Goal: Task Accomplishment & Management: Use online tool/utility

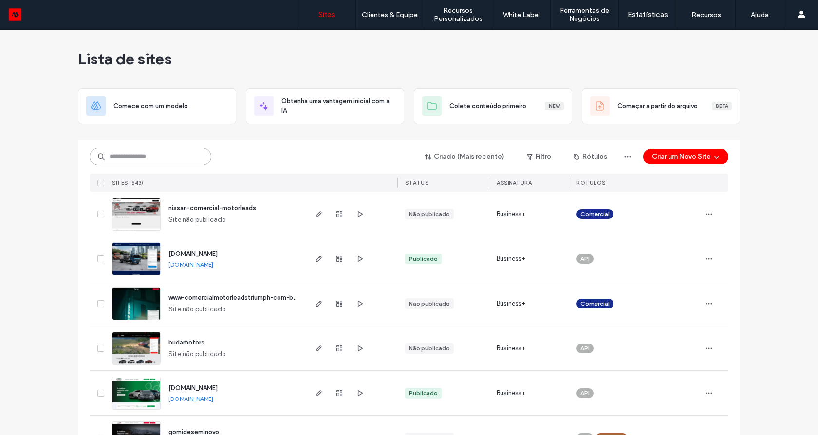
click at [161, 157] on input at bounding box center [151, 157] width 122 height 18
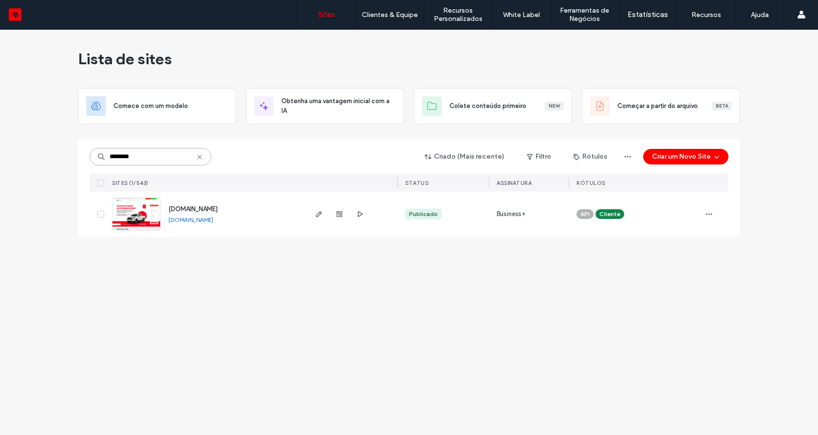
type input "********"
click at [138, 210] on img at bounding box center [136, 231] width 48 height 66
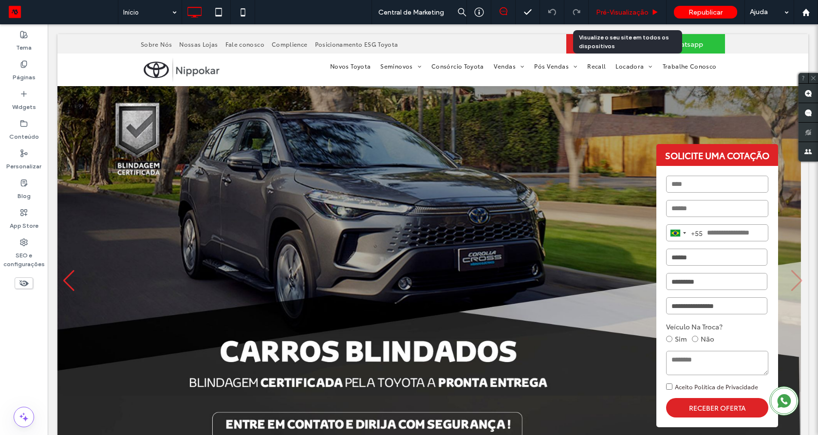
click at [629, 14] on span "Pré-Visualizaçāo" at bounding box center [622, 12] width 53 height 8
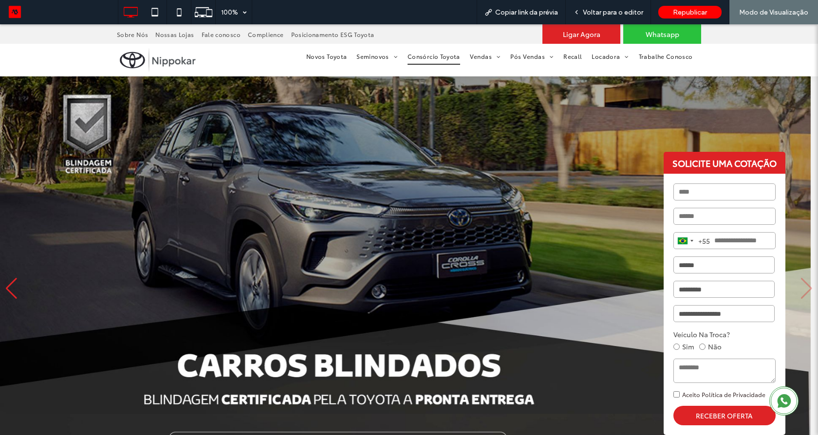
click at [427, 61] on span "Consórcio Toyota" at bounding box center [434, 57] width 53 height 16
click at [0, 0] on div at bounding box center [0, 0] width 0 height 0
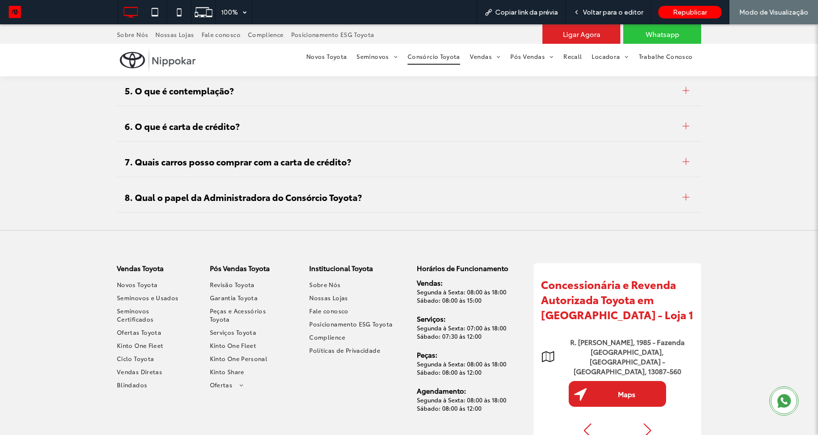
scroll to position [1227, 0]
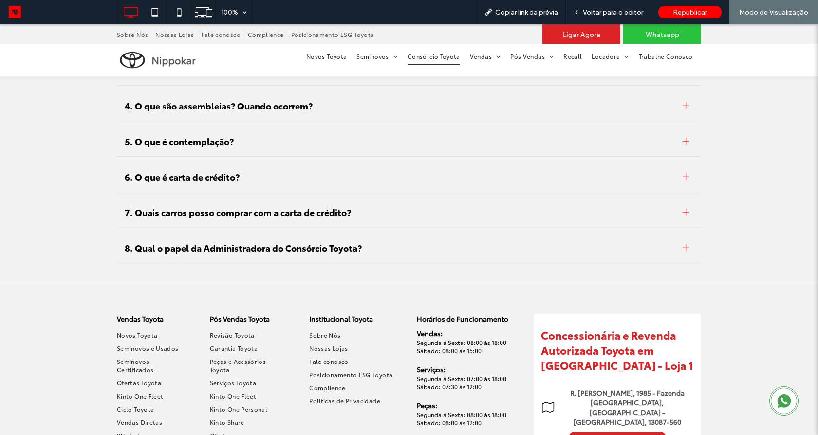
click at [224, 180] on span "6. O que é carta de crédito?" at bounding box center [400, 176] width 550 height 12
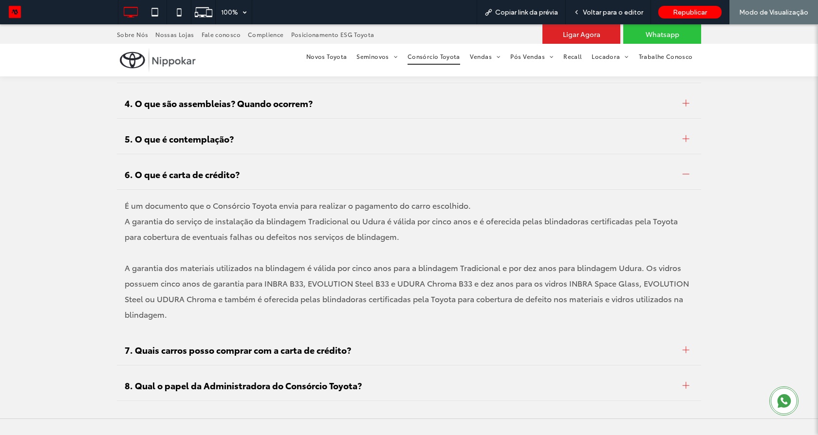
scroll to position [1106, 0]
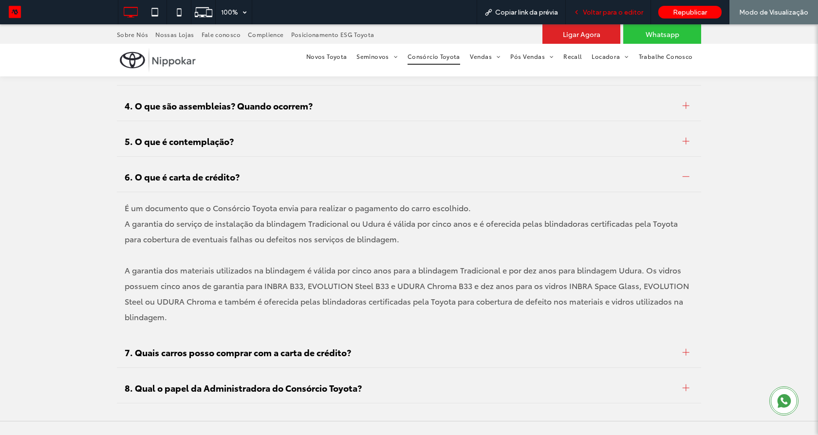
click at [606, 9] on span "Voltar para o editor" at bounding box center [613, 12] width 60 height 8
click at [605, 12] on span "Voltar para o editor" at bounding box center [613, 12] width 60 height 8
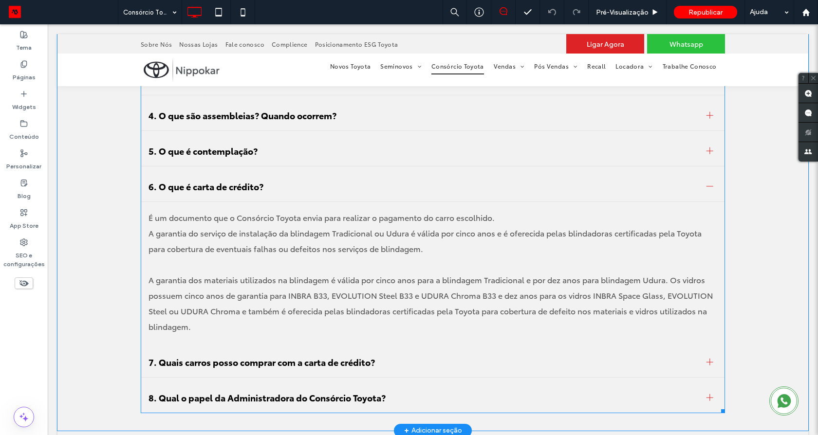
click at [278, 234] on p "A garantia do serviço de instalação da blindagem Tradicional ou Udura é válida …" at bounding box center [432, 240] width 569 height 31
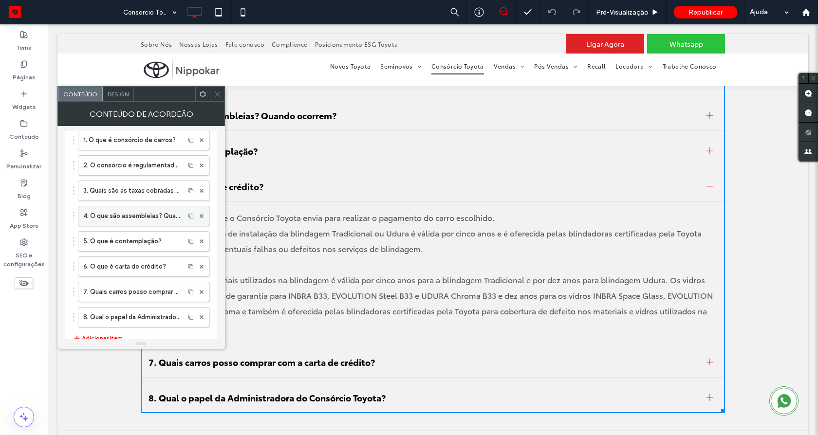
scroll to position [58, 0]
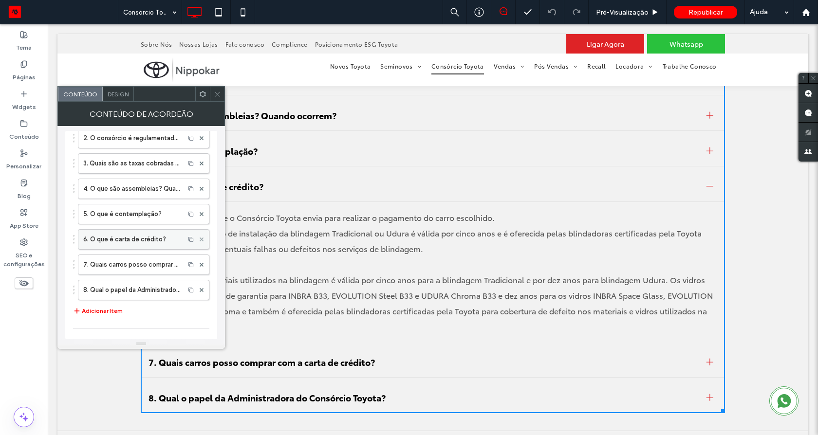
click at [200, 240] on use at bounding box center [202, 240] width 4 height 4
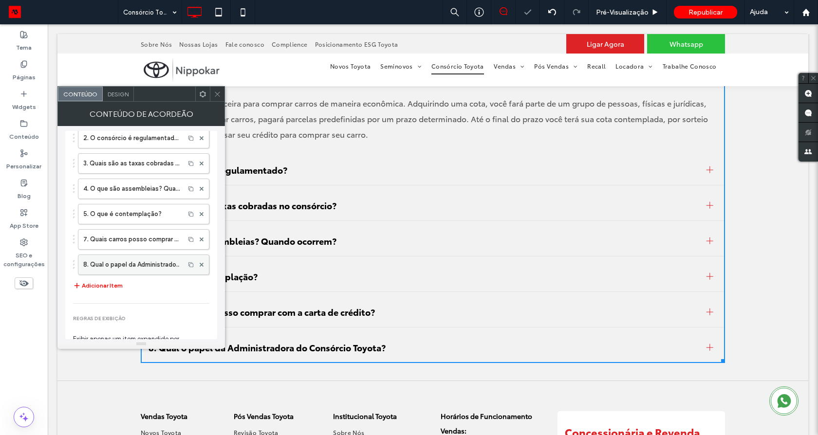
scroll to position [1049, 0]
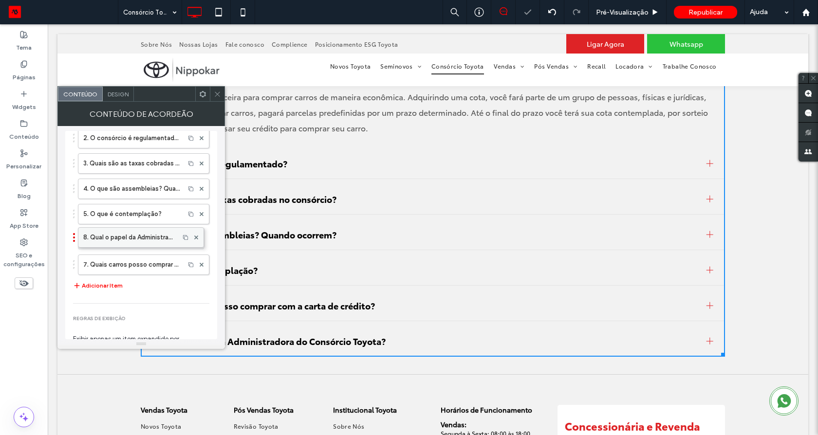
drag, startPoint x: 142, startPoint y: 261, endPoint x: 145, endPoint y: 229, distance: 32.2
click at [124, 237] on label "8. Qual o papel da Administradora do Consórcio Toyota?" at bounding box center [131, 239] width 96 height 19
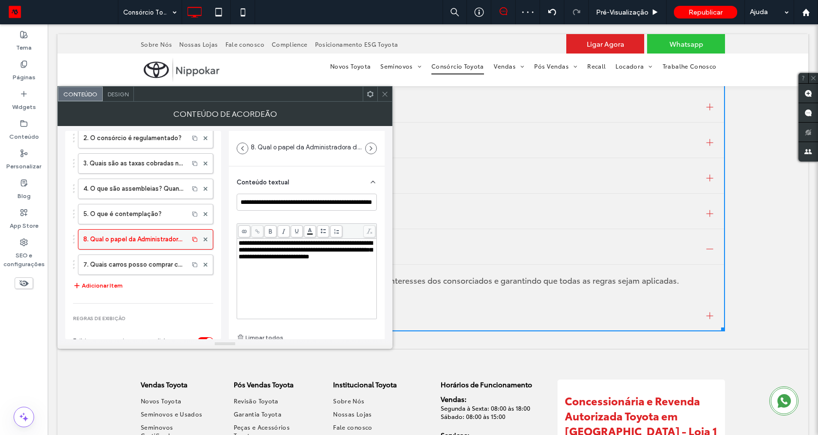
scroll to position [1034, 0]
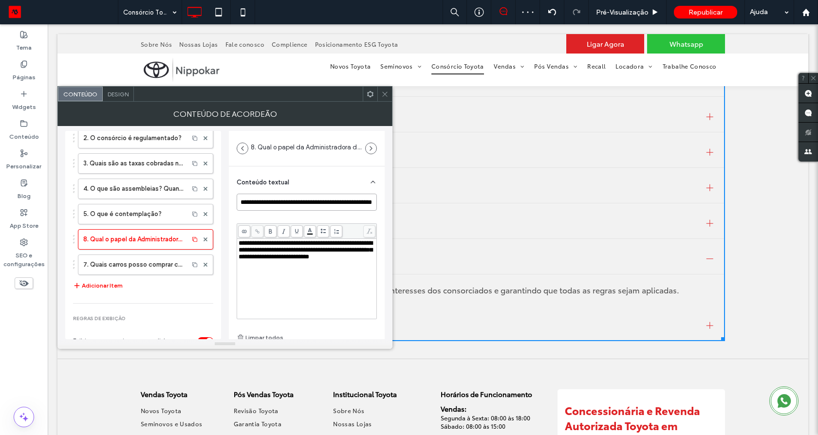
click at [244, 204] on input "**********" at bounding box center [307, 202] width 140 height 17
type input "**********"
click at [225, 190] on div "**********" at bounding box center [224, 232] width 319 height 213
click at [204, 262] on span at bounding box center [206, 265] width 4 height 15
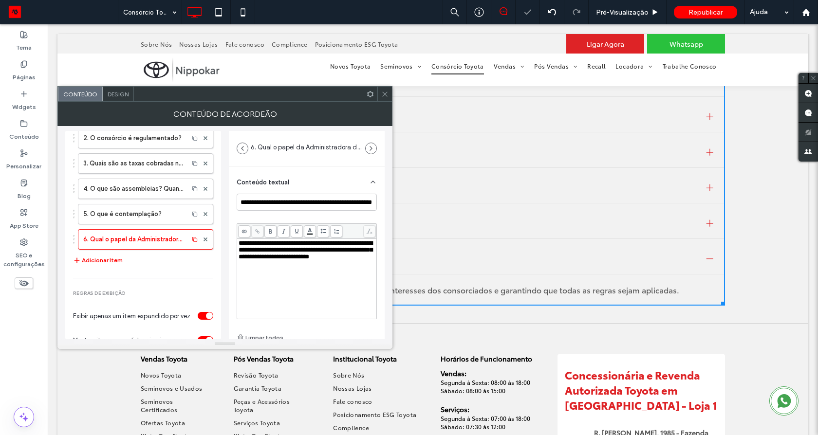
scroll to position [1016, 0]
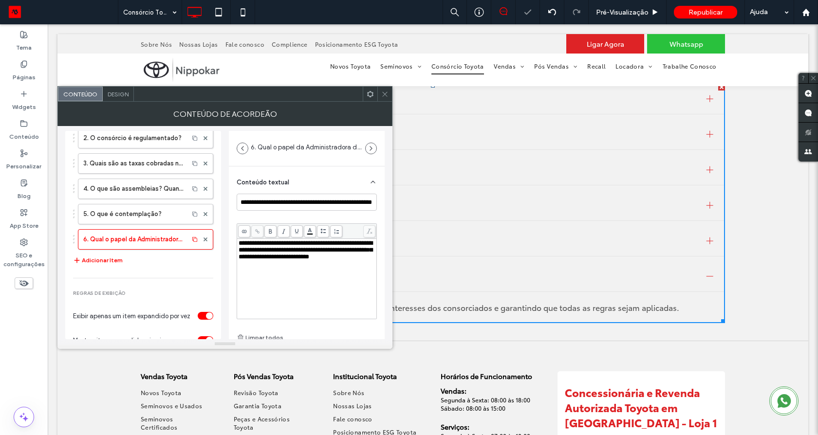
click at [379, 88] on div at bounding box center [384, 94] width 15 height 15
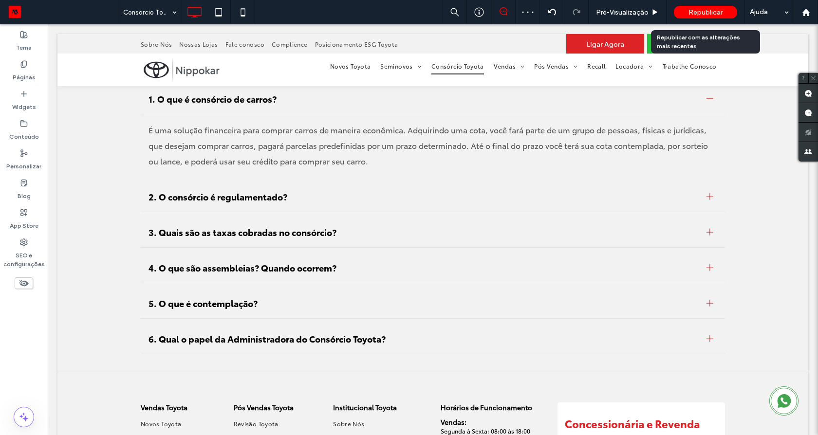
click at [703, 6] on div "Republicar" at bounding box center [705, 12] width 63 height 13
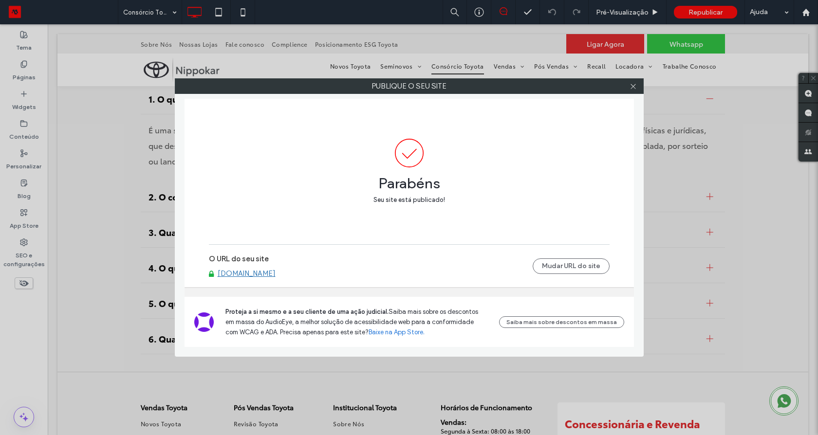
drag, startPoint x: 630, startPoint y: 89, endPoint x: 745, endPoint y: 29, distance: 130.0
click at [631, 88] on icon at bounding box center [633, 86] width 7 height 7
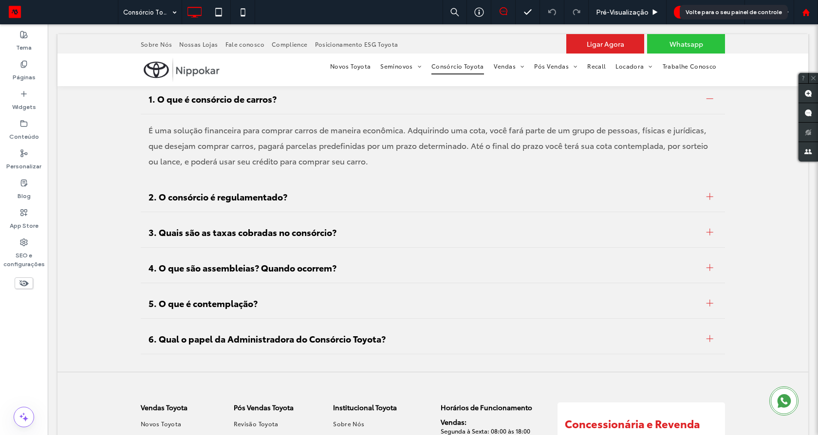
click at [804, 10] on use at bounding box center [805, 11] width 7 height 7
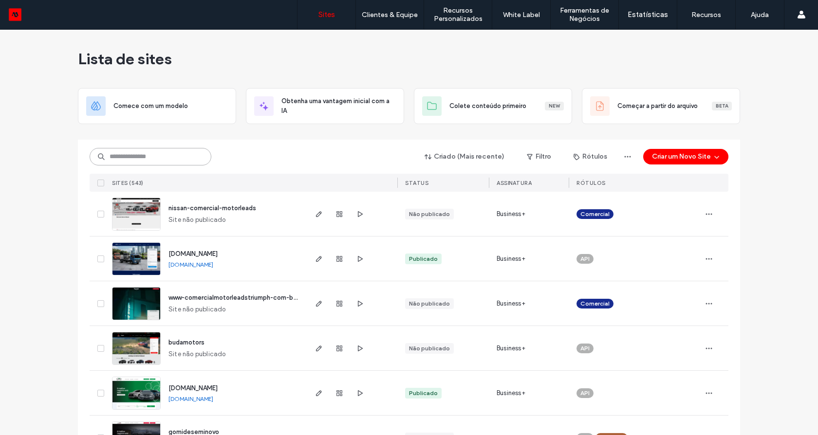
click at [171, 156] on input at bounding box center [151, 157] width 122 height 18
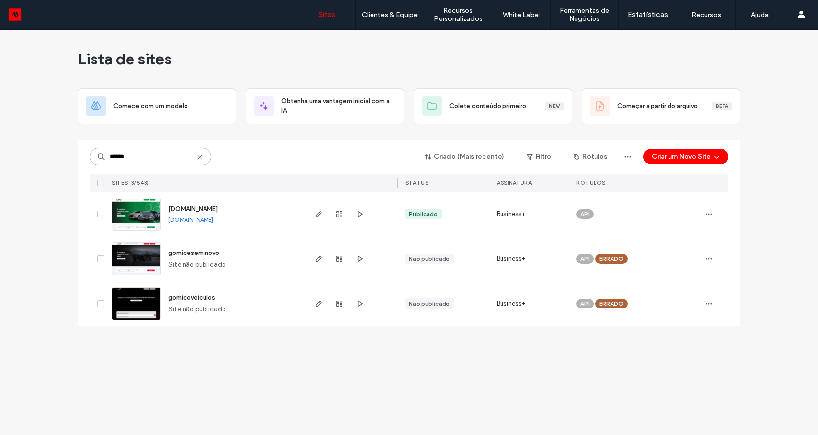
type input "******"
click at [148, 208] on img at bounding box center [136, 231] width 48 height 66
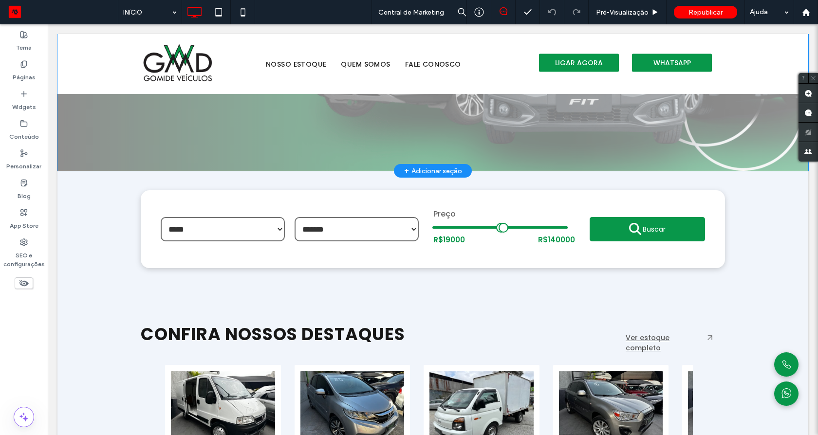
click at [412, 170] on div "+ Adicionar seção" at bounding box center [433, 171] width 58 height 11
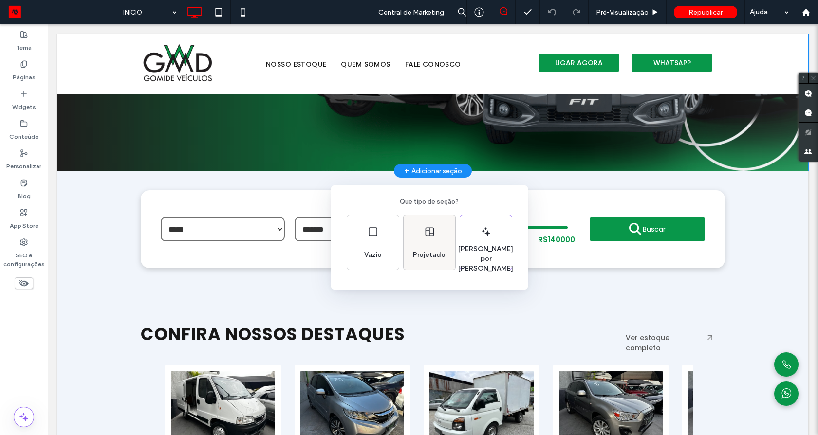
click at [424, 229] on icon at bounding box center [430, 232] width 12 height 12
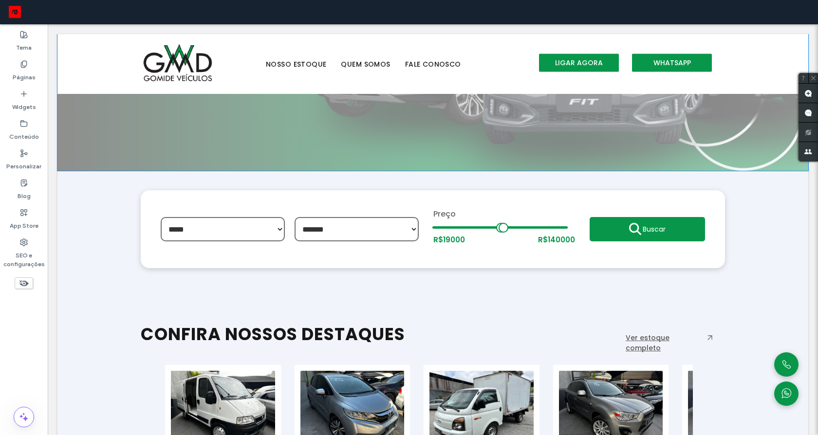
scroll to position [151, 0]
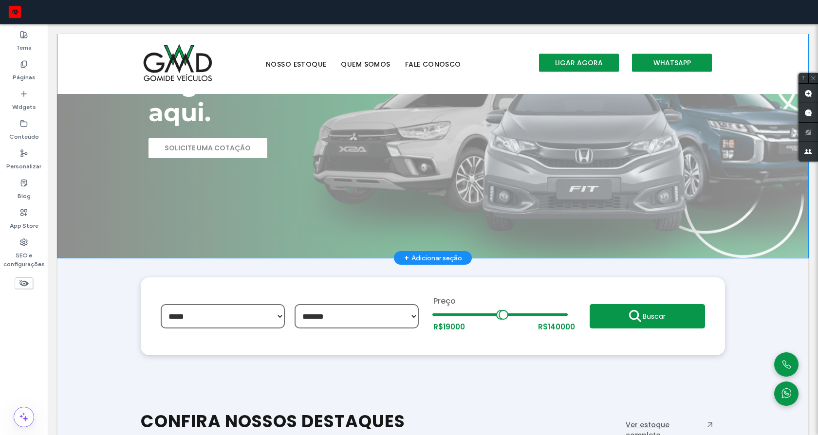
click at [427, 255] on div "+ Adicionar seção" at bounding box center [433, 258] width 58 height 11
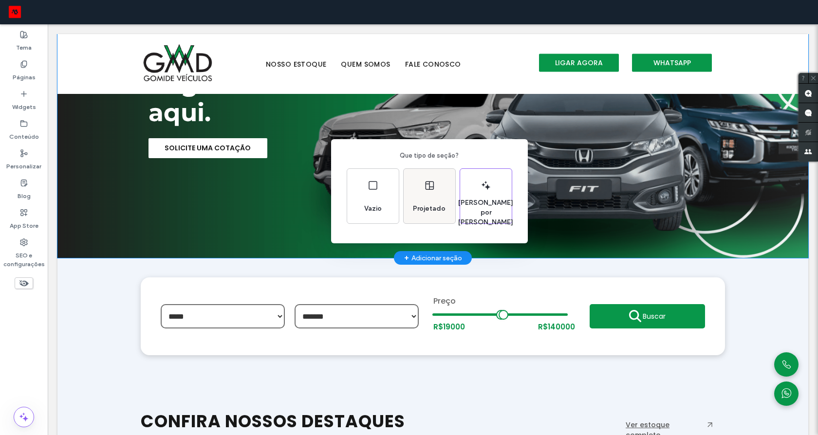
click at [438, 201] on div "Projetado" at bounding box center [429, 208] width 40 height 21
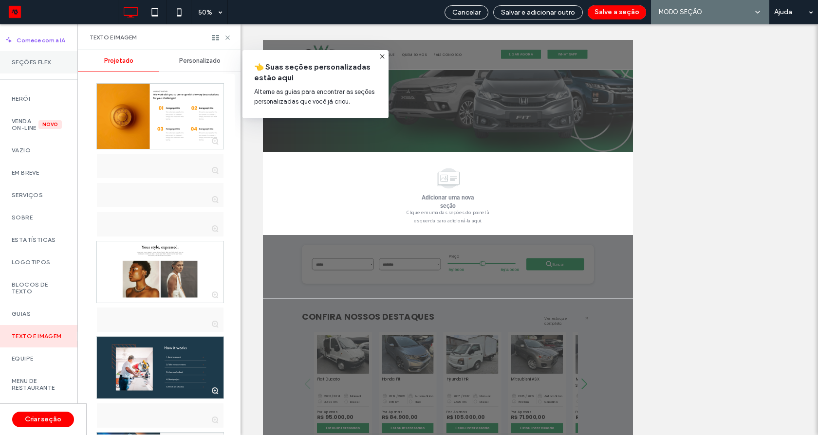
click at [52, 59] on label "Seções Flex" at bounding box center [39, 62] width 54 height 7
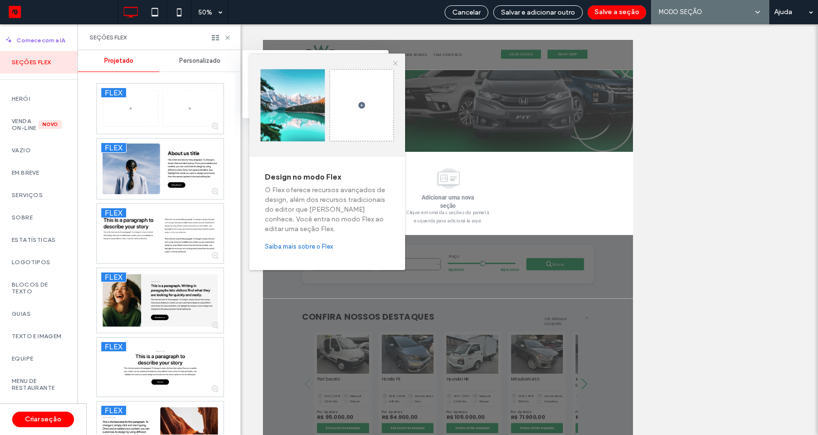
click at [392, 62] on icon at bounding box center [395, 63] width 8 height 8
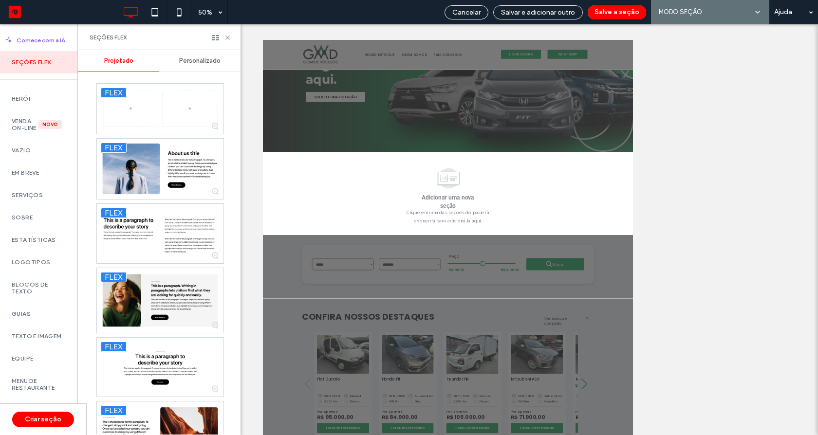
click at [213, 58] on span "Personalizado" at bounding box center [199, 61] width 41 height 8
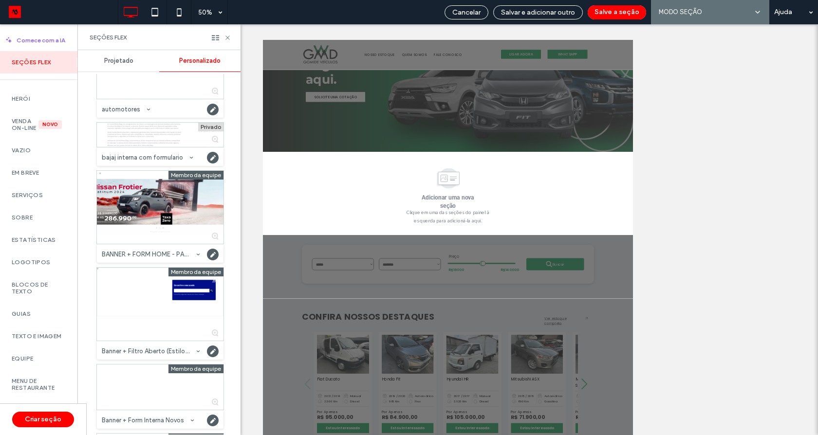
scroll to position [9903, 0]
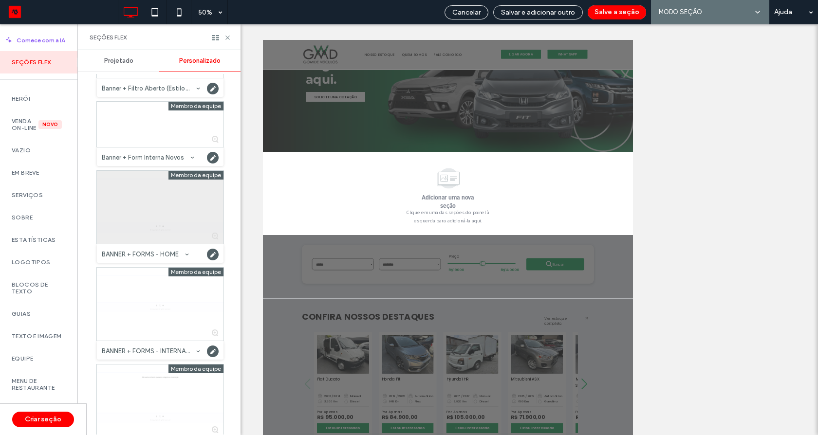
click at [138, 212] on div at bounding box center [160, 207] width 127 height 73
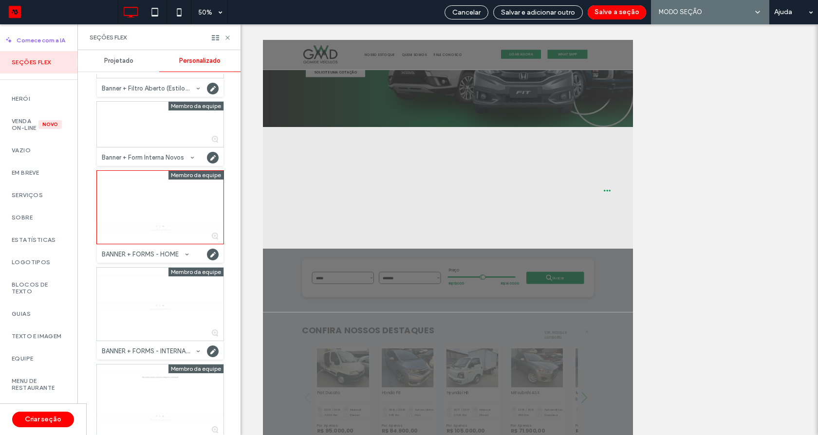
scroll to position [297, 0]
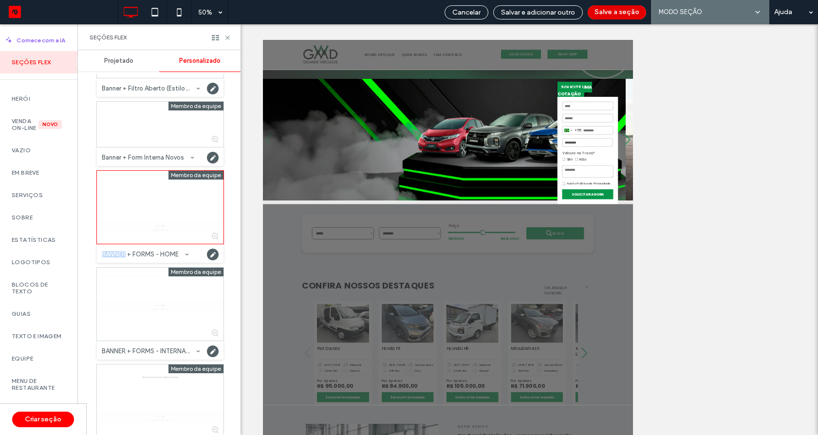
click at [606, 12] on button "Salve a seção" at bounding box center [617, 12] width 58 height 14
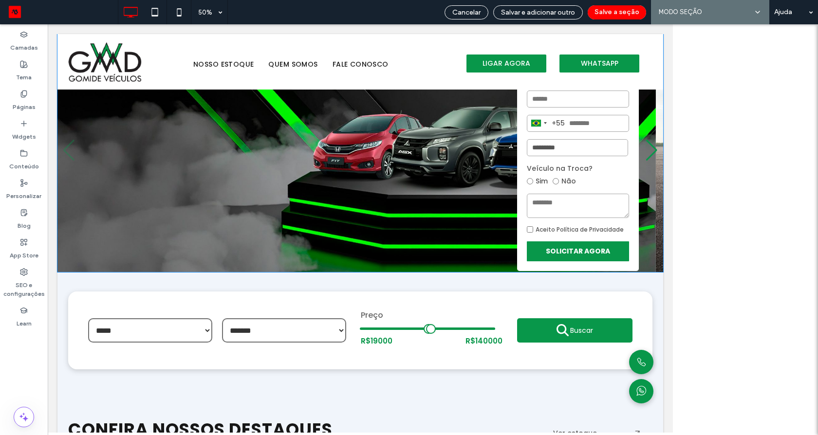
click at [567, 202] on textarea at bounding box center [578, 206] width 102 height 24
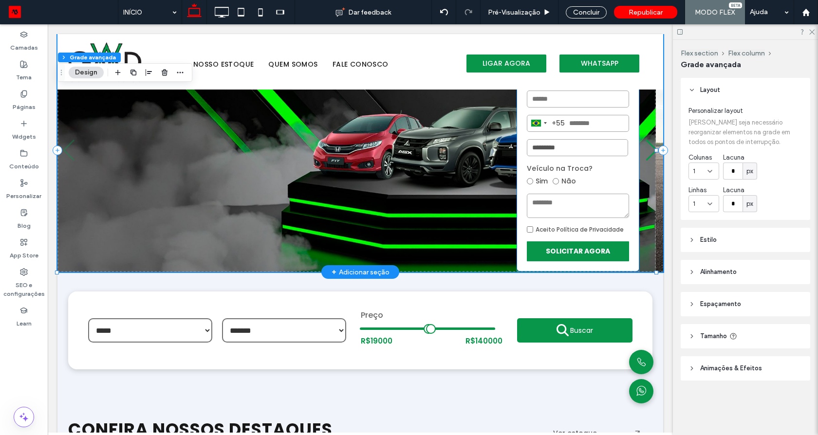
click at [536, 166] on span "Veículo na Troca?" at bounding box center [578, 169] width 102 height 10
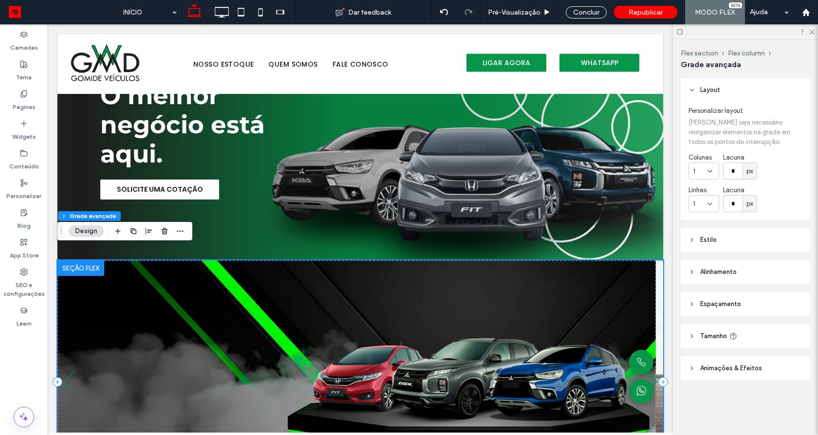
scroll to position [63, 0]
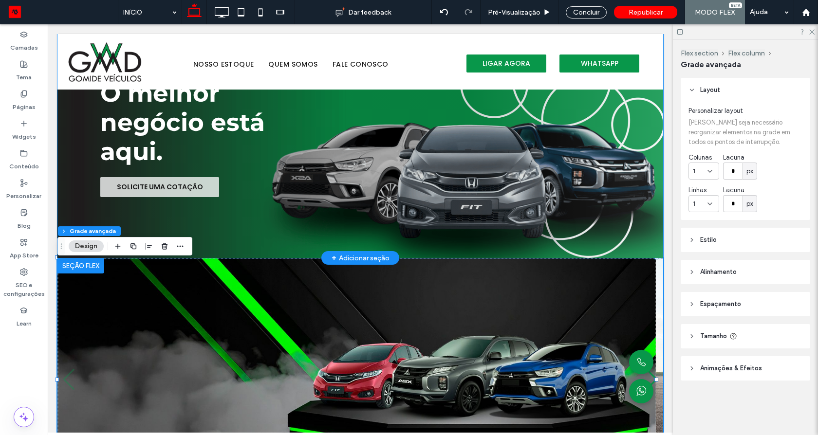
click at [171, 193] on link "SOLICITE UMA COTAÇÃO" at bounding box center [159, 187] width 119 height 20
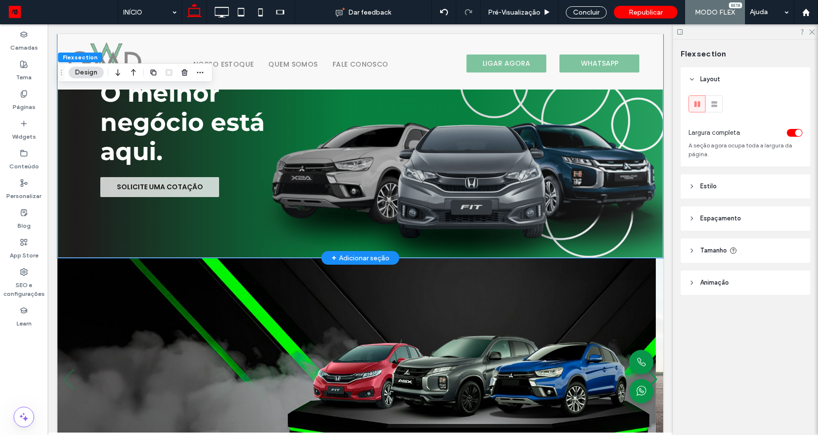
click at [180, 188] on span "SOLICITE UMA COTAÇÃO" at bounding box center [160, 187] width 86 height 10
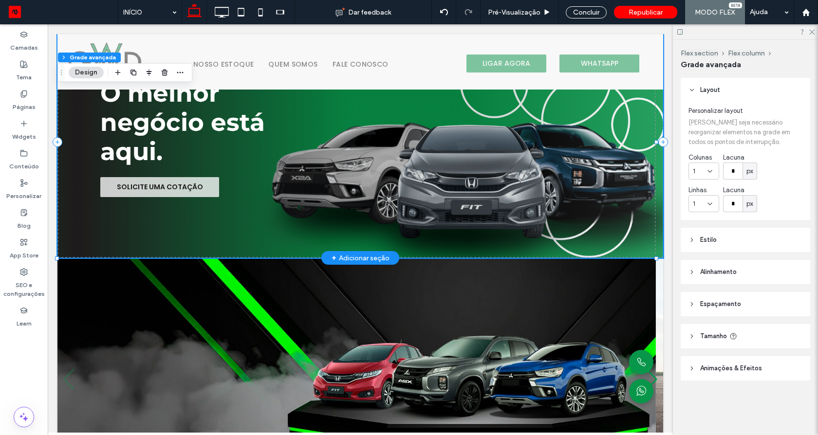
click at [180, 188] on span "SOLICITE UMA COTAÇÃO" at bounding box center [160, 187] width 86 height 10
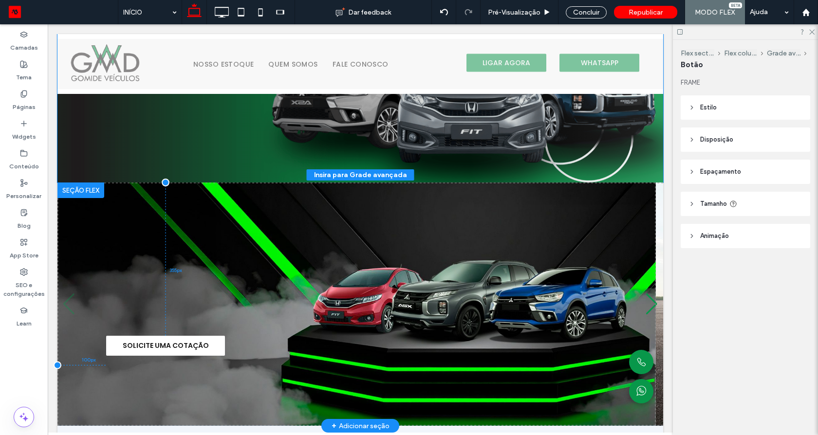
scroll to position [158, 0]
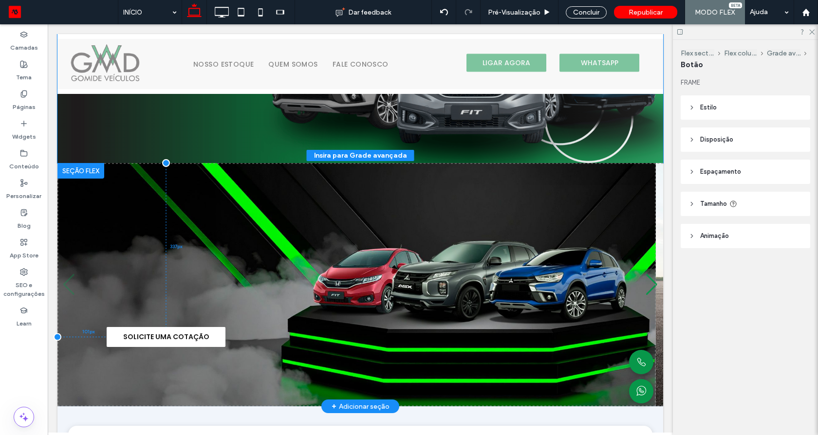
drag, startPoint x: 183, startPoint y: 186, endPoint x: 189, endPoint y: 336, distance: 150.1
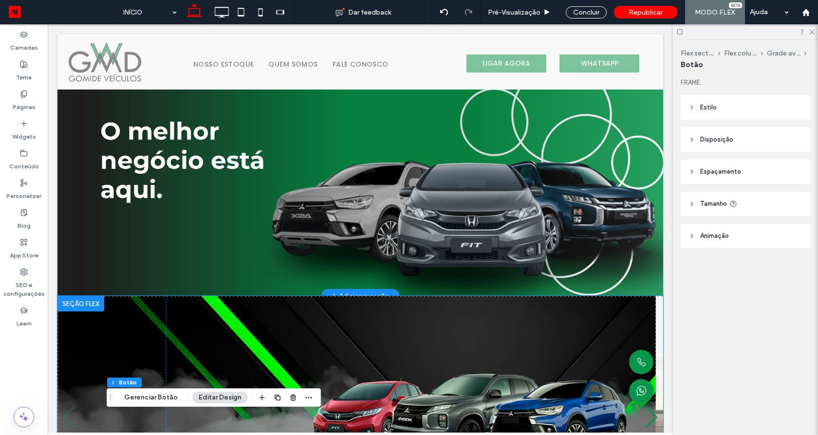
scroll to position [0, 0]
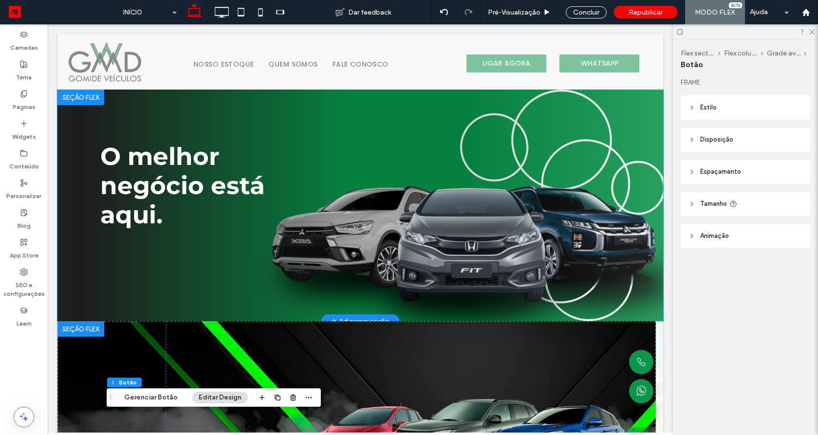
click at [199, 181] on span "O melhor negócio está aqui." at bounding box center [182, 186] width 165 height 88
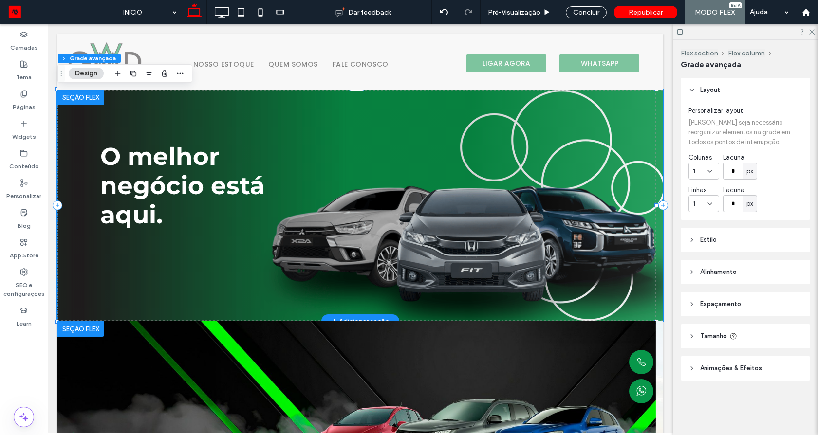
click at [192, 178] on span "O melhor negócio está aqui." at bounding box center [182, 186] width 165 height 88
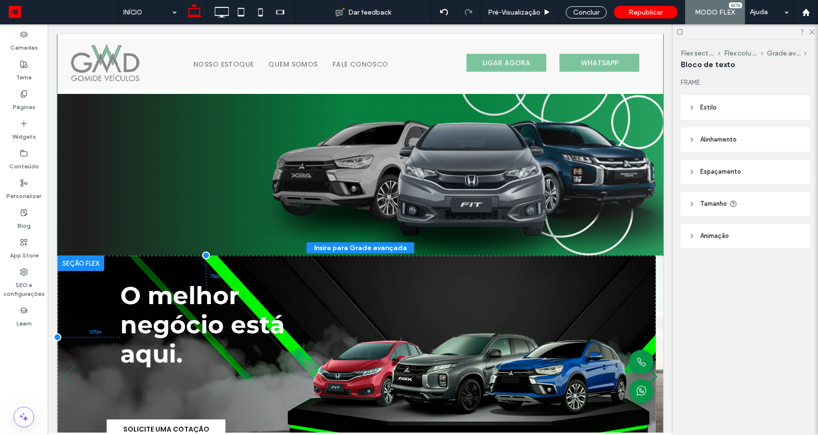
scroll to position [78, 0]
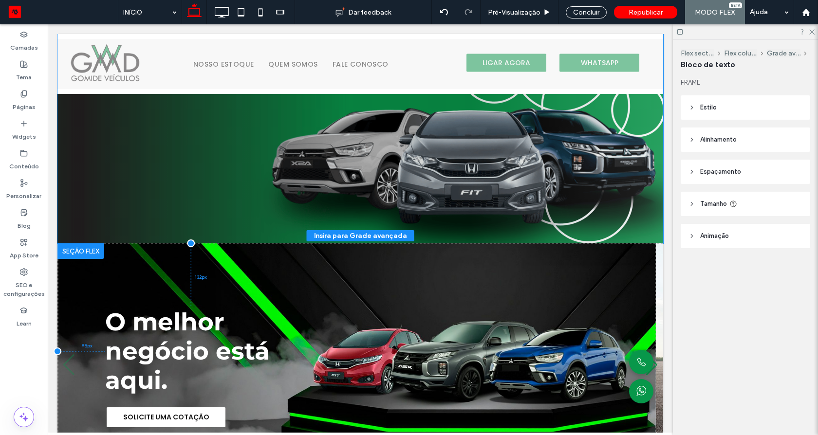
drag, startPoint x: 189, startPoint y: 183, endPoint x: 194, endPoint y: 348, distance: 165.6
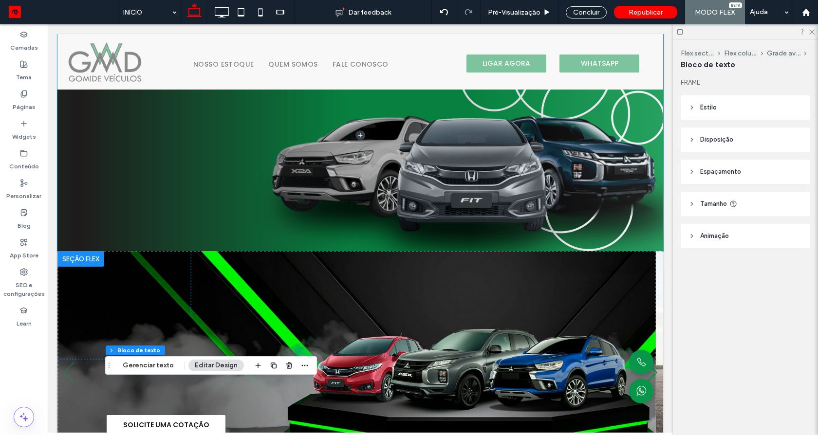
scroll to position [234, 0]
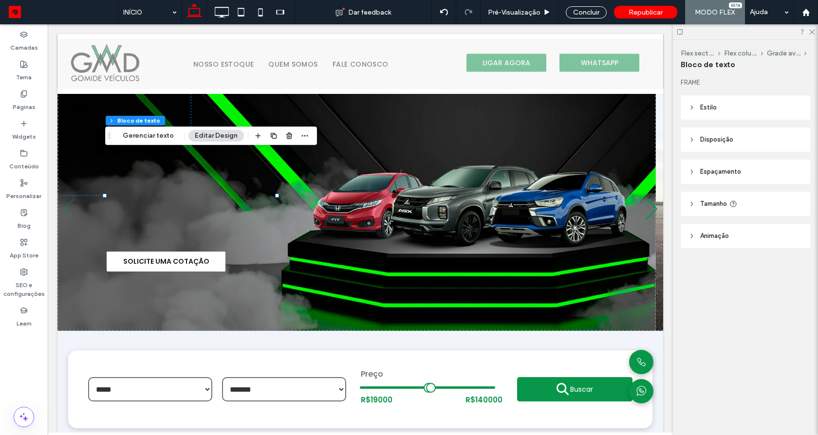
drag, startPoint x: 709, startPoint y: 142, endPoint x: 788, endPoint y: 144, distance: 78.4
click at [710, 142] on span "Disposição" at bounding box center [716, 140] width 33 height 10
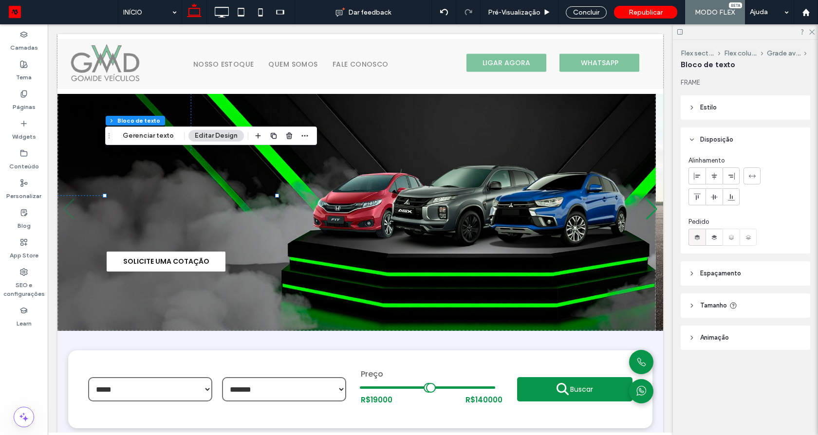
click at [694, 238] on icon at bounding box center [697, 238] width 8 height 8
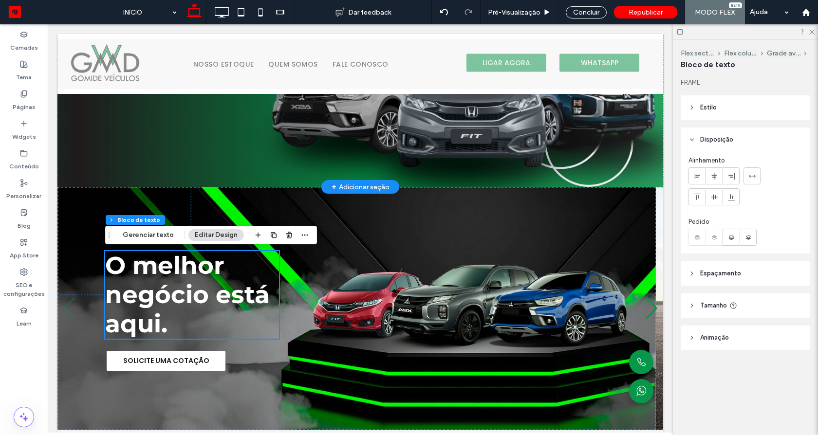
scroll to position [0, 0]
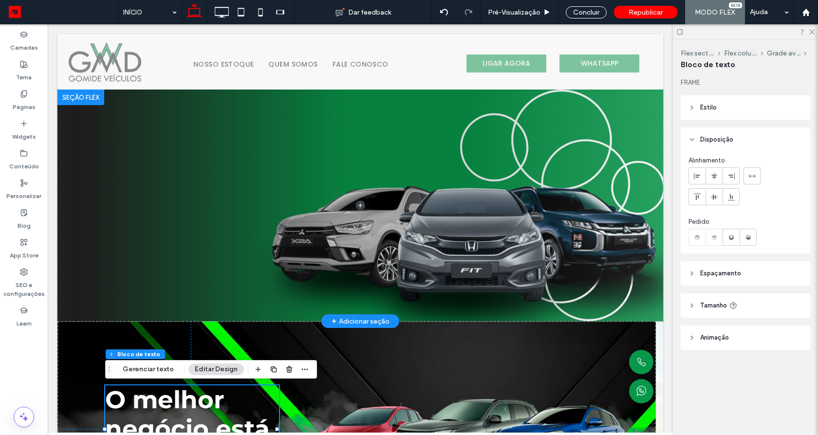
click at [81, 97] on div at bounding box center [80, 98] width 47 height 16
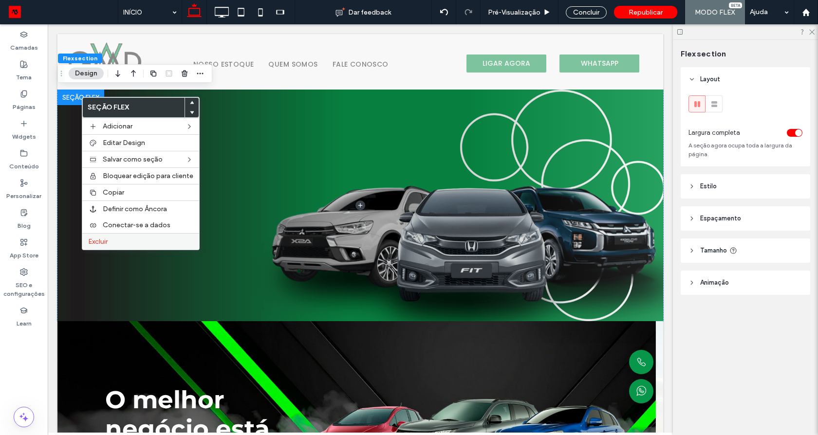
click at [130, 244] on label "Excluir" at bounding box center [140, 242] width 105 height 8
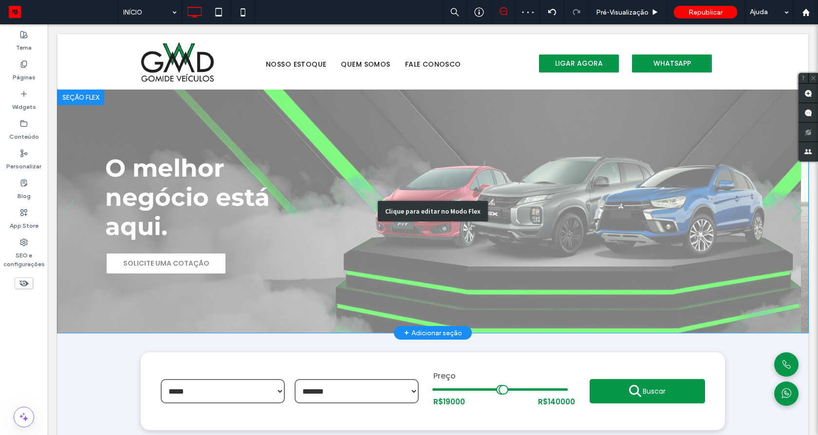
click at [533, 233] on div "Clique para editar no Modo Flex" at bounding box center [432, 211] width 751 height 243
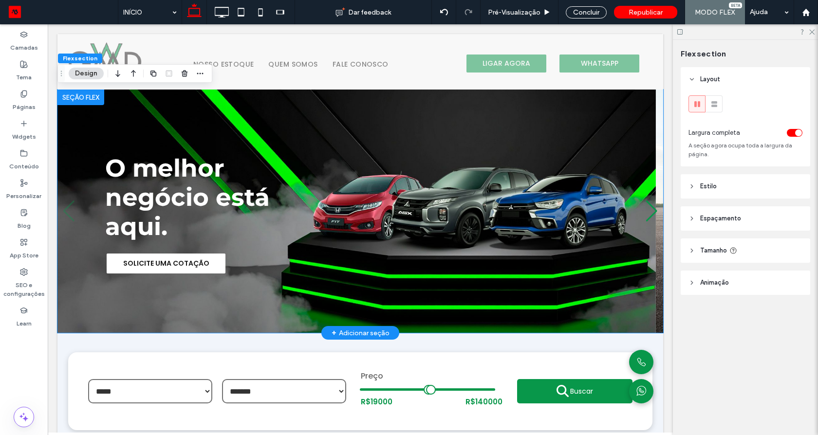
click at [522, 235] on img "1 / 2" at bounding box center [356, 211] width 598 height 243
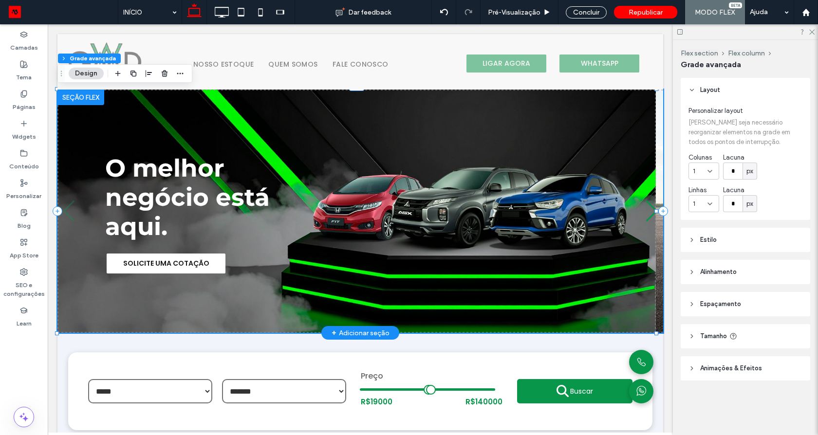
click at [566, 246] on img "1 / 2" at bounding box center [356, 211] width 598 height 243
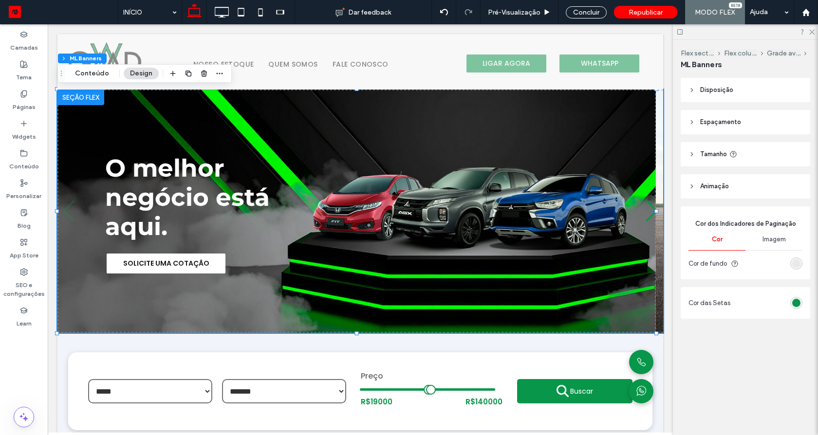
click at [715, 92] on span "Disposição" at bounding box center [716, 90] width 33 height 10
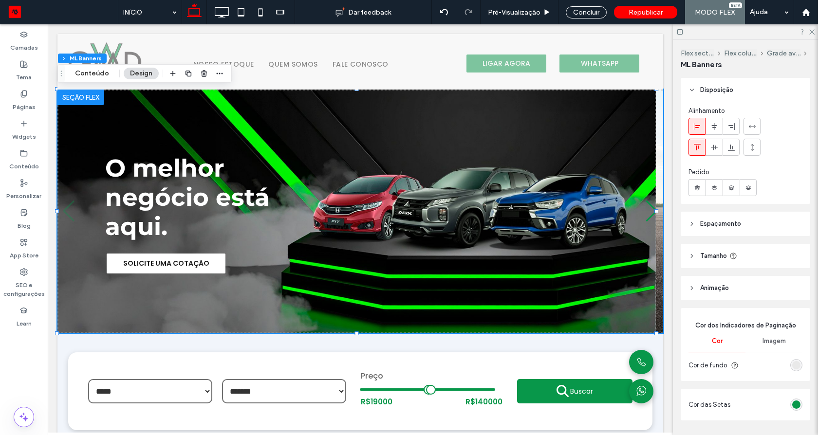
click at [723, 226] on span "Espaçamento" at bounding box center [720, 224] width 41 height 10
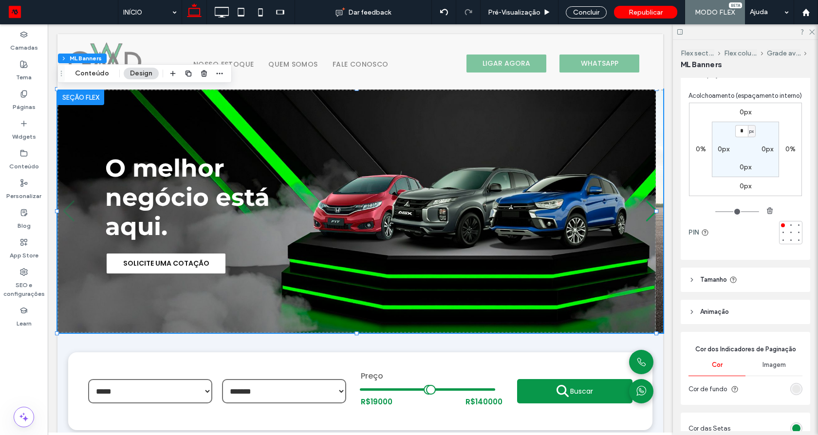
scroll to position [216, 0]
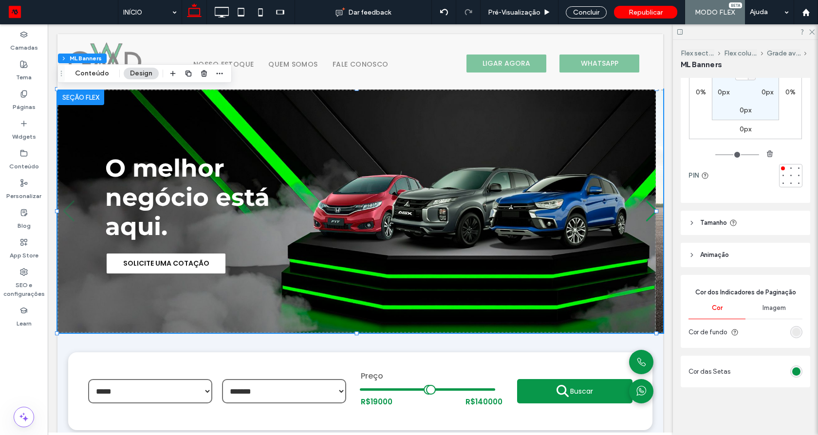
click at [712, 229] on header "Tamanho" at bounding box center [746, 223] width 130 height 24
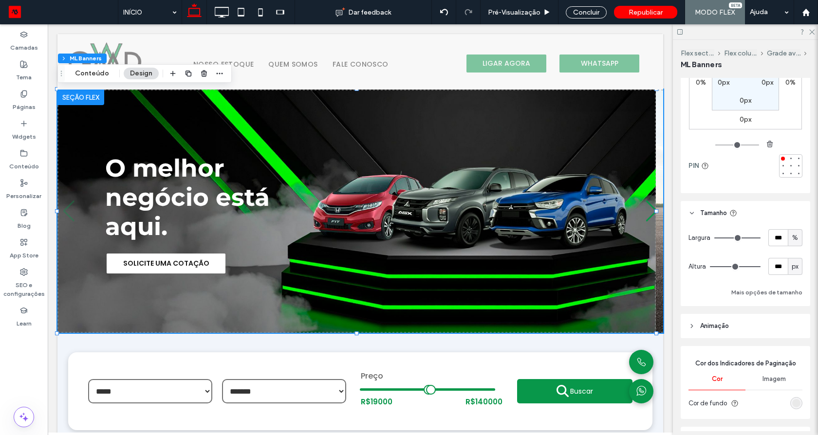
click at [794, 272] on div "px" at bounding box center [795, 267] width 10 height 10
click at [787, 363] on div "A" at bounding box center [790, 361] width 14 height 17
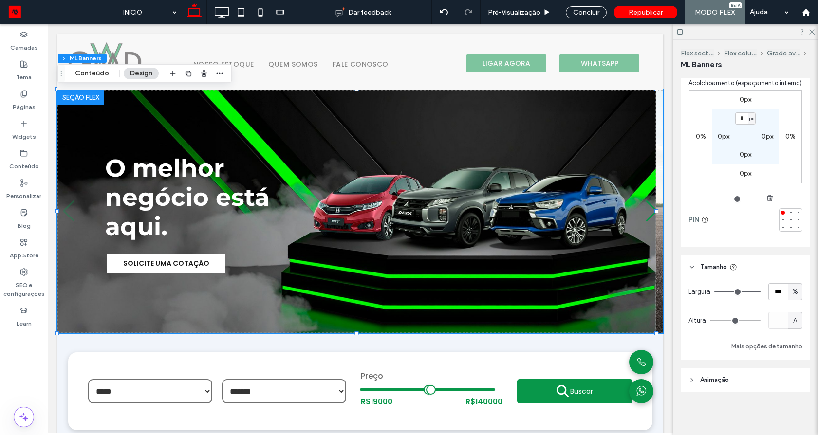
type input "*"
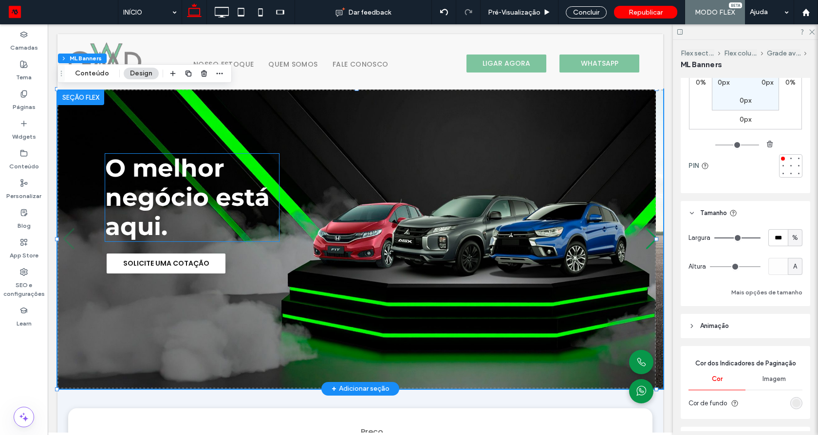
click at [177, 208] on span "O melhor negócio está aqui." at bounding box center [187, 197] width 165 height 88
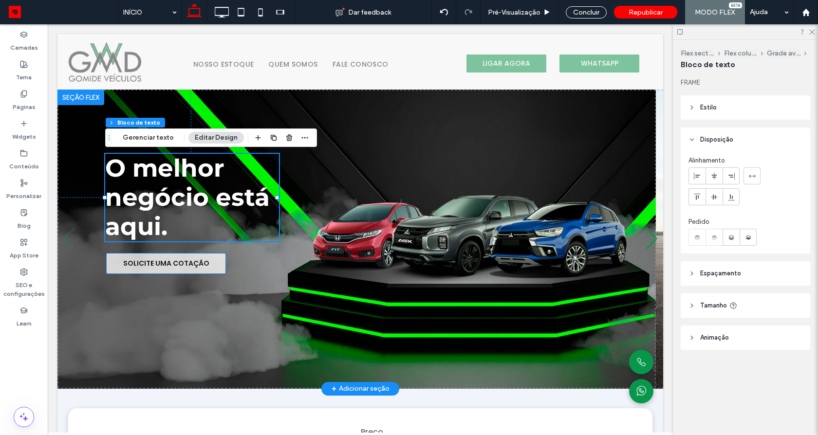
click at [161, 265] on span "SOLICITE UMA COTAÇÃO" at bounding box center [166, 264] width 86 height 10
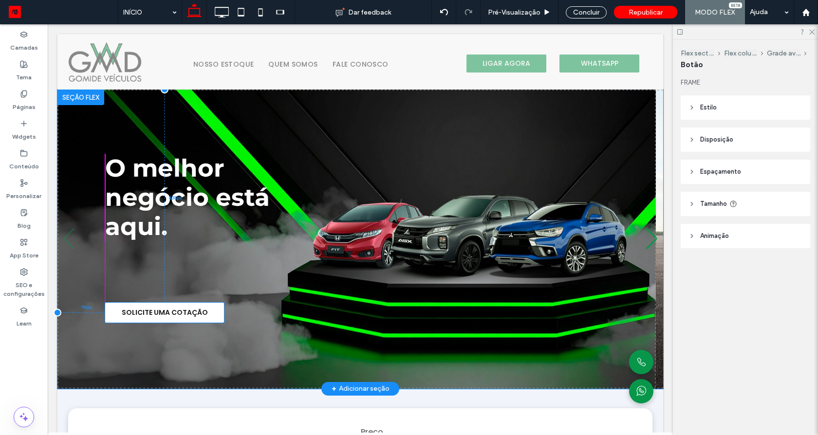
drag, startPoint x: 161, startPoint y: 265, endPoint x: 160, endPoint y: 314, distance: 49.2
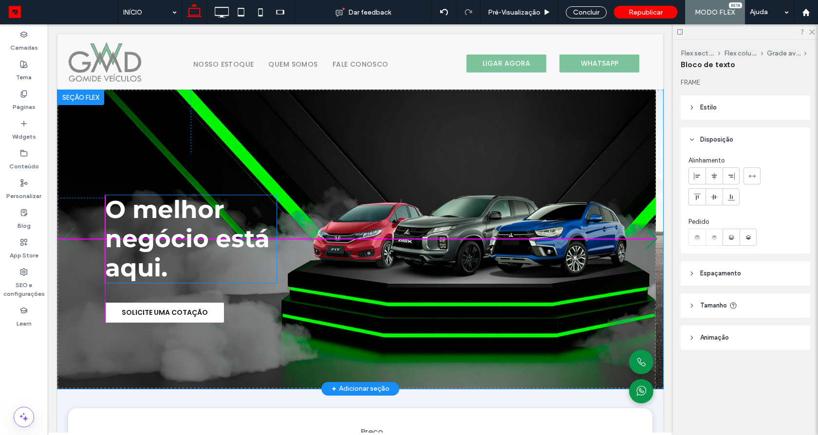
drag, startPoint x: 185, startPoint y: 196, endPoint x: 185, endPoint y: 238, distance: 41.4
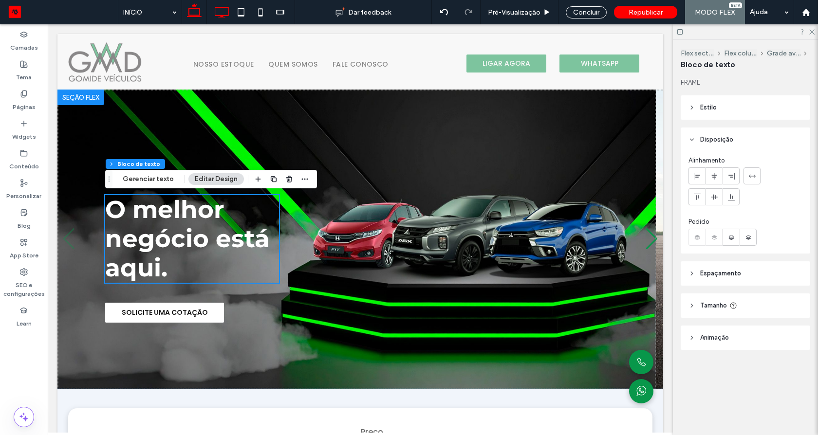
click at [226, 15] on icon at bounding box center [221, 11] width 19 height 19
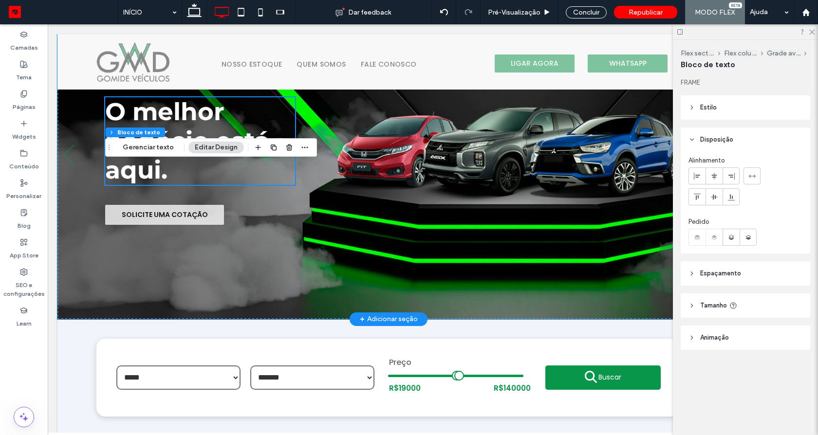
scroll to position [117, 0]
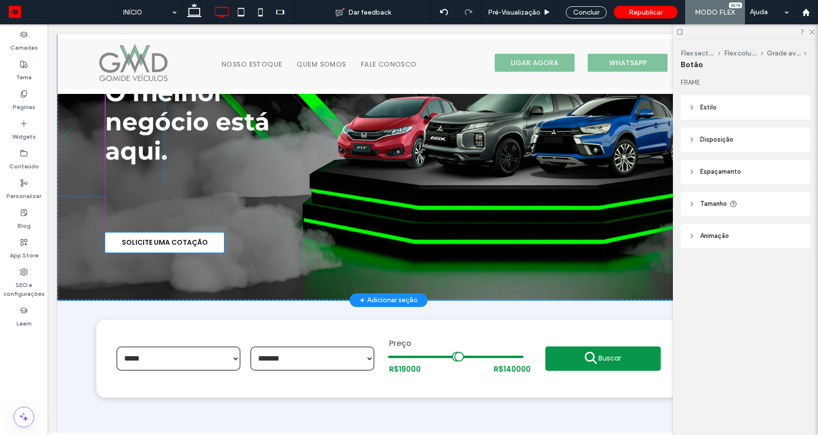
drag, startPoint x: 196, startPoint y: 198, endPoint x: 197, endPoint y: 245, distance: 47.2
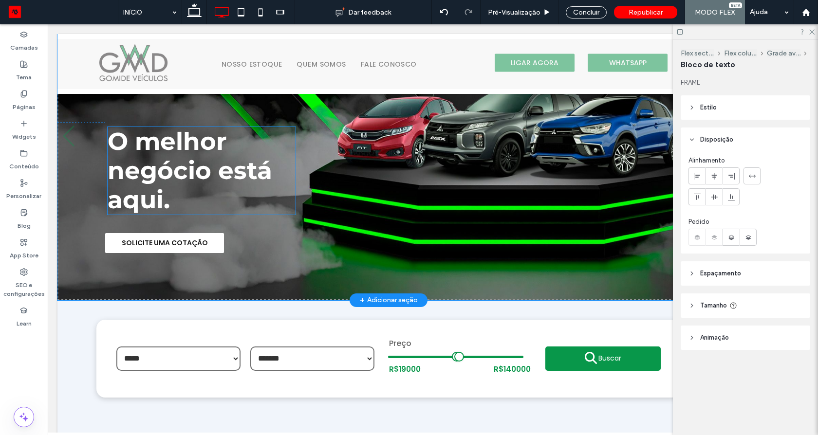
drag, startPoint x: 204, startPoint y: 116, endPoint x: 207, endPoint y: 165, distance: 48.7
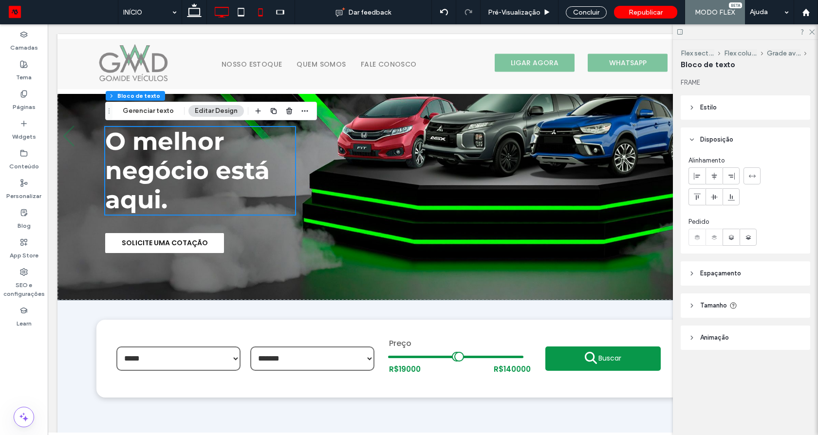
click at [261, 15] on use at bounding box center [261, 12] width 4 height 8
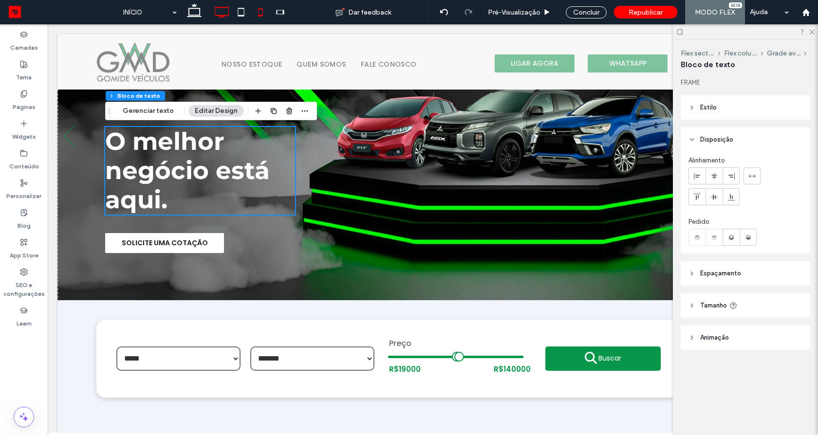
type input "**"
type input "****"
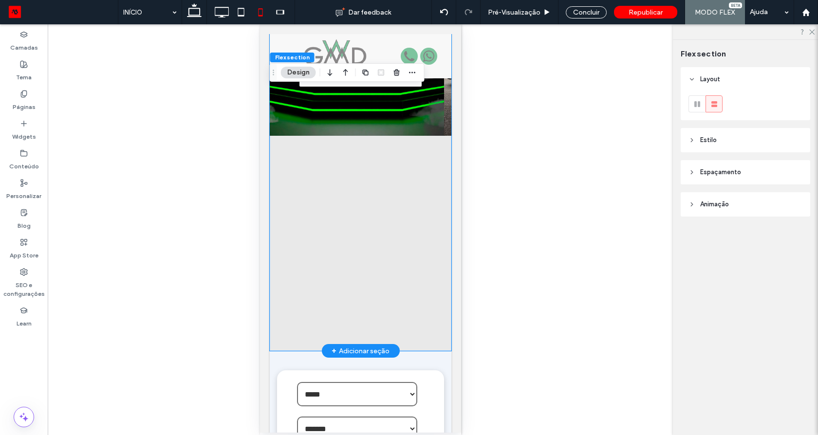
click at [403, 130] on img "1 / 2" at bounding box center [356, 49] width 174 height 174
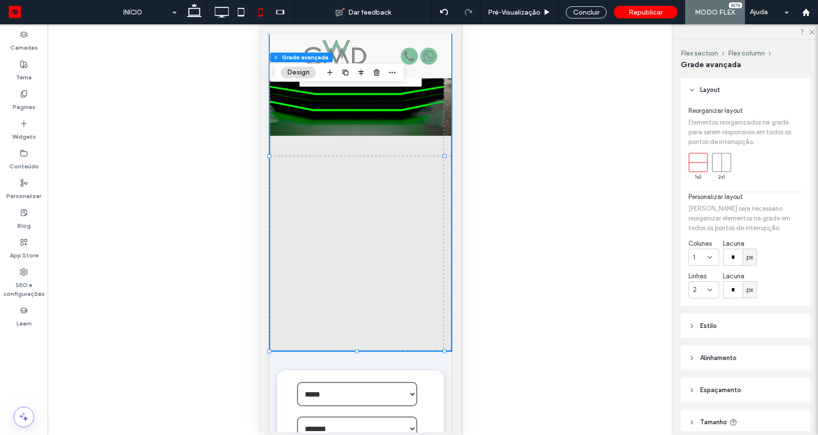
scroll to position [74, 0]
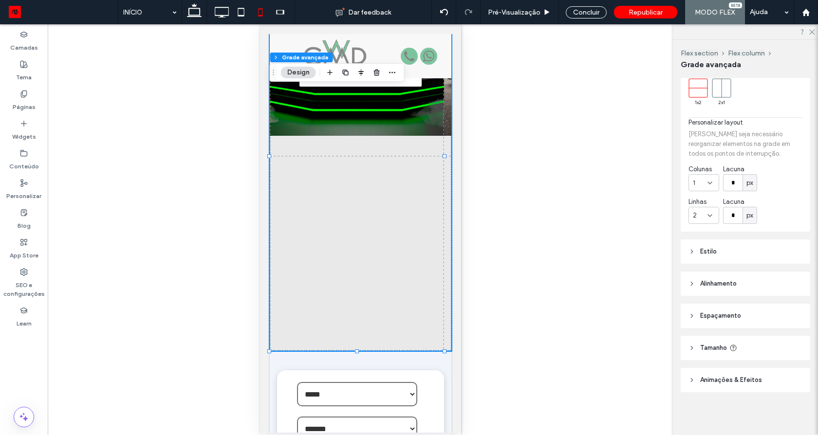
click at [710, 214] on icon at bounding box center [710, 216] width 8 height 8
click at [704, 235] on div "1" at bounding box center [704, 232] width 30 height 17
type input "***"
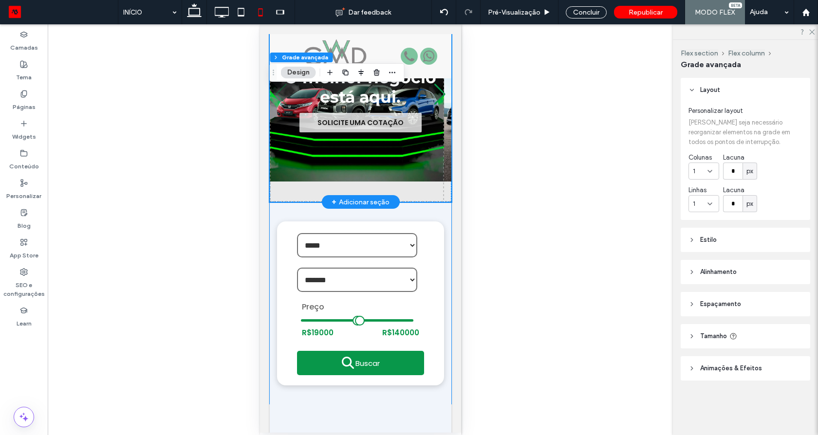
scroll to position [0, 0]
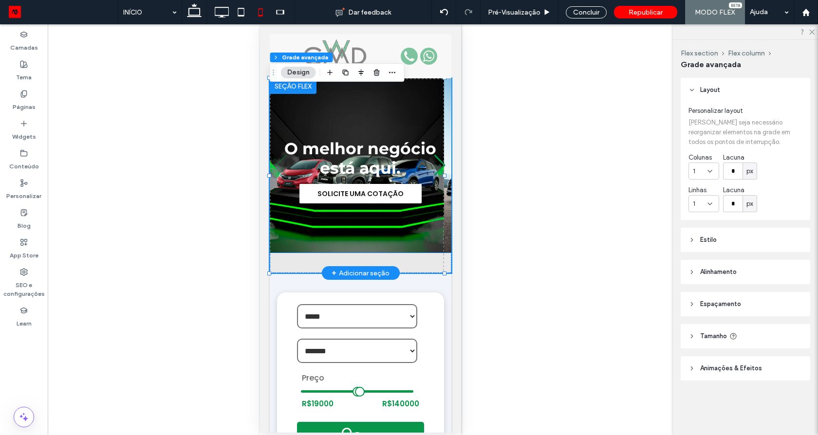
click at [416, 234] on img "1 / 2" at bounding box center [356, 165] width 174 height 174
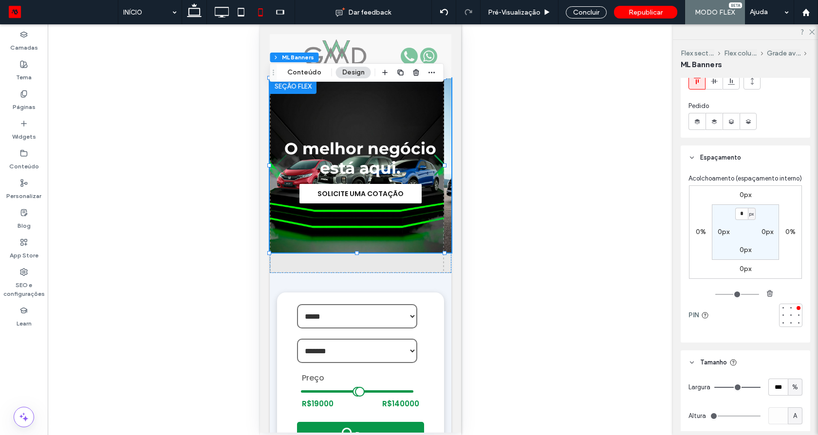
scroll to position [175, 0]
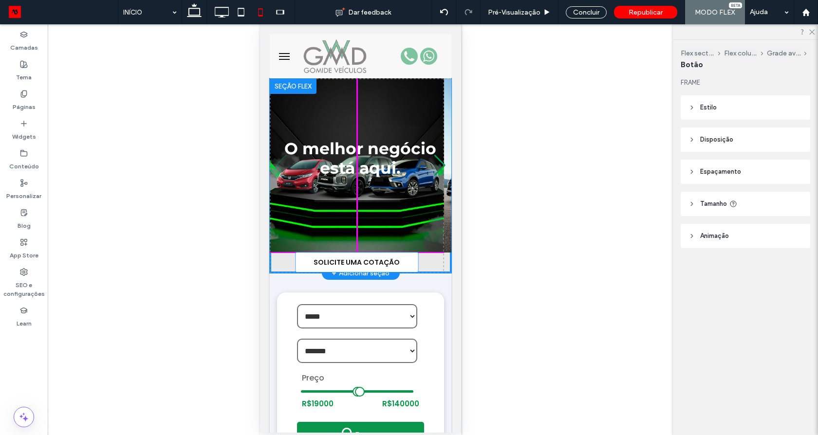
drag, startPoint x: 359, startPoint y: 196, endPoint x: 358, endPoint y: 264, distance: 68.2
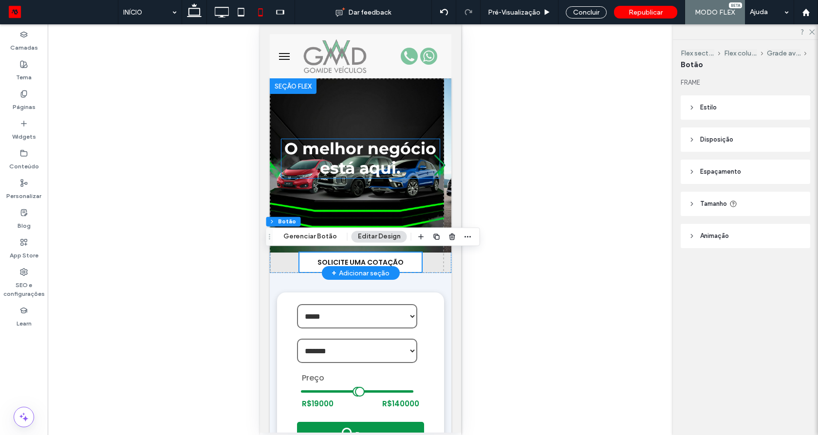
click at [373, 163] on span "O melhor negócio está aqui." at bounding box center [360, 158] width 152 height 39
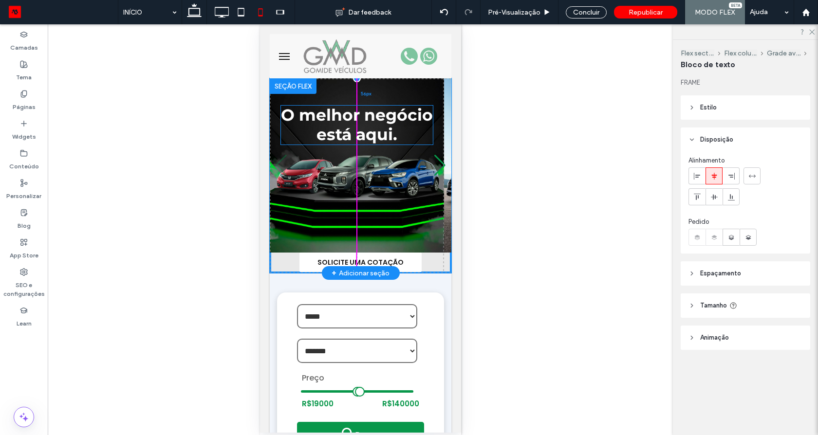
drag, startPoint x: 373, startPoint y: 163, endPoint x: 373, endPoint y: 130, distance: 33.6
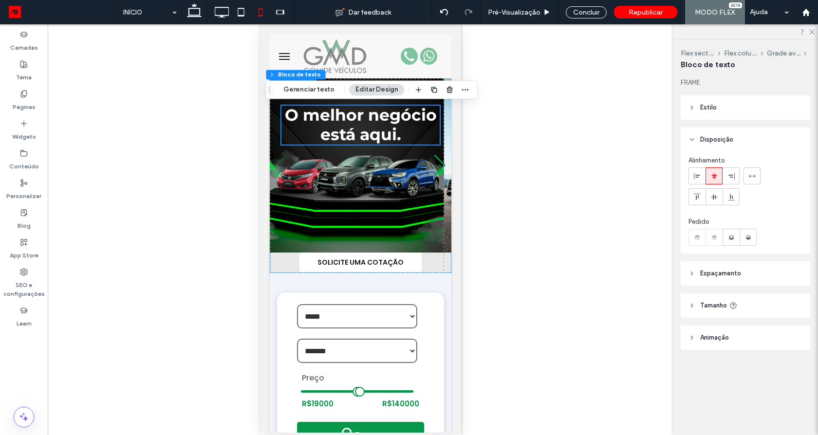
click at [585, 201] on div "Reexibir? Sim Reexibir? Sim Reexibir? Sim Reexibir? Sim Reexibir? Sim Reexibir?…" at bounding box center [360, 229] width 625 height 411
click at [527, 15] on span "Pré-Visualizaçāo" at bounding box center [514, 12] width 53 height 8
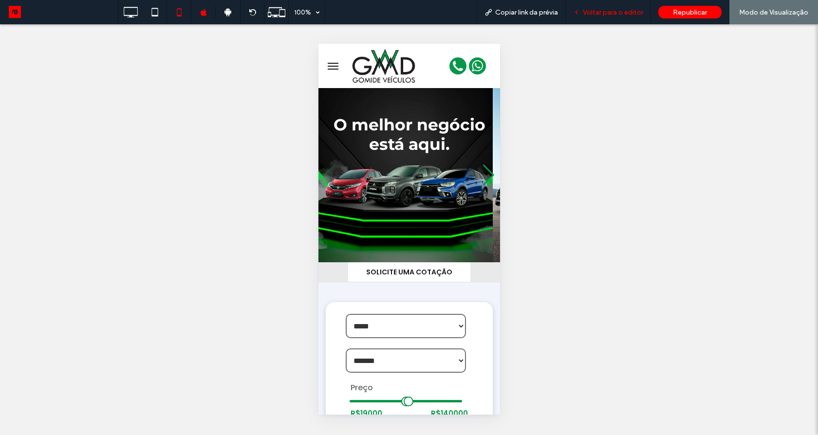
click at [593, 16] on span "Voltar para o editor" at bounding box center [613, 12] width 60 height 8
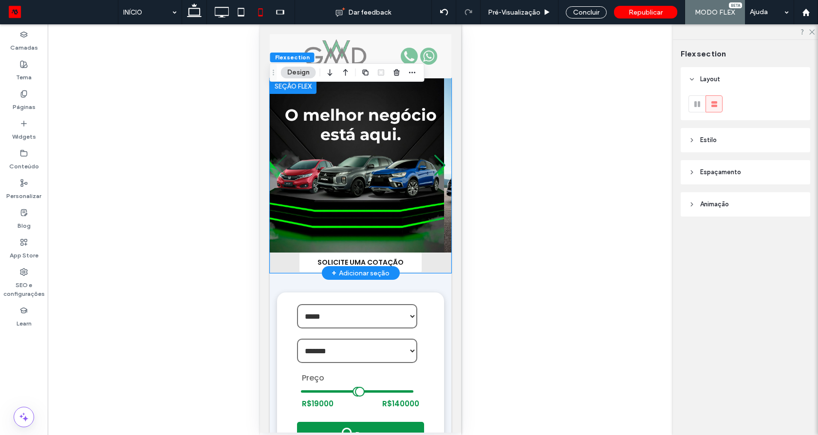
click at [433, 261] on div "SOLICITE UMA COTAÇÃO O melhor negócio está aqui." at bounding box center [360, 175] width 182 height 195
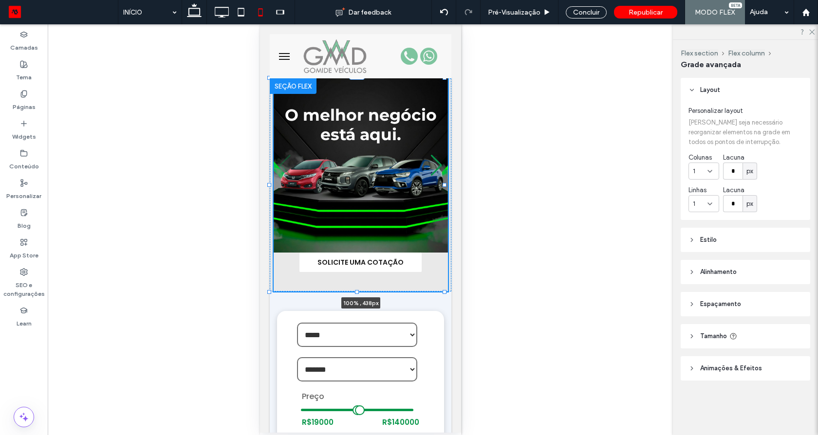
drag, startPoint x: 444, startPoint y: 275, endPoint x: 446, endPoint y: 284, distance: 9.6
type input "***"
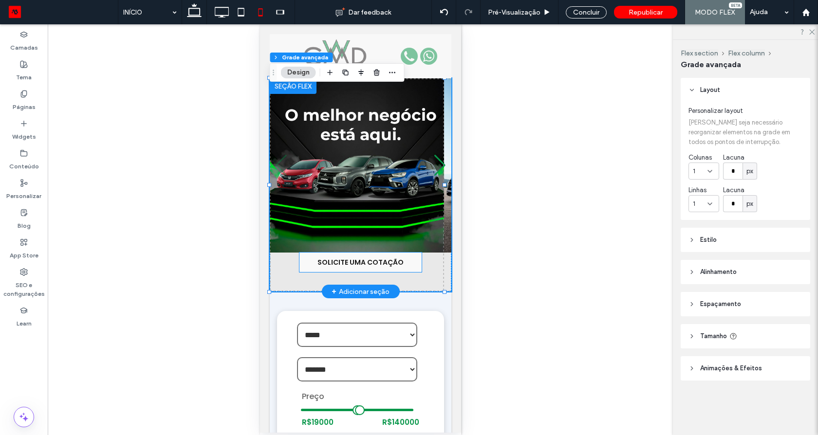
click at [386, 265] on span "SOLICITE UMA COTAÇÃO" at bounding box center [360, 263] width 86 height 10
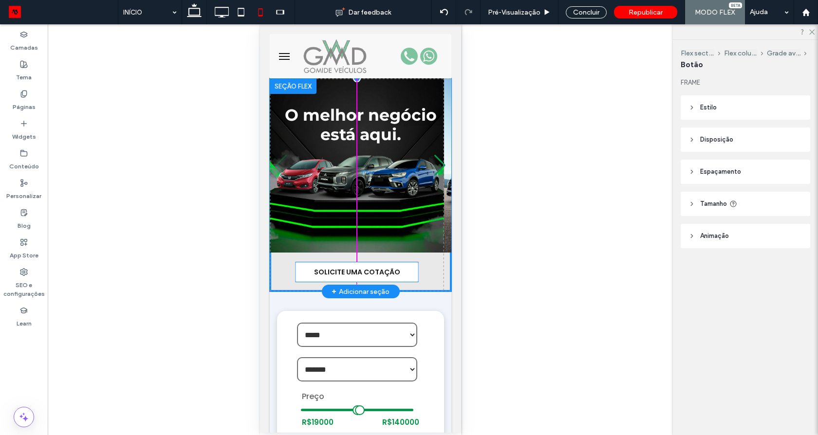
drag, startPoint x: 385, startPoint y: 264, endPoint x: 384, endPoint y: 274, distance: 9.8
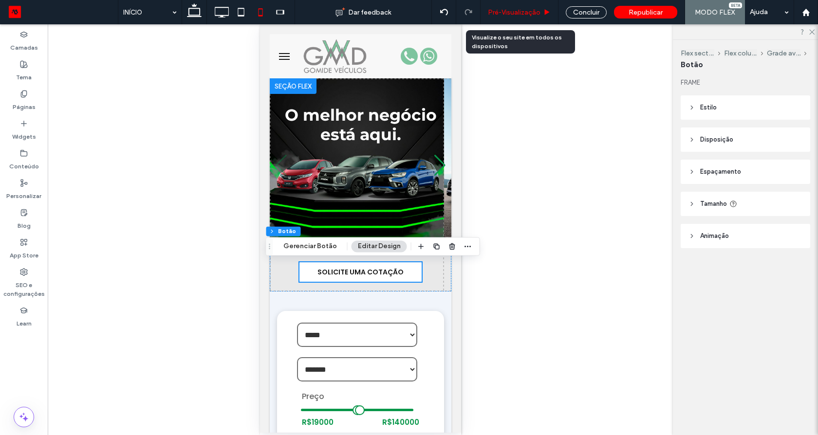
click at [526, 8] on span "Pré-Visualizaçāo" at bounding box center [514, 12] width 53 height 8
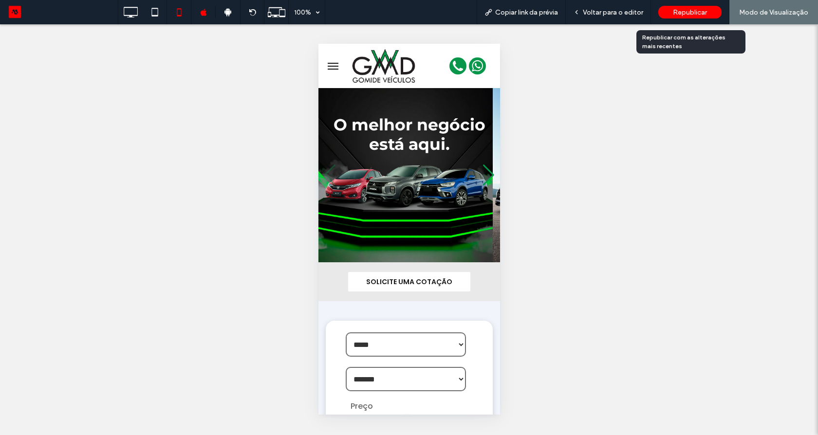
click at [691, 13] on span "Republicar" at bounding box center [690, 12] width 34 height 8
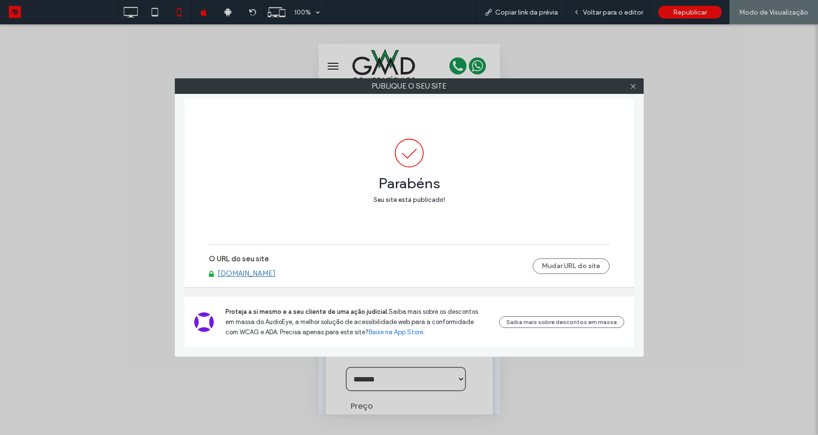
drag, startPoint x: 277, startPoint y: 274, endPoint x: 329, endPoint y: 222, distance: 73.7
click at [276, 274] on link "gomideseminovos.motorleads.co" at bounding box center [247, 273] width 58 height 9
drag, startPoint x: 631, startPoint y: 88, endPoint x: 790, endPoint y: 43, distance: 164.5
click at [634, 87] on icon at bounding box center [633, 86] width 7 height 7
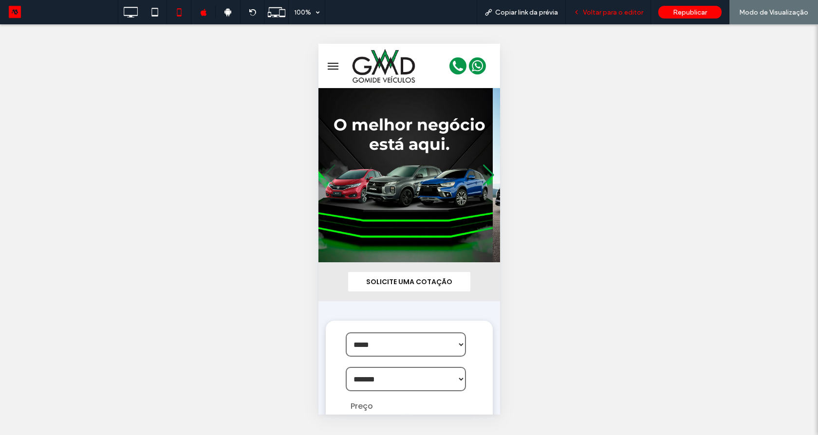
drag, startPoint x: 598, startPoint y: 4, endPoint x: 609, endPoint y: 14, distance: 14.5
click at [602, 8] on div "Voltar para o editor" at bounding box center [608, 12] width 85 height 24
click at [609, 14] on span "Voltar para o editor" at bounding box center [613, 12] width 60 height 8
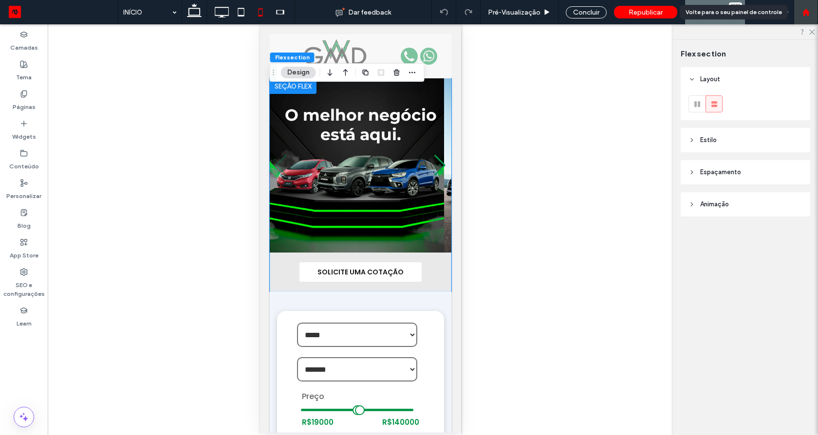
click at [810, 16] on div at bounding box center [806, 12] width 24 height 24
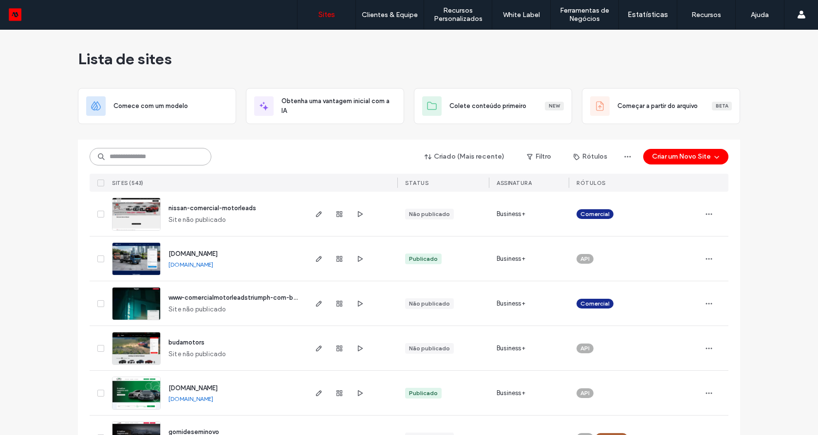
click at [150, 158] on input at bounding box center [151, 157] width 122 height 18
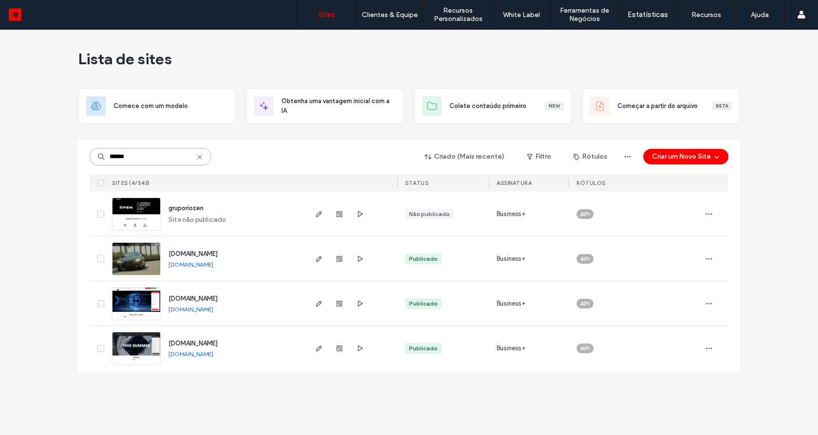
type input "******"
click at [140, 297] on img at bounding box center [136, 321] width 48 height 66
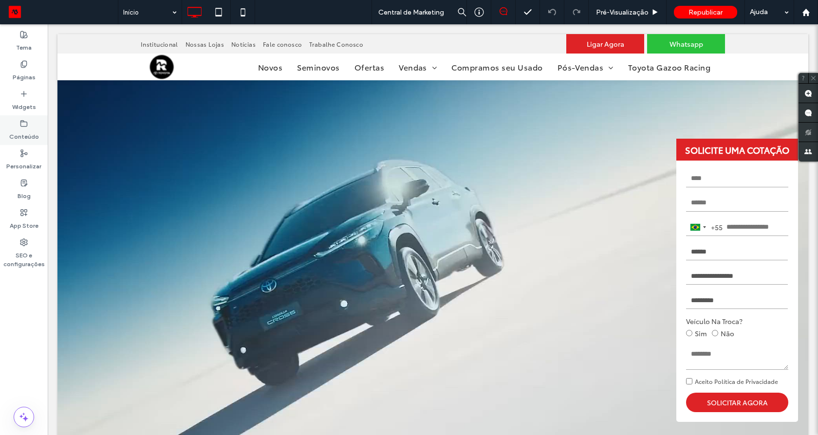
click at [37, 133] on label "Conteúdo" at bounding box center [24, 135] width 30 height 14
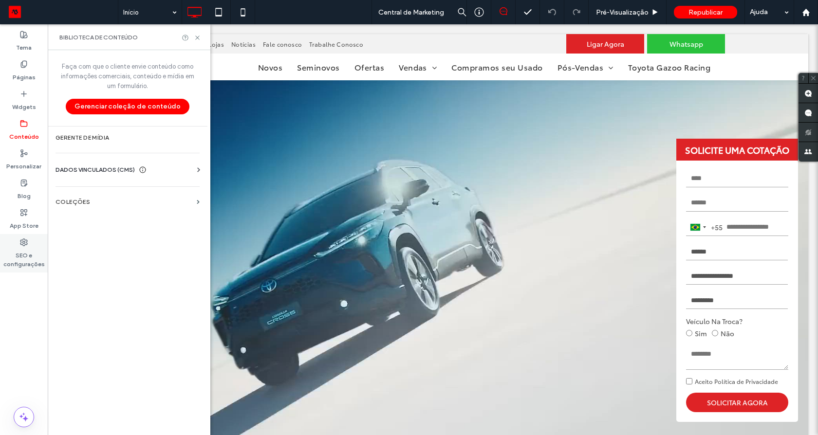
click at [25, 249] on label "SEO e configurações" at bounding box center [24, 257] width 48 height 22
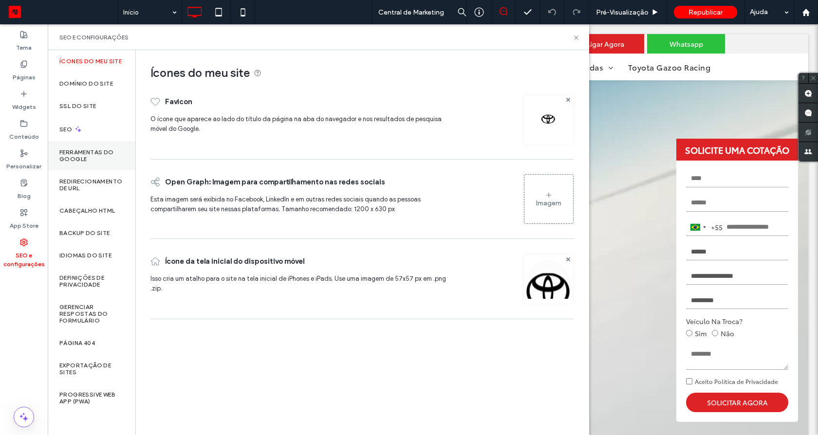
click at [91, 158] on label "Ferramentas do Google" at bounding box center [91, 156] width 64 height 14
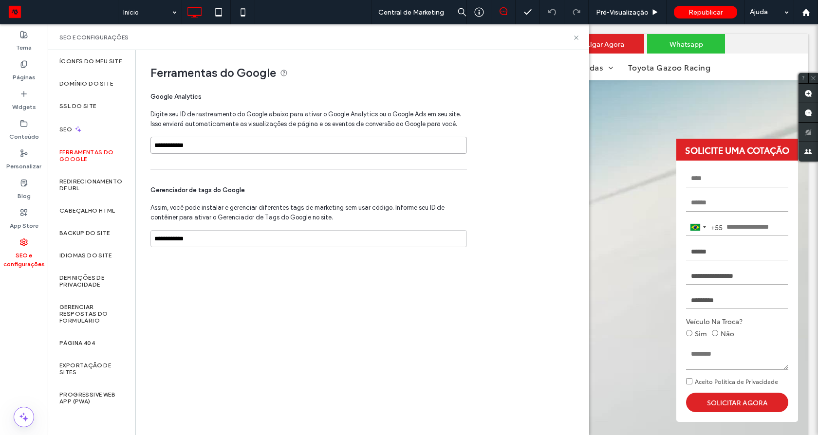
click at [320, 147] on input "**********" at bounding box center [308, 145] width 316 height 17
drag, startPoint x: 213, startPoint y: 243, endPoint x: 149, endPoint y: 238, distance: 64.0
click at [149, 238] on div "**********" at bounding box center [358, 156] width 445 height 213
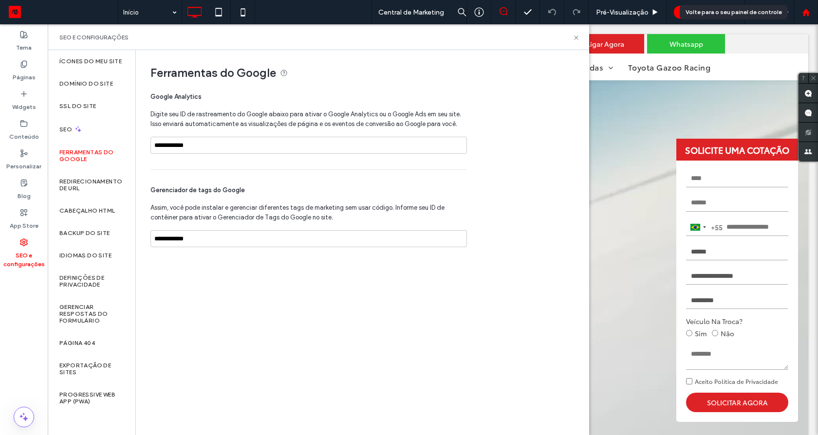
click at [803, 13] on use at bounding box center [805, 11] width 7 height 7
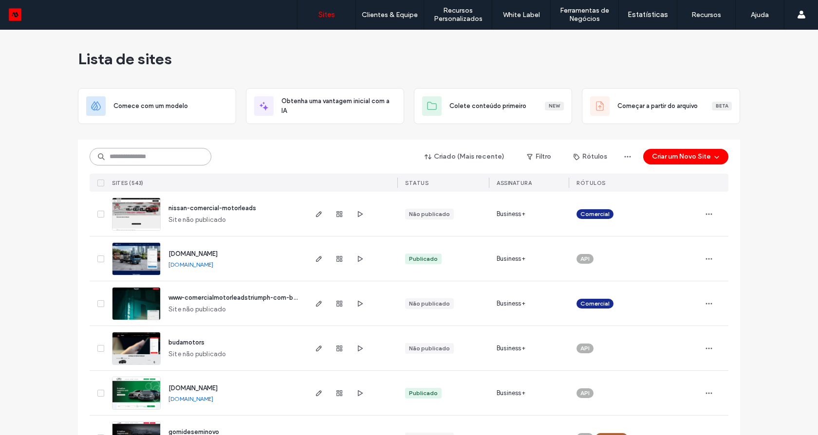
click at [152, 162] on input at bounding box center [151, 157] width 122 height 18
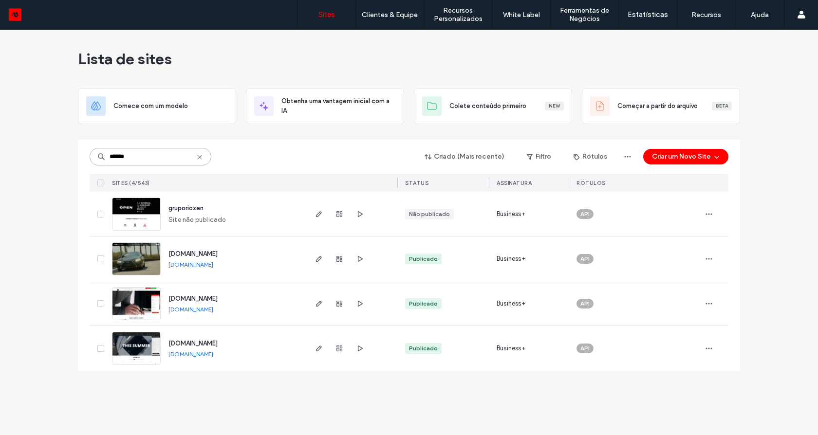
type input "******"
click at [193, 310] on link "[DOMAIN_NAME]" at bounding box center [190, 309] width 45 height 7
click at [177, 157] on input "******" at bounding box center [151, 157] width 122 height 18
click at [213, 267] on link "[DOMAIN_NAME]" at bounding box center [190, 264] width 45 height 7
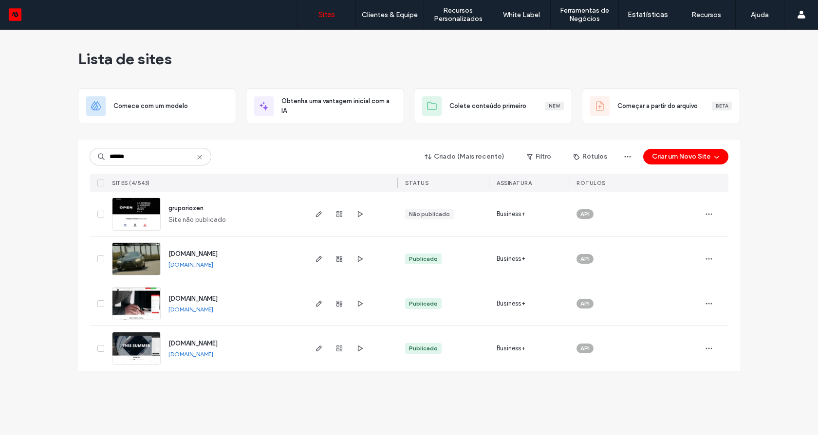
click at [183, 353] on link "[DOMAIN_NAME]" at bounding box center [190, 354] width 45 height 7
click at [133, 255] on img at bounding box center [136, 276] width 48 height 66
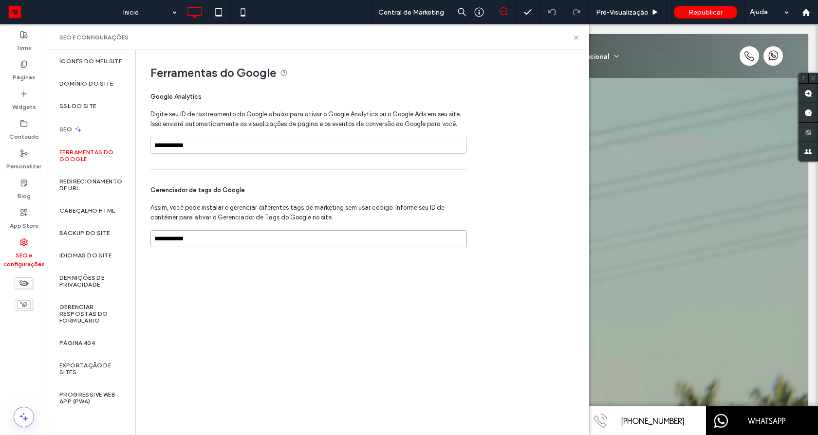
drag, startPoint x: 219, startPoint y: 241, endPoint x: 145, endPoint y: 240, distance: 74.0
click at [145, 240] on div "**********" at bounding box center [358, 156] width 445 height 213
click at [810, 19] on div at bounding box center [806, 12] width 24 height 24
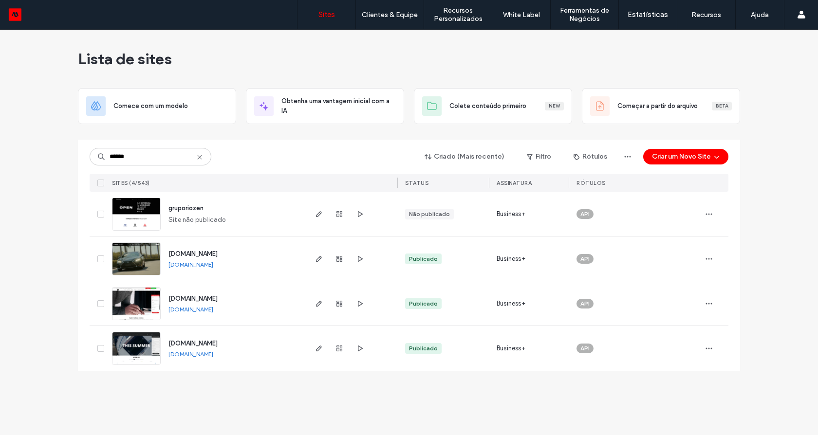
type input "******"
click at [154, 353] on img at bounding box center [136, 366] width 48 height 66
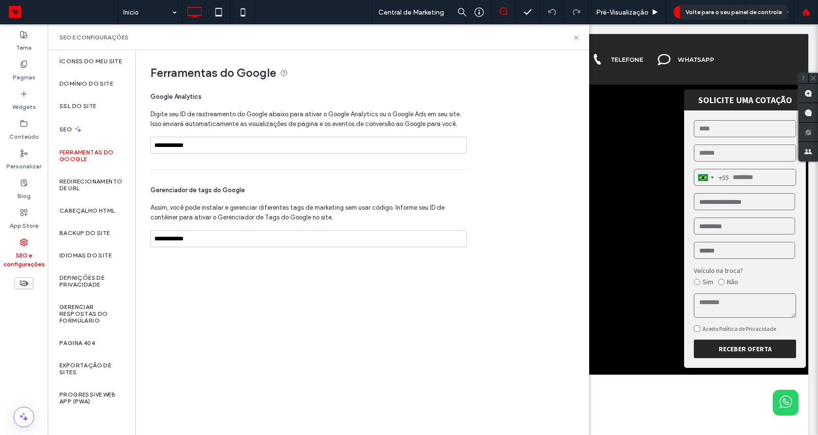
click at [806, 11] on use at bounding box center [805, 11] width 7 height 7
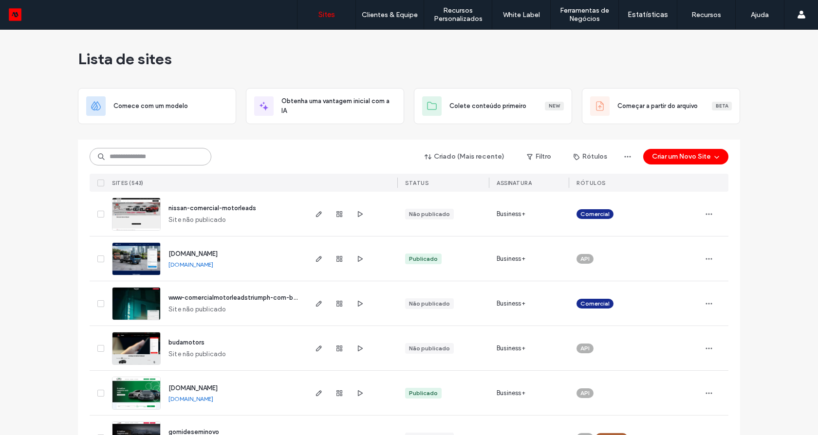
click at [185, 160] on input at bounding box center [151, 157] width 122 height 18
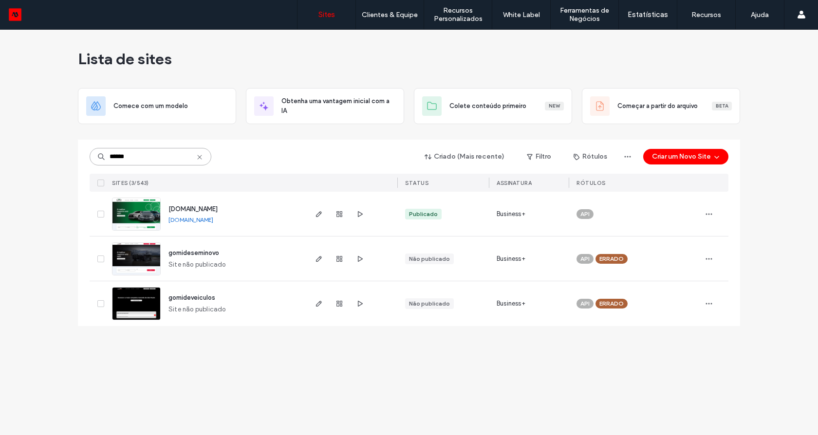
type input "******"
click at [148, 219] on img at bounding box center [136, 231] width 48 height 66
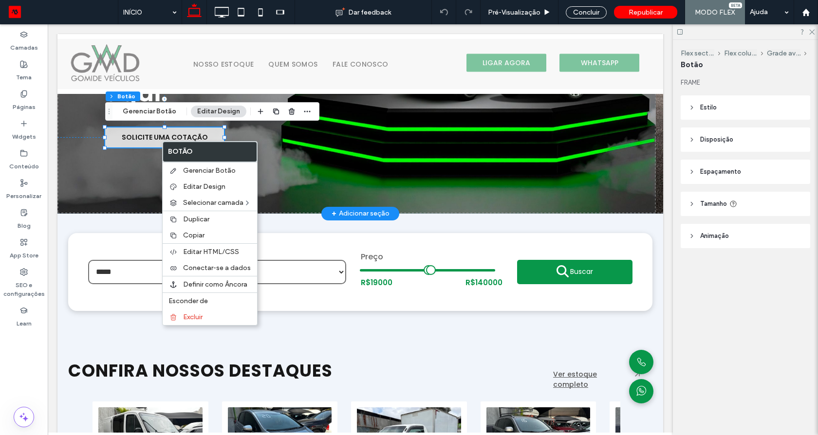
scroll to position [175, 0]
click at [203, 235] on span "Copiar" at bounding box center [193, 235] width 21 height 8
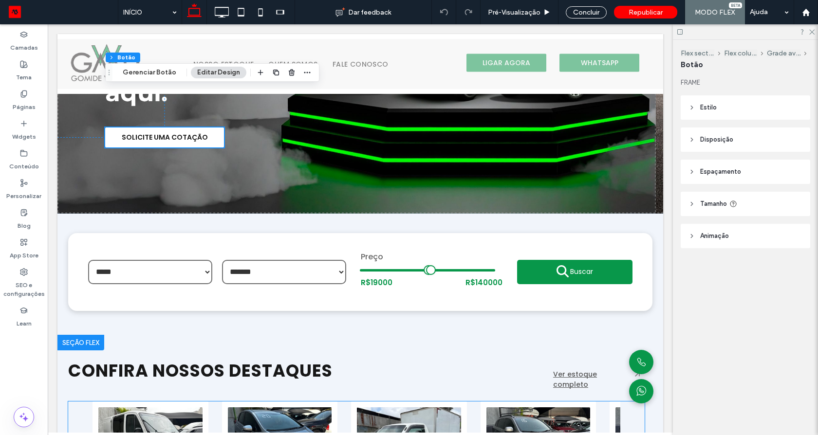
scroll to position [467, 0]
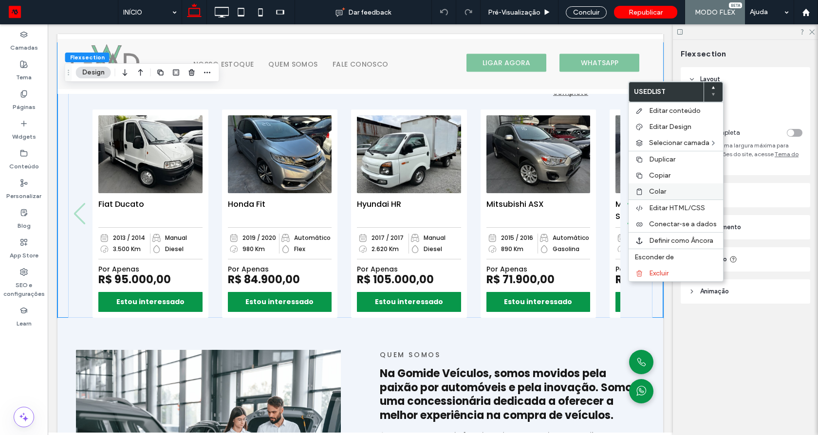
click at [653, 193] on span "Colar" at bounding box center [657, 191] width 17 height 8
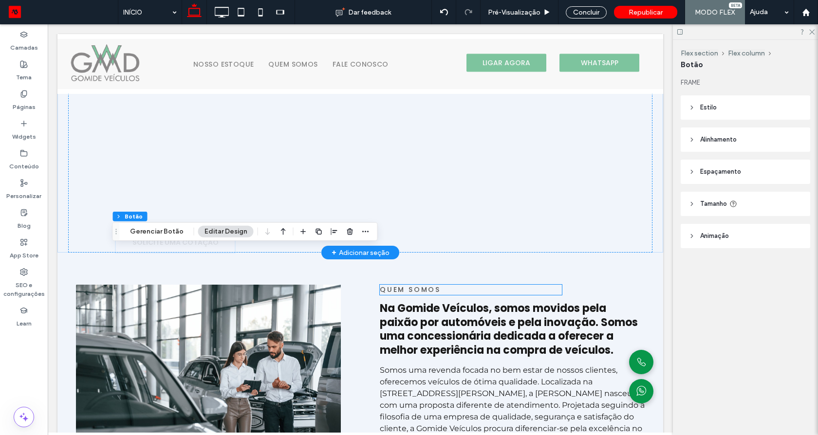
scroll to position [783, 0]
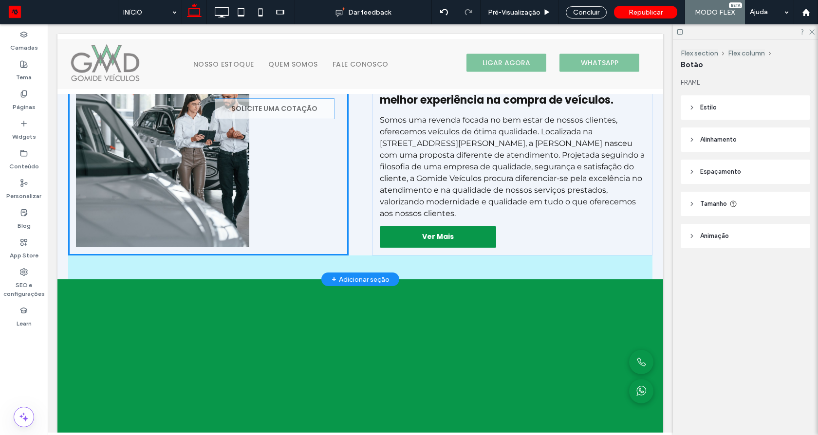
drag, startPoint x: 186, startPoint y: 228, endPoint x: 294, endPoint y: 111, distance: 158.9
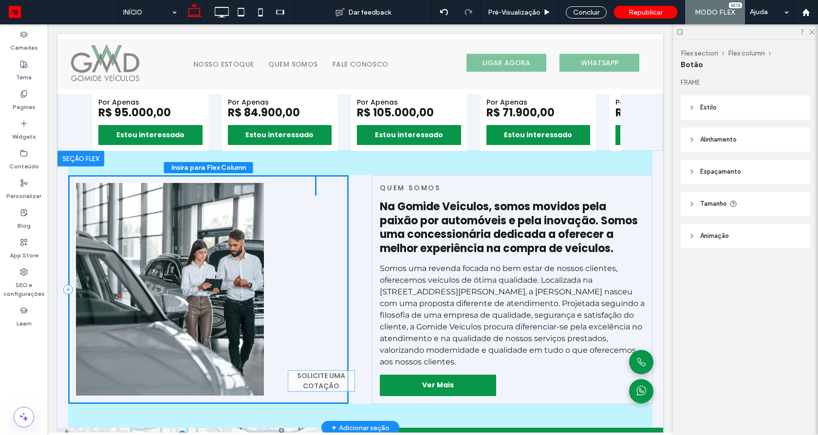
scroll to position [637, 0]
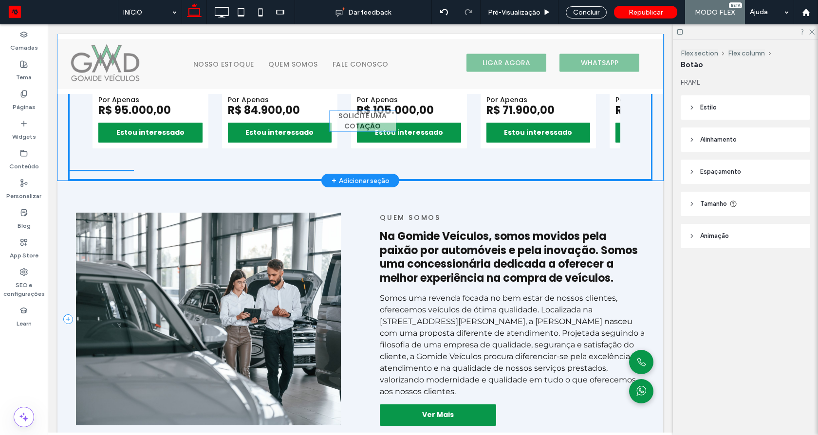
drag, startPoint x: 299, startPoint y: 417, endPoint x: 350, endPoint y: 127, distance: 294.5
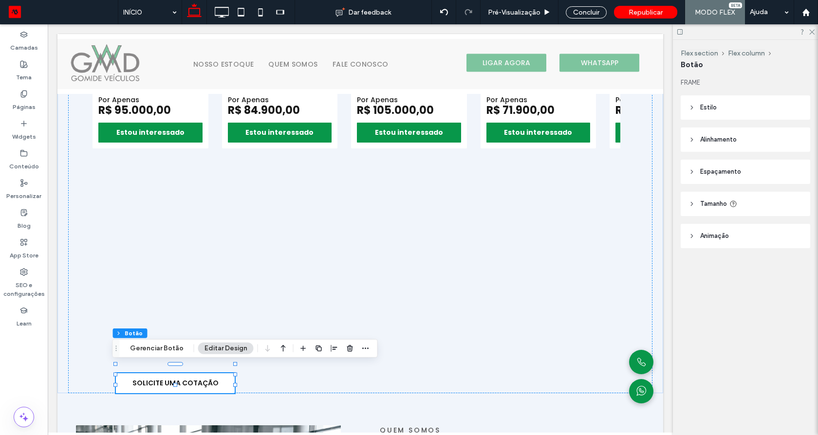
click at [713, 111] on span "Estilo" at bounding box center [708, 108] width 17 height 10
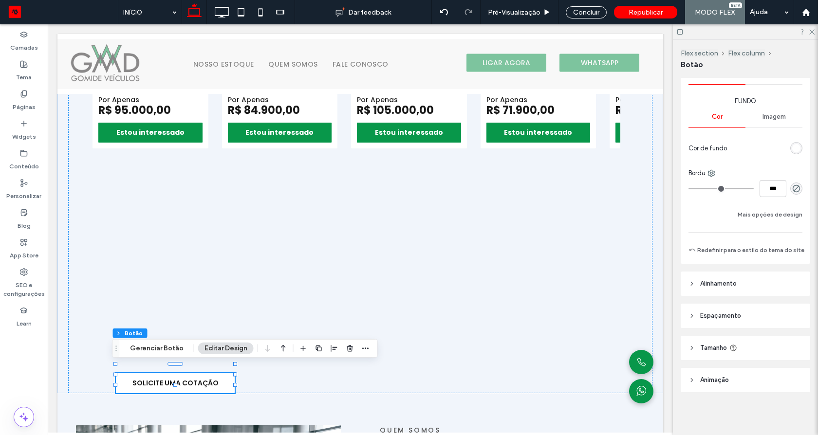
scroll to position [145, 0]
click at [730, 314] on span "Espaçamento" at bounding box center [720, 316] width 41 height 10
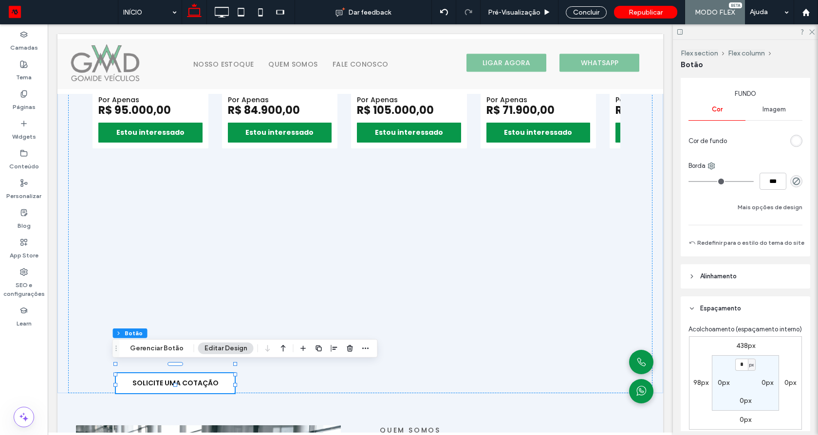
click at [748, 350] on label "438px" at bounding box center [745, 346] width 19 height 8
type input "***"
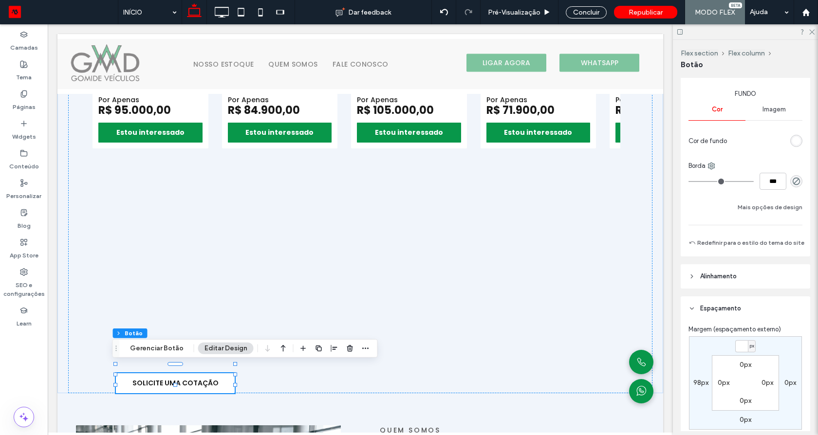
type input "*"
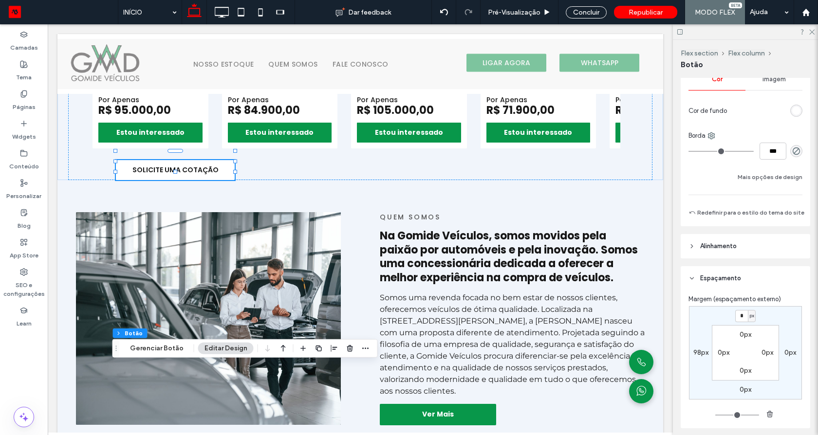
scroll to position [283, 0]
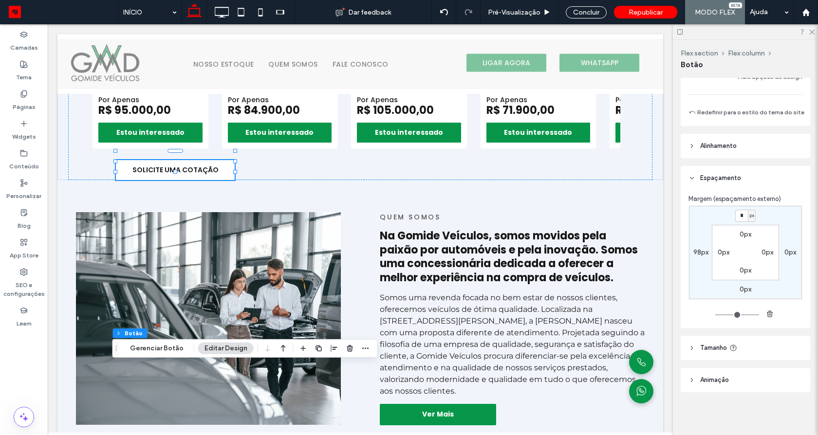
click at [727, 376] on span "Animaçāo" at bounding box center [714, 380] width 29 height 10
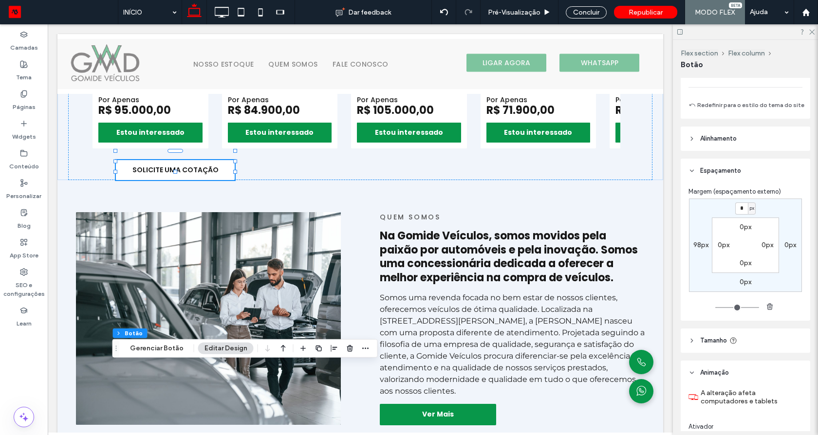
click at [718, 346] on span "Tamanho" at bounding box center [713, 341] width 27 height 10
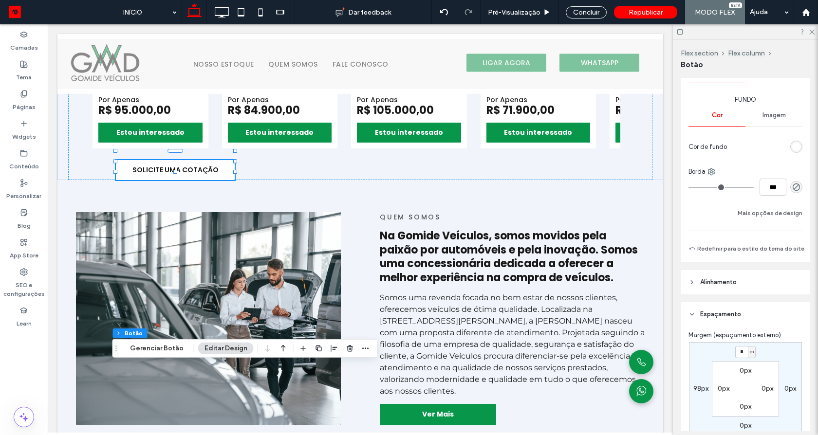
scroll to position [166, 0]
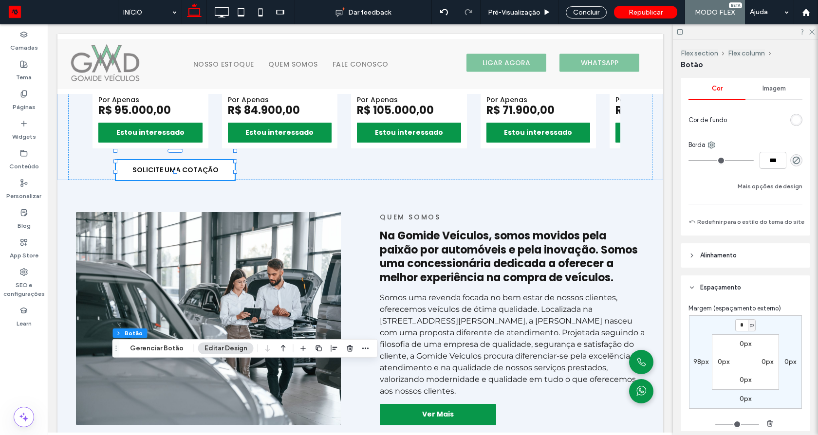
click at [723, 260] on span "Alinhamento" at bounding box center [718, 256] width 37 height 10
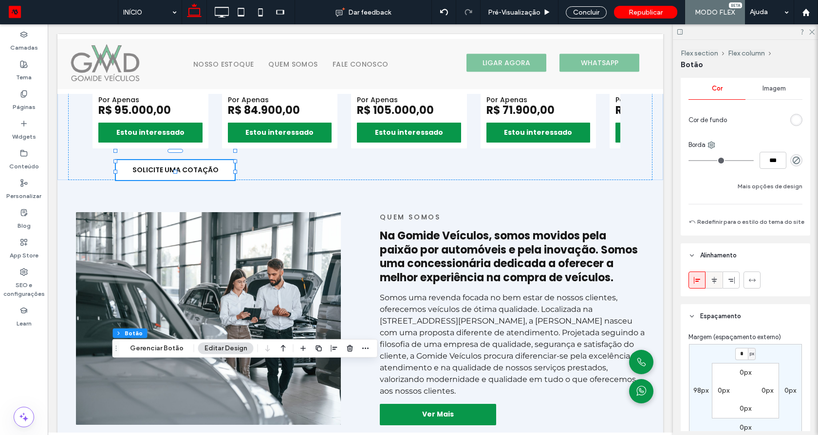
click at [716, 284] on icon at bounding box center [714, 281] width 8 height 8
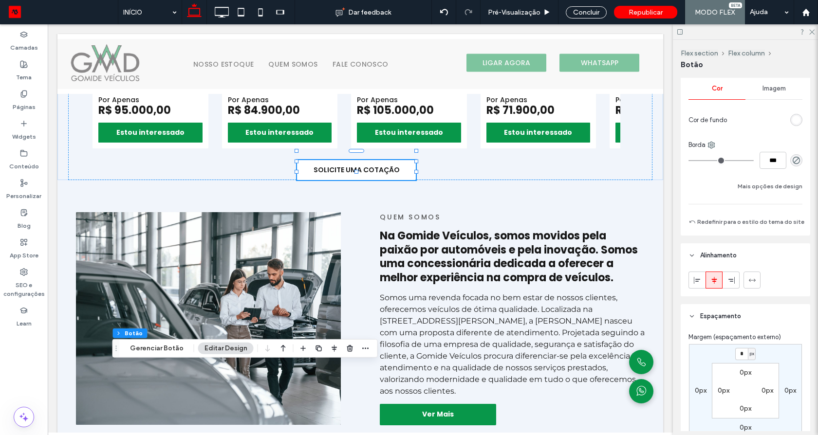
click at [792, 120] on div "rgb(255, 255, 255)" at bounding box center [796, 120] width 8 height 8
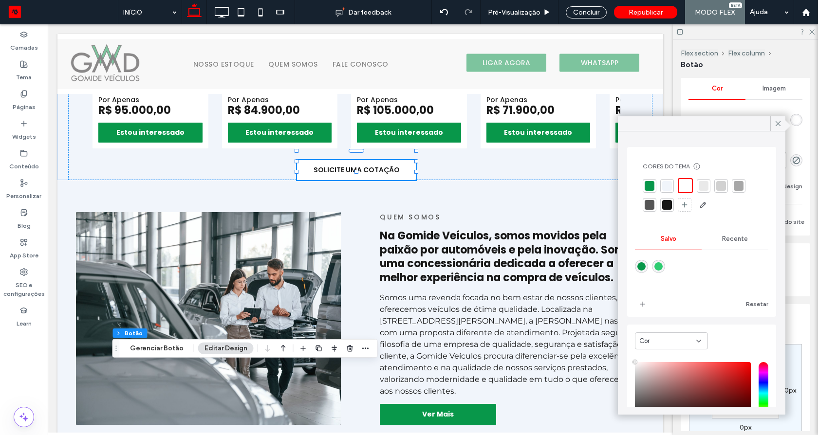
click at [654, 182] on div at bounding box center [650, 186] width 14 height 14
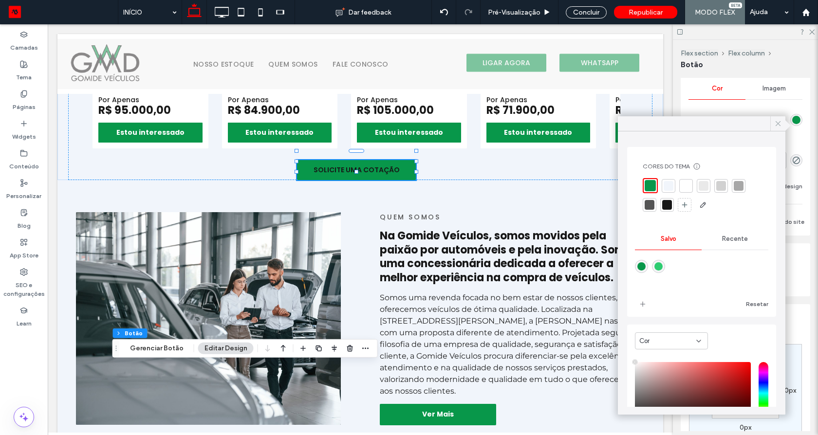
click at [777, 124] on icon at bounding box center [778, 123] width 9 height 9
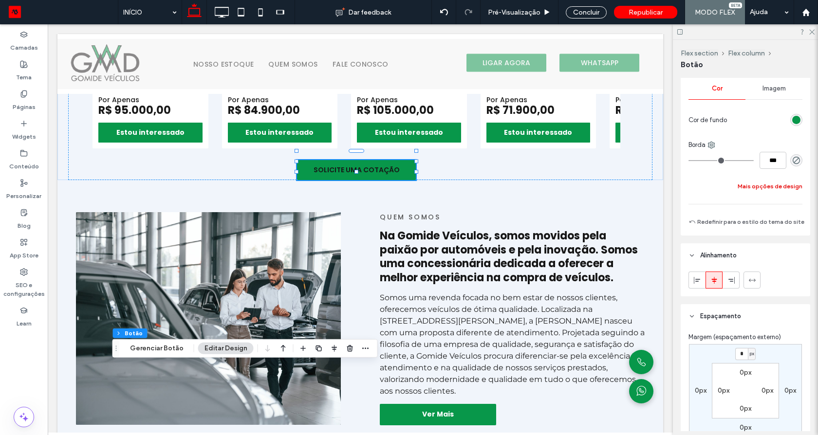
click at [783, 188] on button "Mais opções de design" at bounding box center [770, 187] width 65 height 12
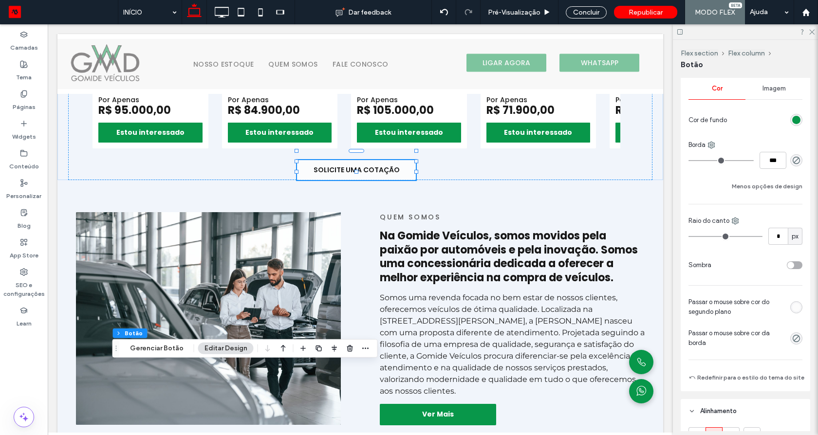
click at [795, 314] on div at bounding box center [796, 307] width 12 height 12
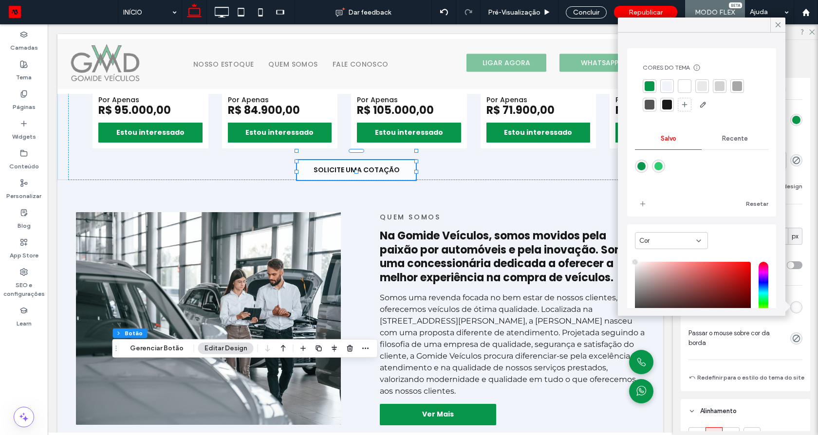
click at [661, 166] on div "rgba(46,204,113,1)" at bounding box center [658, 166] width 8 height 8
type input "*******"
type input "***"
type input "****"
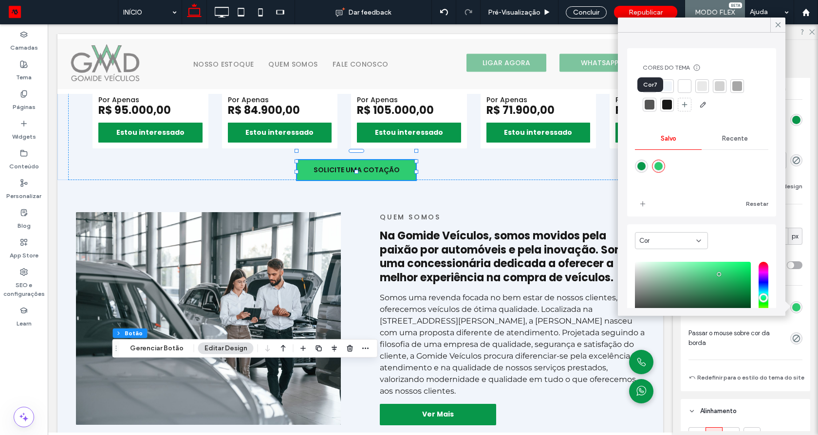
click at [649, 103] on div at bounding box center [650, 105] width 10 height 10
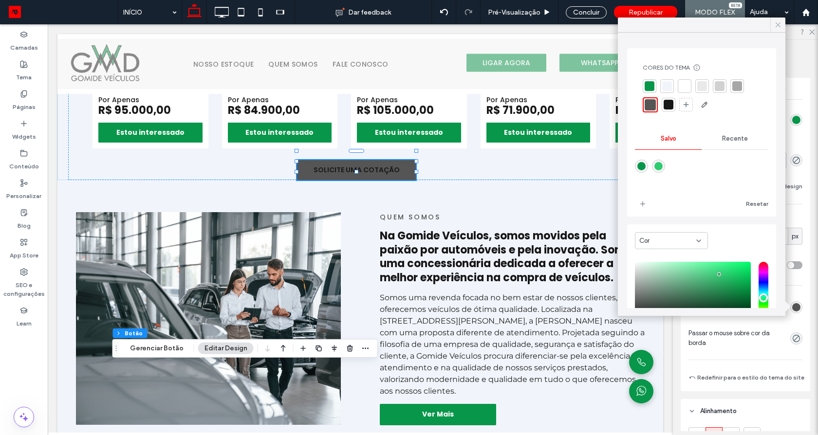
click at [778, 24] on use at bounding box center [778, 24] width 5 height 5
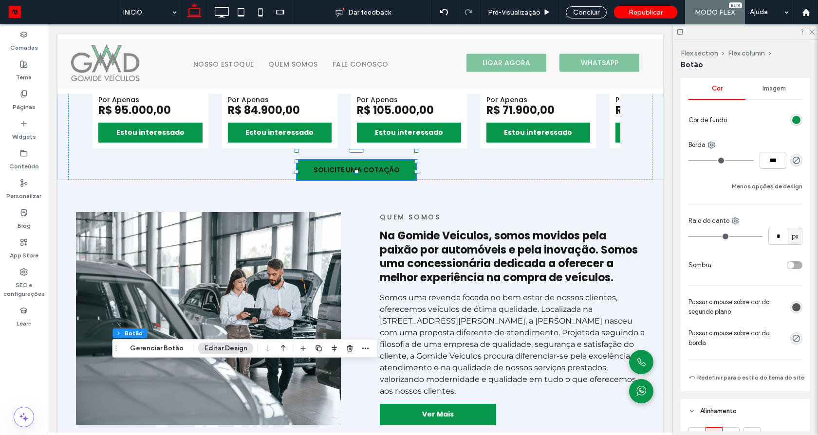
click at [778, 91] on span "Imagem" at bounding box center [773, 89] width 23 height 8
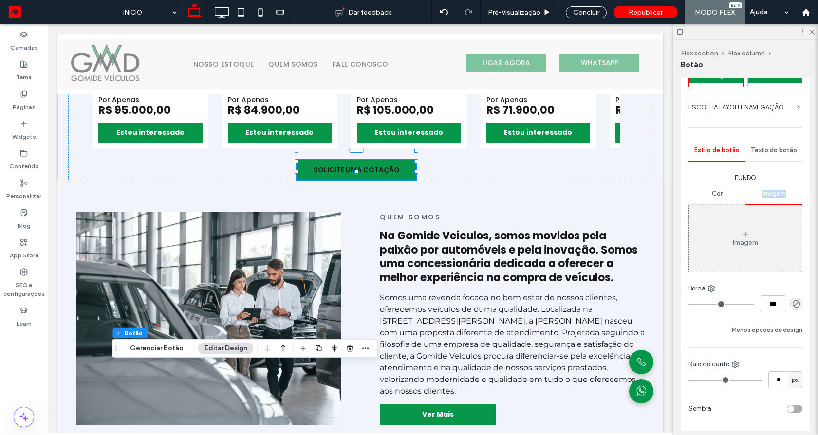
scroll to position [49, 0]
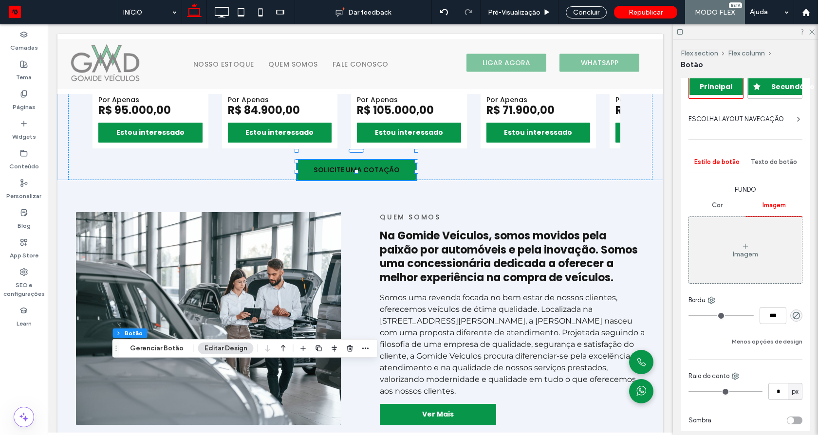
click at [779, 161] on span "Texto do botão" at bounding box center [774, 162] width 46 height 8
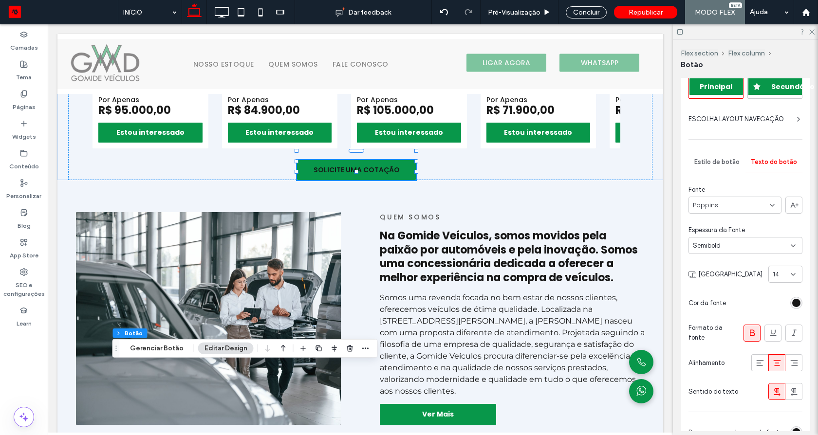
click at [792, 307] on div "rgb(23, 23, 23)" at bounding box center [796, 303] width 8 height 8
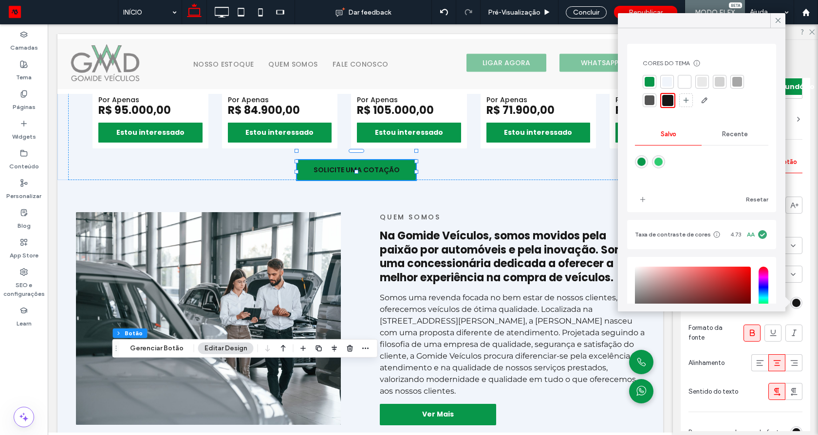
click at [684, 79] on div at bounding box center [685, 82] width 10 height 10
click at [774, 23] on icon at bounding box center [778, 20] width 9 height 9
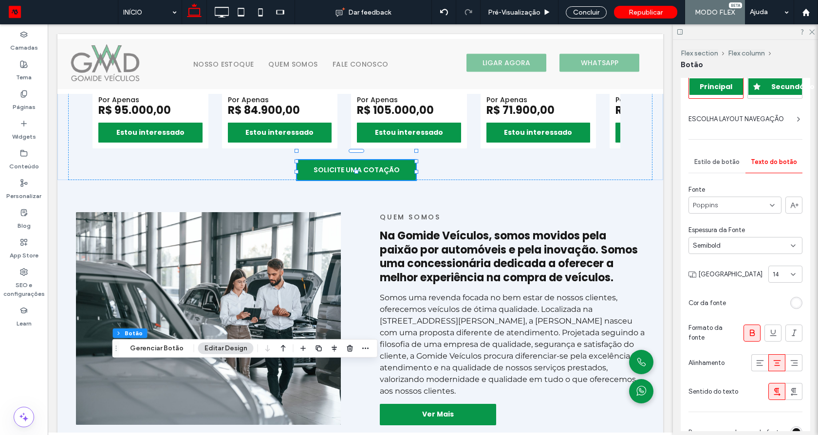
scroll to position [0, 0]
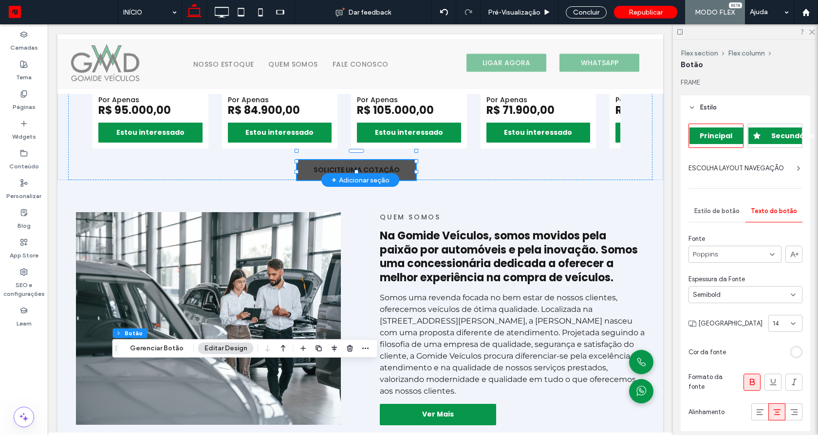
click at [297, 162] on link "SOLICITE UMA COTAÇÃO" at bounding box center [356, 170] width 119 height 20
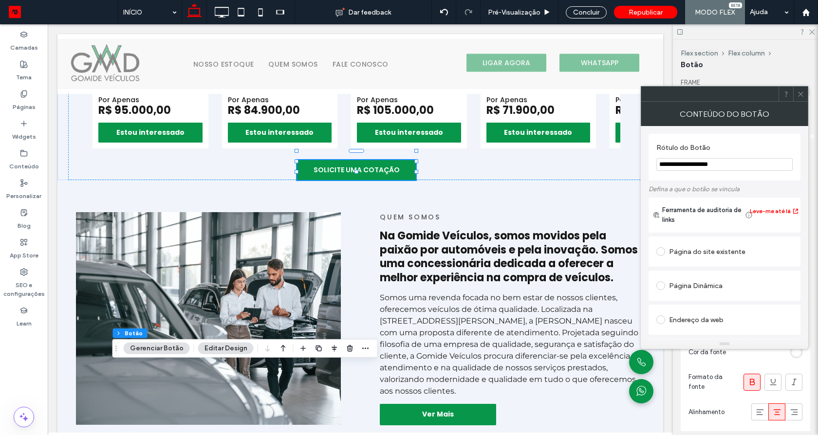
click at [736, 167] on input "**********" at bounding box center [724, 164] width 136 height 13
type input "**********"
click at [725, 256] on div "Página do site existente" at bounding box center [724, 252] width 136 height 16
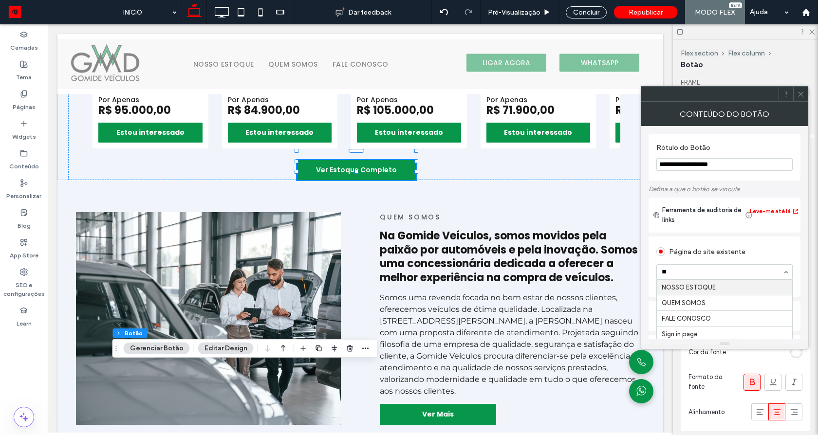
type input "***"
click at [799, 93] on icon at bounding box center [800, 94] width 7 height 7
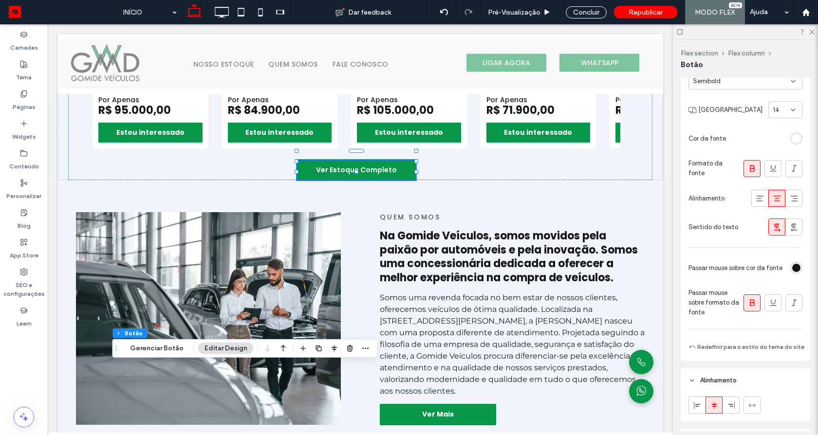
scroll to position [234, 0]
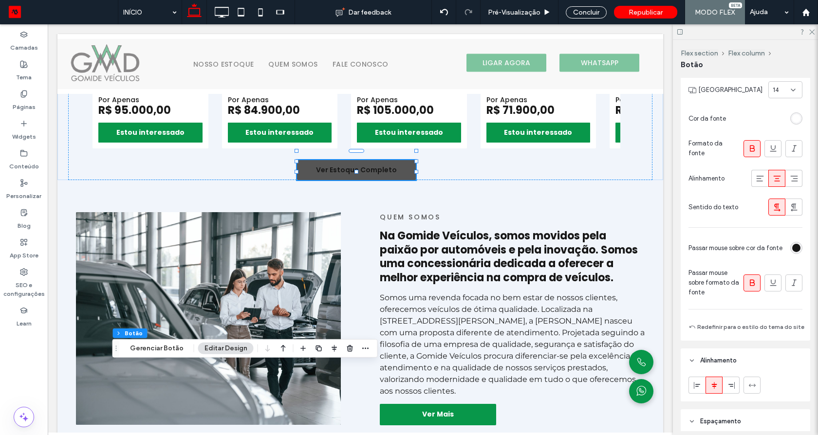
click at [792, 251] on div "rgb(23, 23, 23)" at bounding box center [796, 248] width 8 height 8
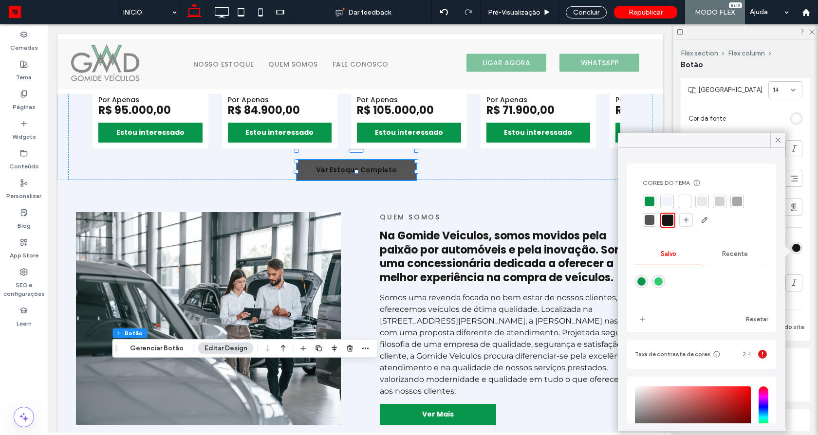
click at [665, 203] on div at bounding box center [667, 202] width 10 height 10
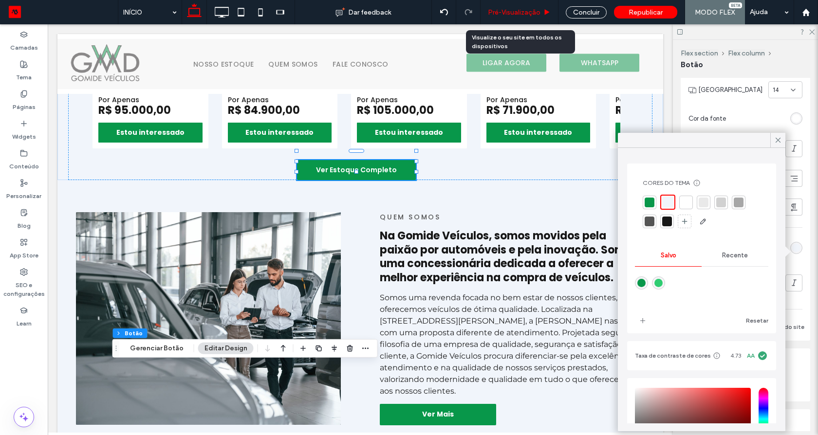
click at [533, 17] on div "Pré-Visualizaçāo" at bounding box center [520, 12] width 78 height 24
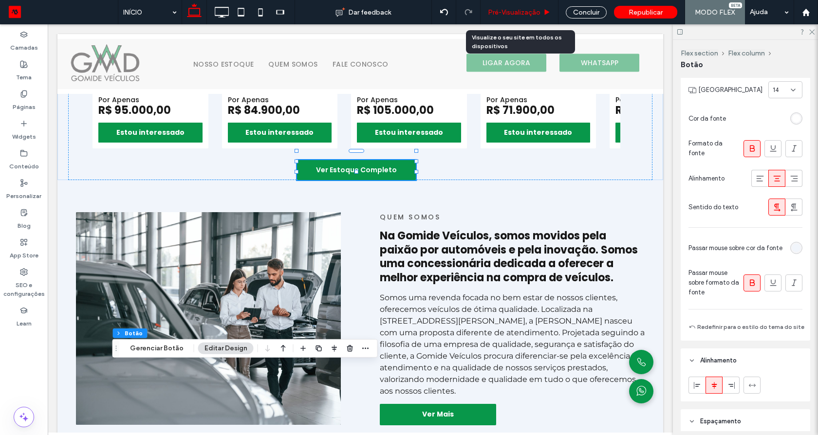
click at [528, 13] on span "Pré-Visualizaçāo" at bounding box center [514, 12] width 53 height 8
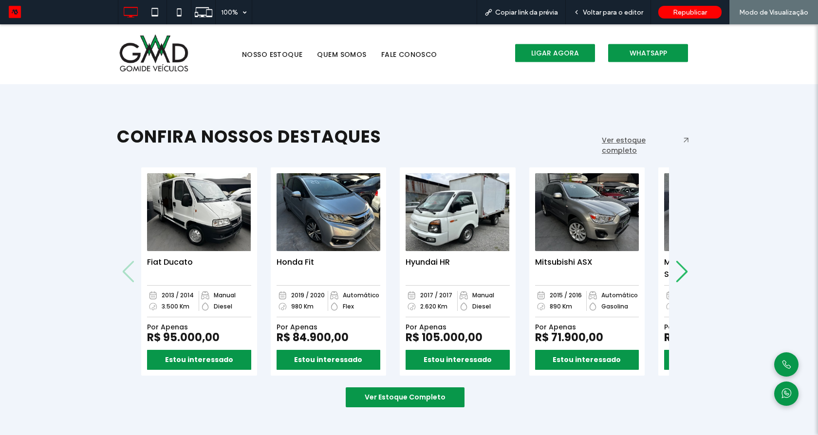
scroll to position [451, 0]
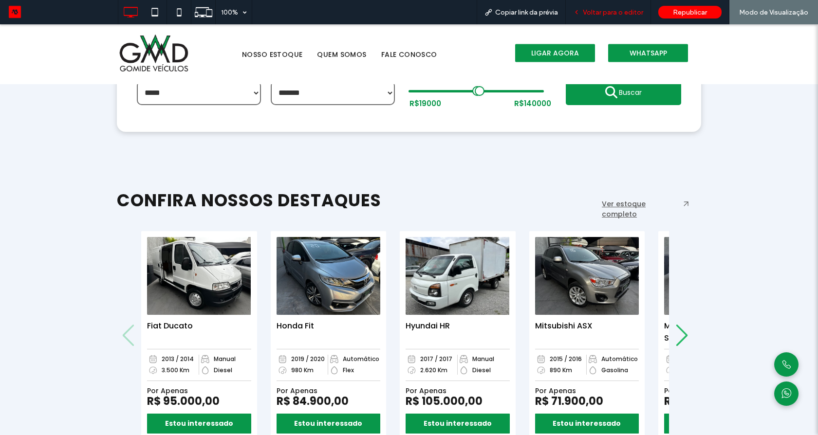
click at [629, 7] on div "Voltar para o editor" at bounding box center [608, 12] width 85 height 24
drag, startPoint x: 619, startPoint y: 12, endPoint x: 619, endPoint y: 160, distance: 147.5
click at [619, 12] on span "Voltar para o editor" at bounding box center [613, 12] width 60 height 8
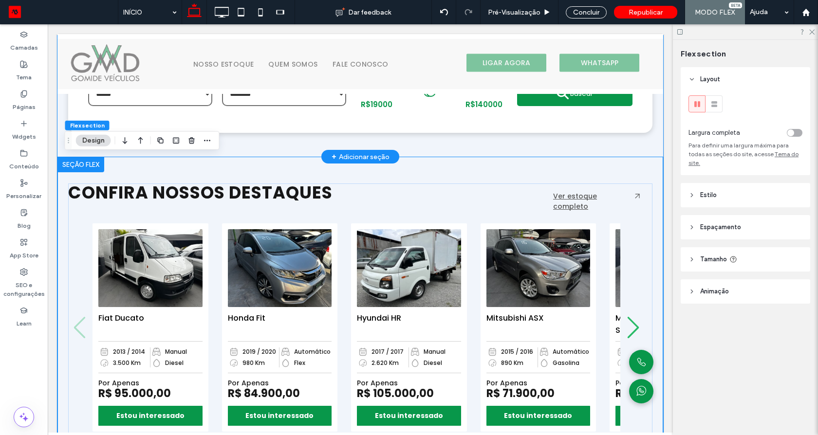
scroll to position [334, 0]
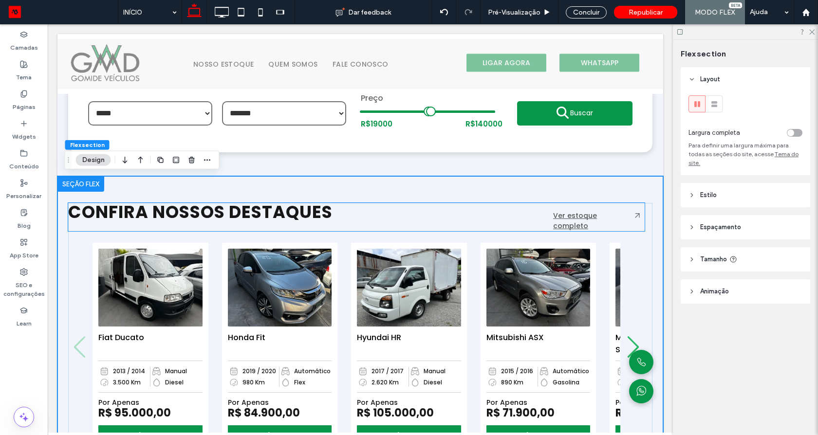
click at [597, 215] on link "Ver estoque completo" at bounding box center [575, 221] width 44 height 20
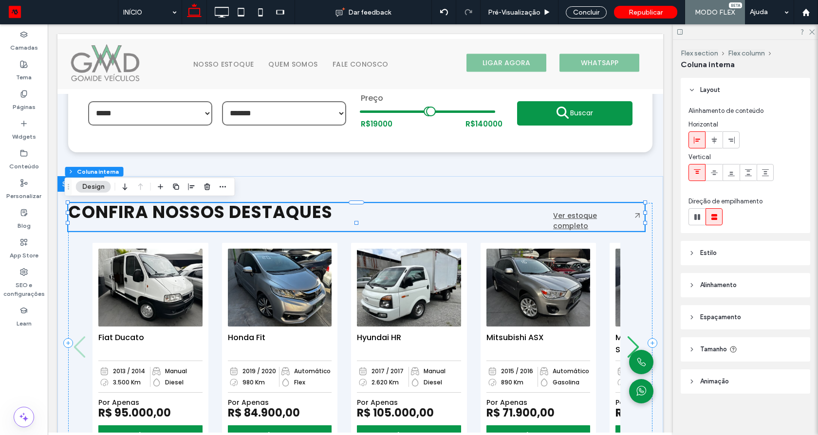
type input "**"
click at [597, 216] on link "Ver estoque completo" at bounding box center [575, 221] width 44 height 20
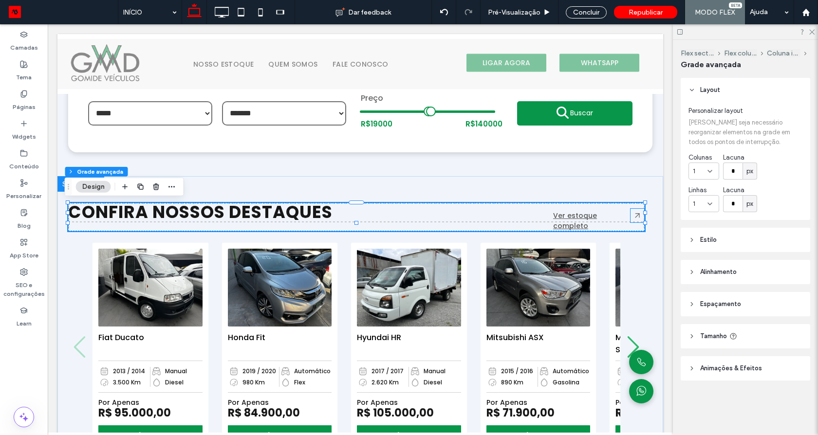
click at [631, 215] on icon at bounding box center [638, 216] width 14 height 14
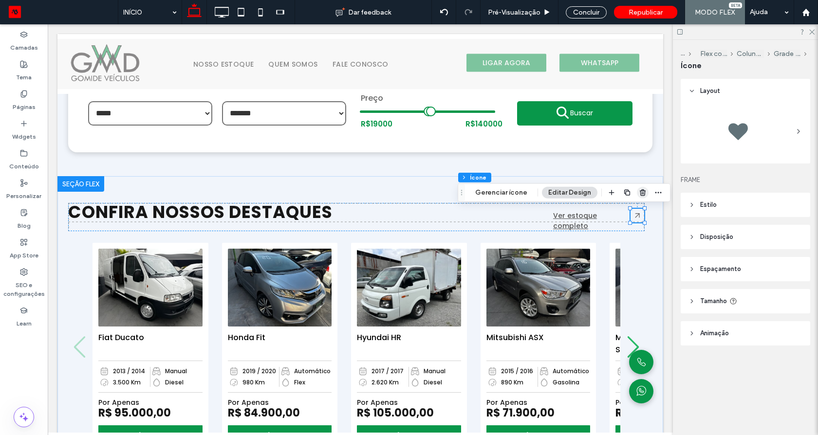
drag, startPoint x: 640, startPoint y: 194, endPoint x: 557, endPoint y: 197, distance: 83.3
click at [640, 194] on icon "button" at bounding box center [643, 193] width 8 height 8
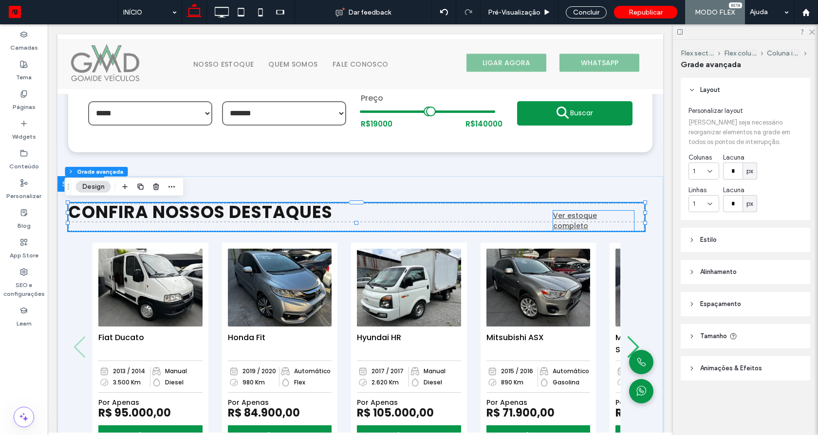
click at [597, 216] on link "Ver estoque completo" at bounding box center [575, 221] width 44 height 20
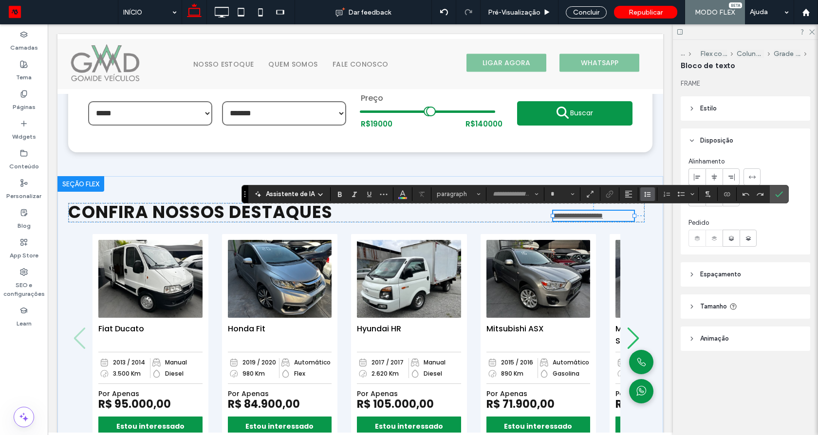
type input "*******"
type input "**"
click at [782, 199] on label "Confirmar" at bounding box center [779, 194] width 15 height 18
drag, startPoint x: 782, startPoint y: 199, endPoint x: 685, endPoint y: 190, distance: 97.7
click at [782, 199] on div at bounding box center [745, 187] width 114 height 38
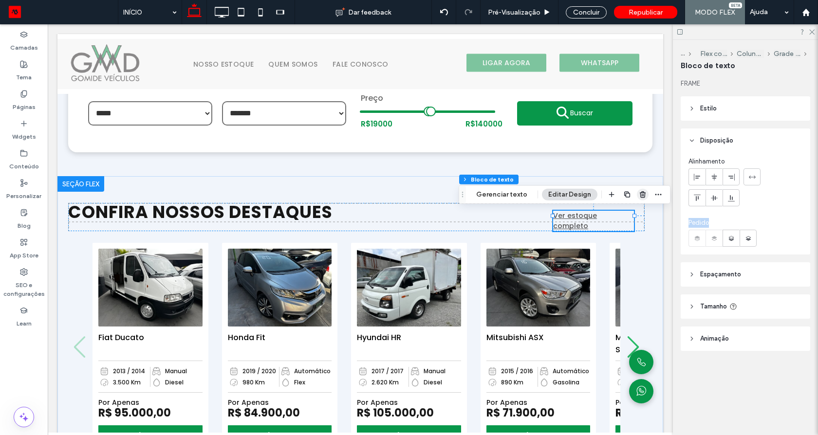
click at [640, 197] on use "button" at bounding box center [643, 194] width 6 height 6
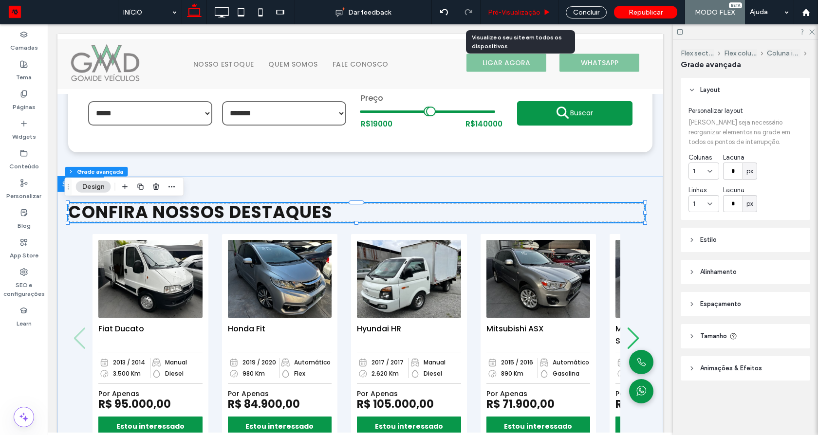
drag, startPoint x: 519, startPoint y: 12, endPoint x: 505, endPoint y: 188, distance: 176.8
click at [519, 12] on span "Pré-Visualizaçāo" at bounding box center [514, 12] width 53 height 8
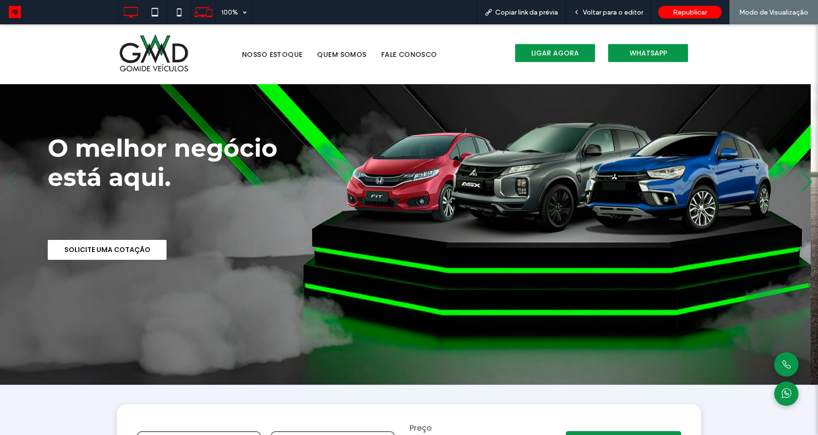
scroll to position [105, 0]
click at [175, 11] on icon at bounding box center [178, 11] width 19 height 19
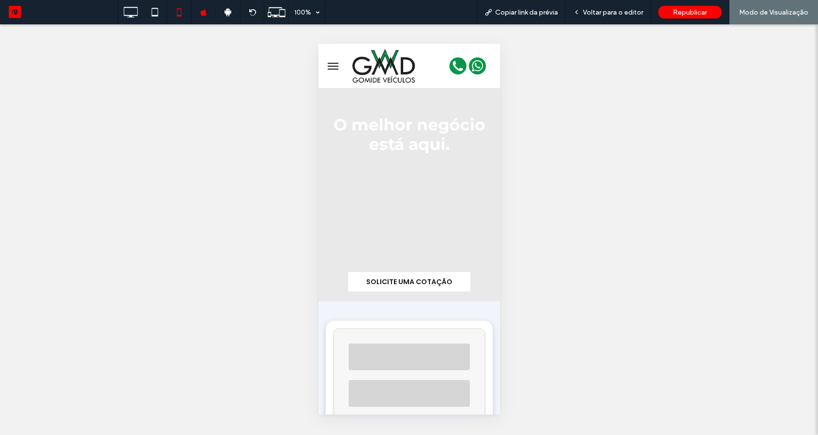
scroll to position [0, 0]
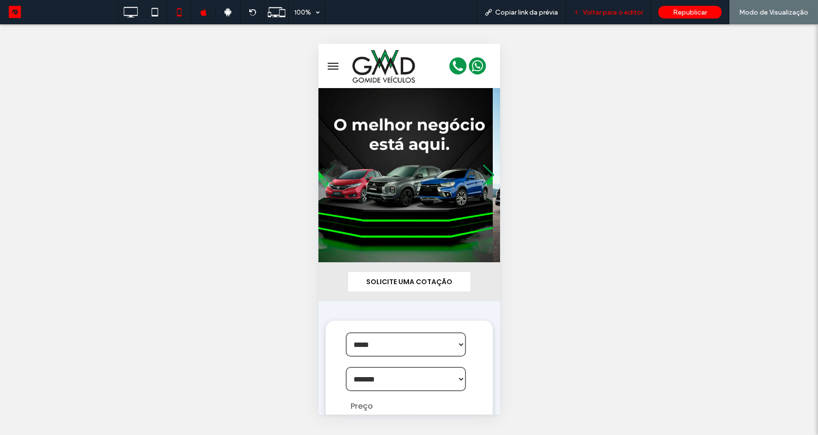
click at [610, 15] on span "Voltar para o editor" at bounding box center [613, 12] width 60 height 8
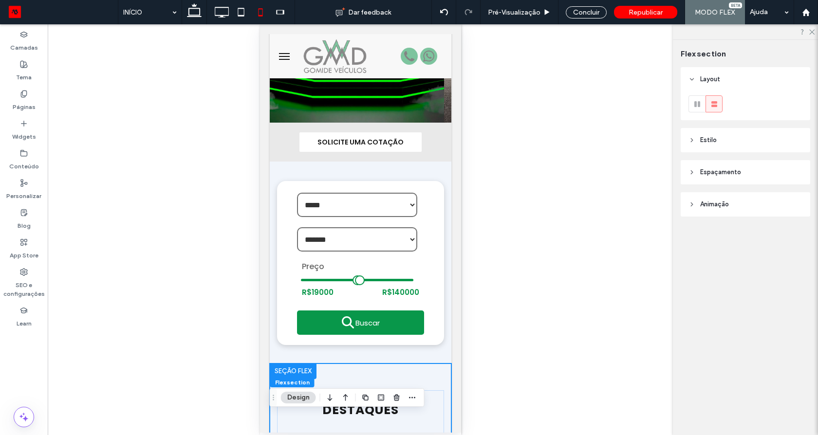
scroll to position [26, 0]
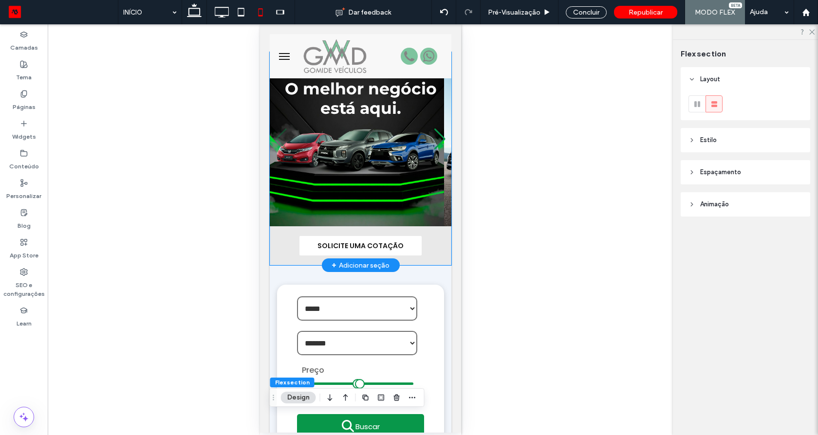
click at [427, 260] on div "SOLICITE UMA COTAÇÃO O melhor negócio está aqui." at bounding box center [360, 158] width 182 height 213
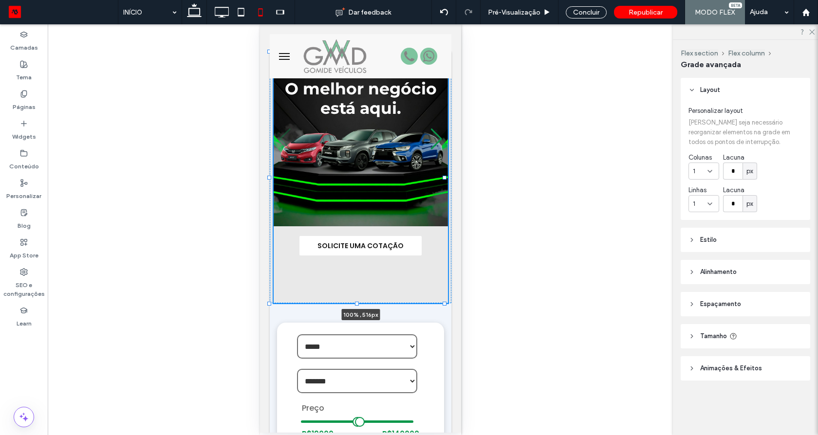
drag, startPoint x: 443, startPoint y: 266, endPoint x: 451, endPoint y: 287, distance: 22.7
type input "***"
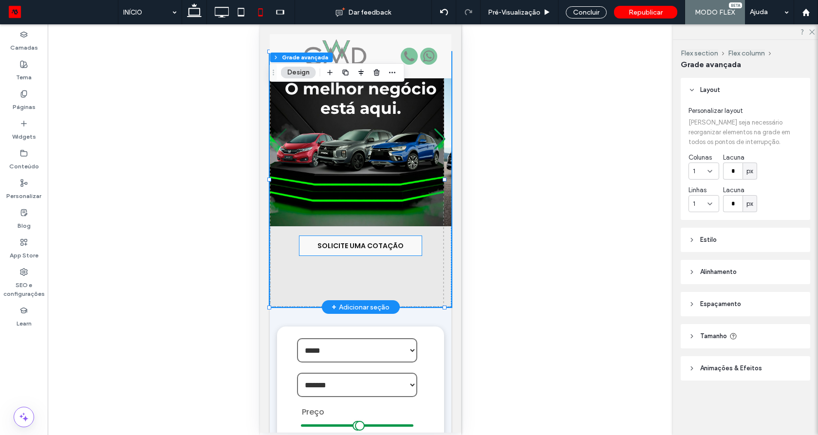
click at [386, 246] on span "SOLICITE UMA COTAÇÃO" at bounding box center [360, 246] width 86 height 10
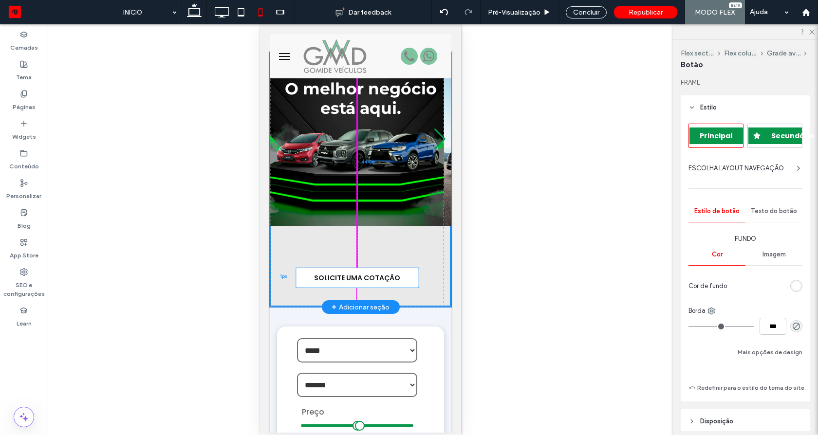
drag, startPoint x: 385, startPoint y: 241, endPoint x: 809, endPoint y: 225, distance: 423.9
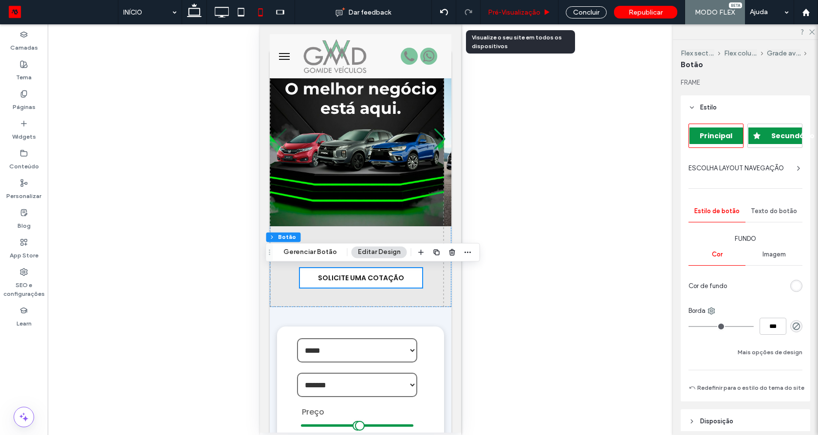
click at [525, 13] on span "Pré-Visualizaçāo" at bounding box center [514, 12] width 53 height 8
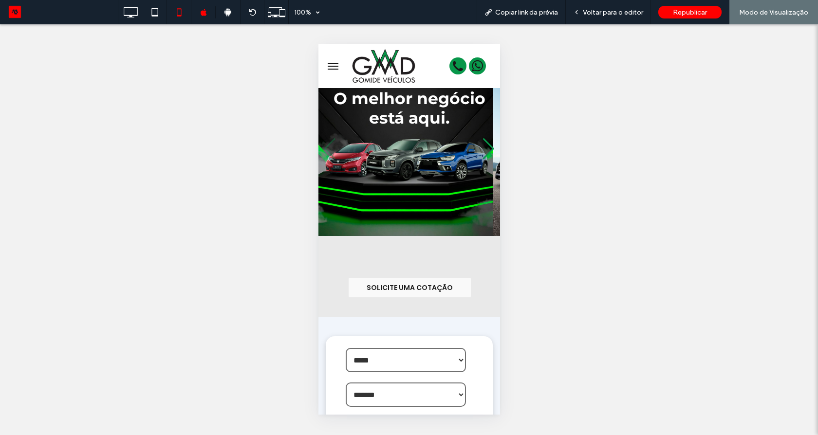
scroll to position [143, 0]
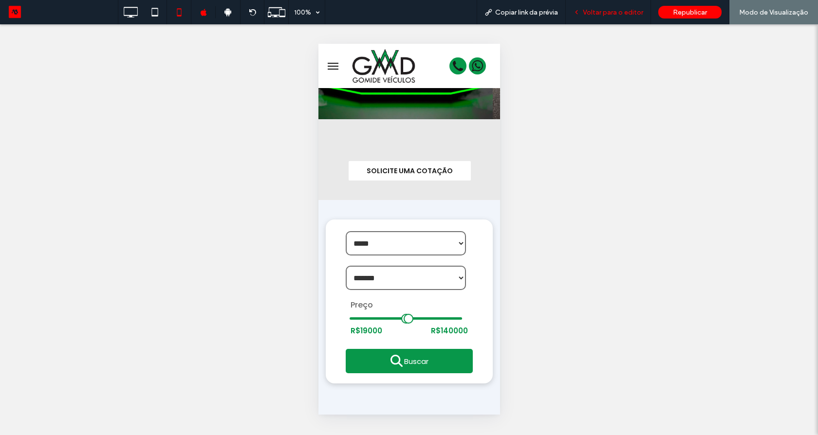
click at [619, 15] on span "Voltar para o editor" at bounding box center [613, 12] width 60 height 8
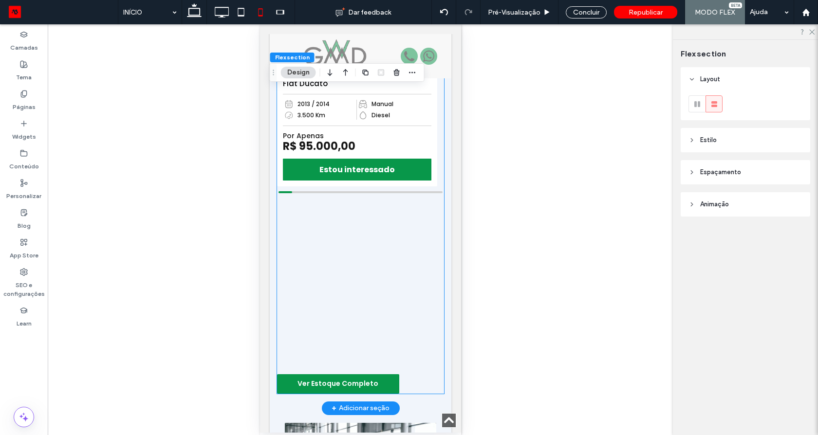
scroll to position [727, 0]
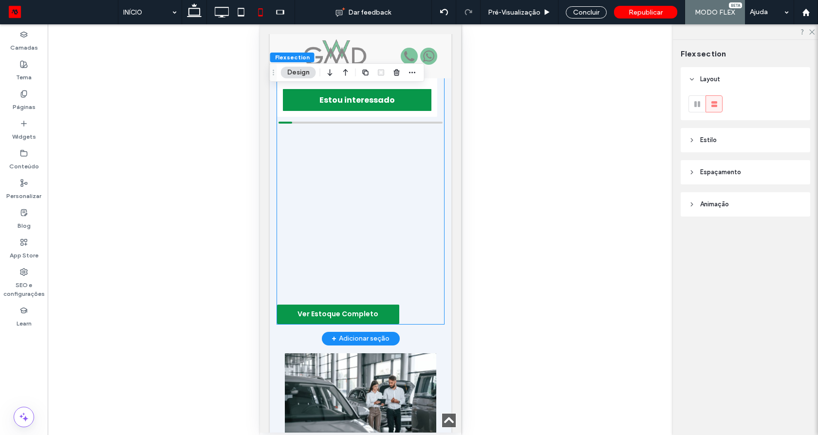
click at [347, 302] on div "CONFIRA NOSSOS DESTAQUES Fiat Ducato 2013 / 2014 3.500 Km Manual Diesel Por Ape…" at bounding box center [360, 79] width 167 height 489
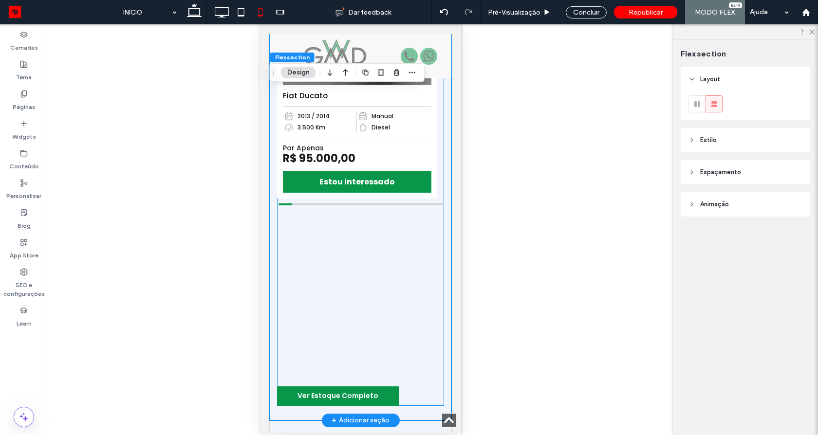
scroll to position [640, 0]
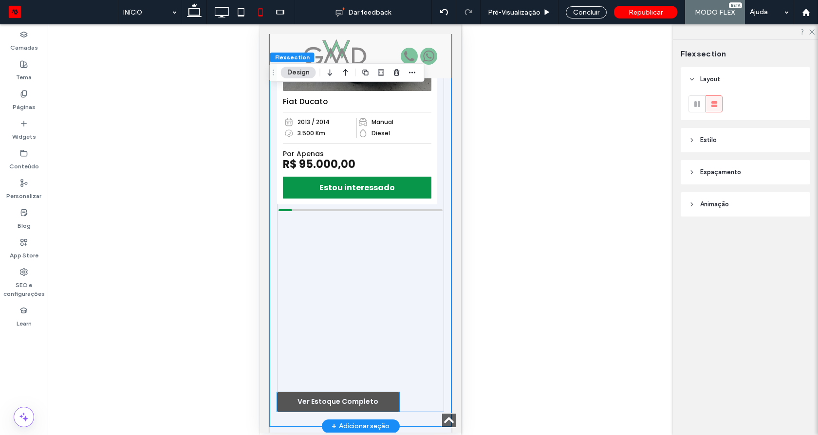
click at [353, 404] on span "Ver Estoque Completo" at bounding box center [337, 402] width 81 height 10
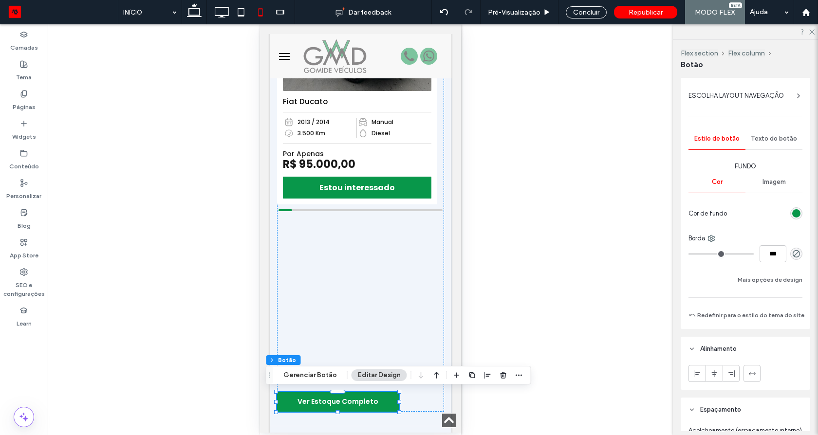
scroll to position [234, 0]
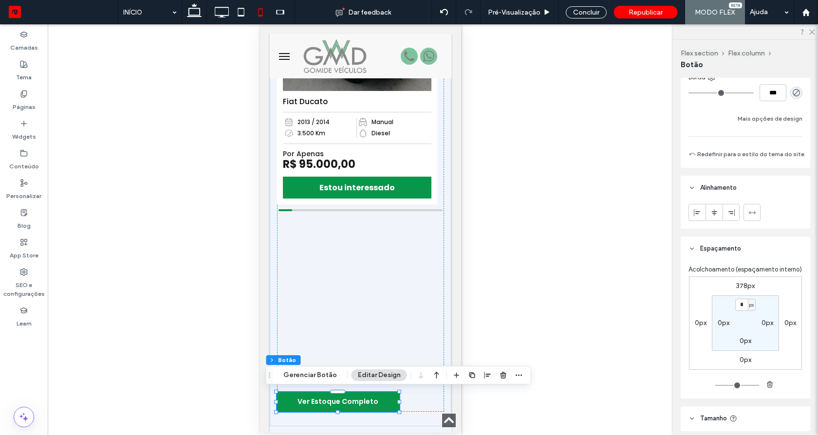
click at [741, 290] on label "378px" at bounding box center [745, 286] width 19 height 8
type input "***"
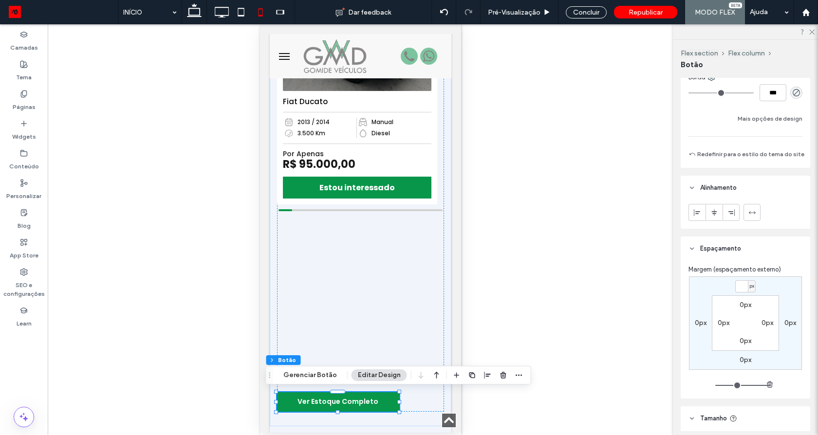
type input "*"
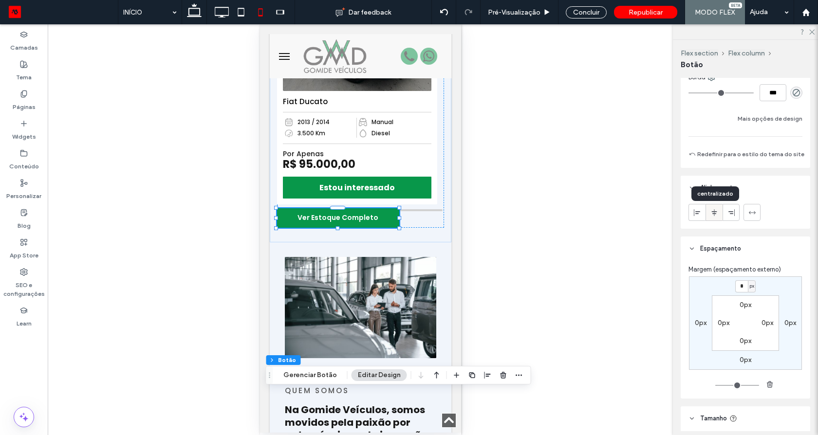
click at [716, 218] on span at bounding box center [714, 212] width 8 height 16
click at [742, 287] on input "*" at bounding box center [741, 286] width 13 height 12
type input "**"
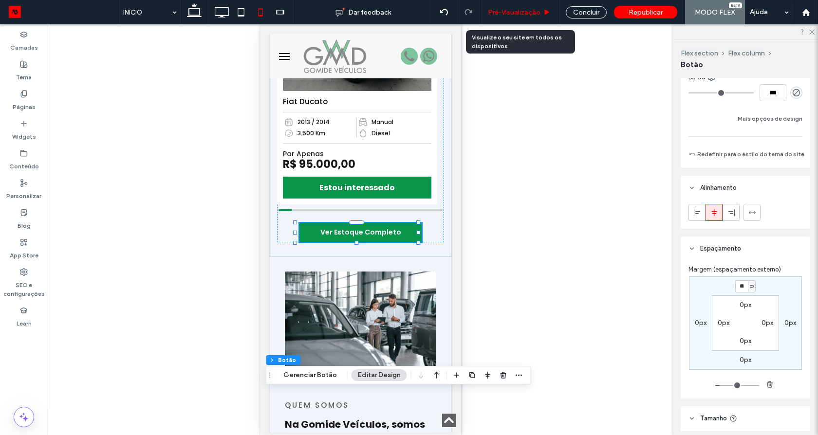
click at [523, 12] on span "Pré-Visualizaçāo" at bounding box center [514, 12] width 53 height 8
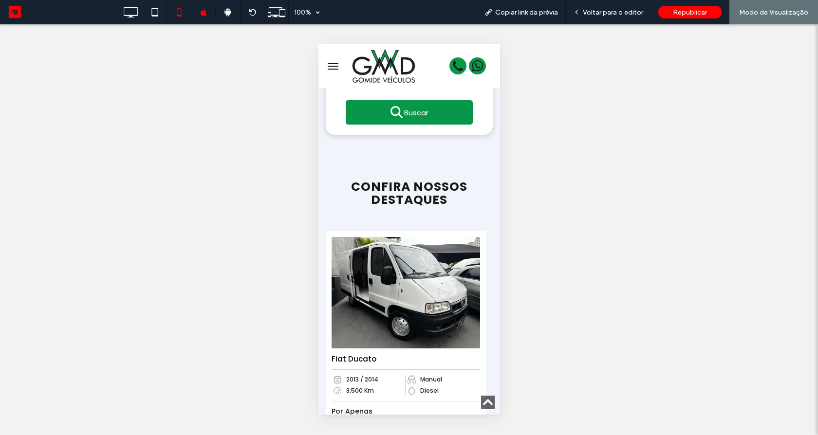
scroll to position [289, 0]
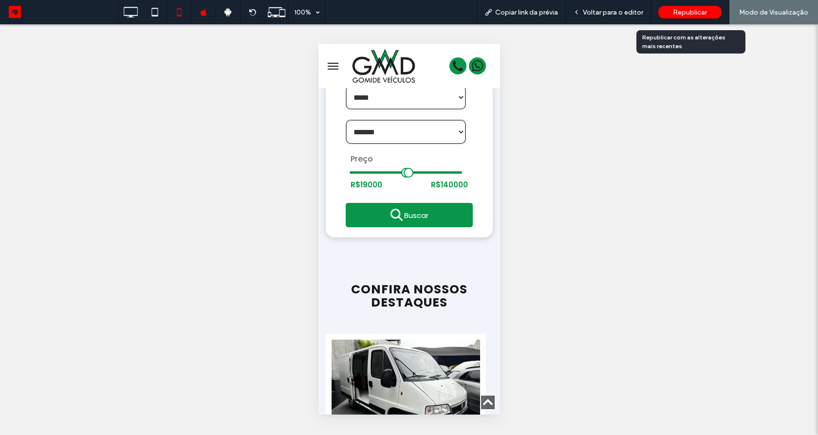
click at [679, 15] on span "Republicar" at bounding box center [690, 12] width 34 height 8
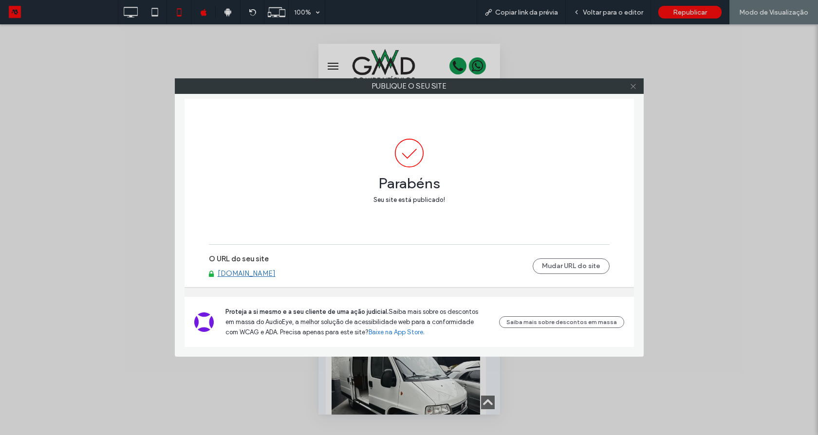
click at [634, 86] on icon at bounding box center [633, 86] width 7 height 7
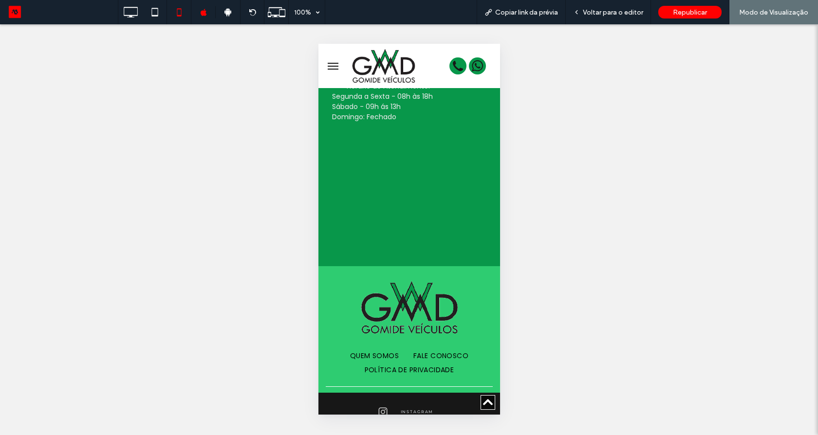
scroll to position [1458, 0]
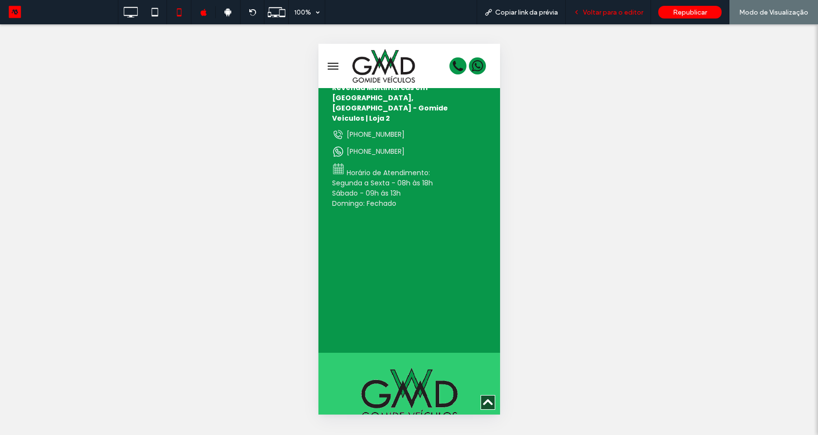
click at [620, 12] on span "Voltar para o editor" at bounding box center [613, 12] width 60 height 8
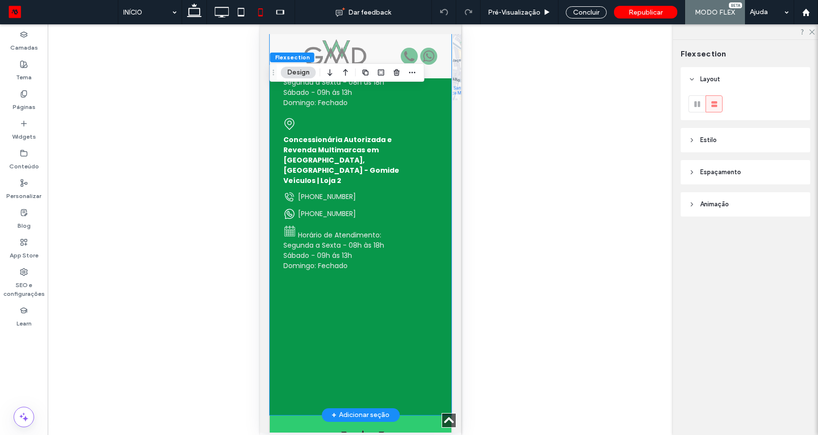
click at [373, 145] on strong "Concessionária Autorizada e Revenda Multimarcas em São Paulo, SP - Gomide Veícu…" at bounding box center [353, 160] width 140 height 51
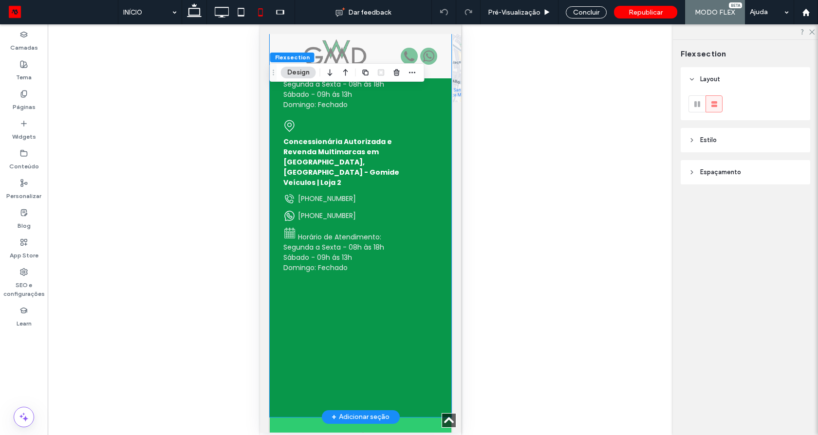
click at [373, 145] on strong "Concessionária Autorizada e Revenda Multimarcas em São Paulo, SP - Gomide Veícu…" at bounding box center [353, 162] width 140 height 51
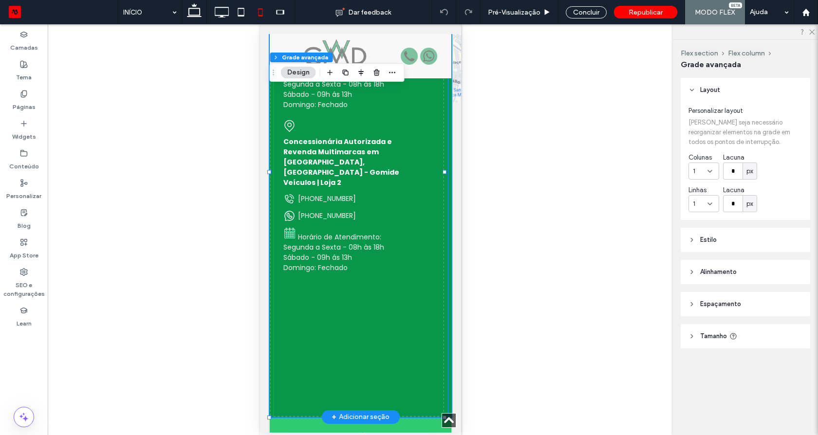
click at [357, 193] on div "(011) 3976-6101 +5511997952628" at bounding box center [353, 207] width 140 height 29
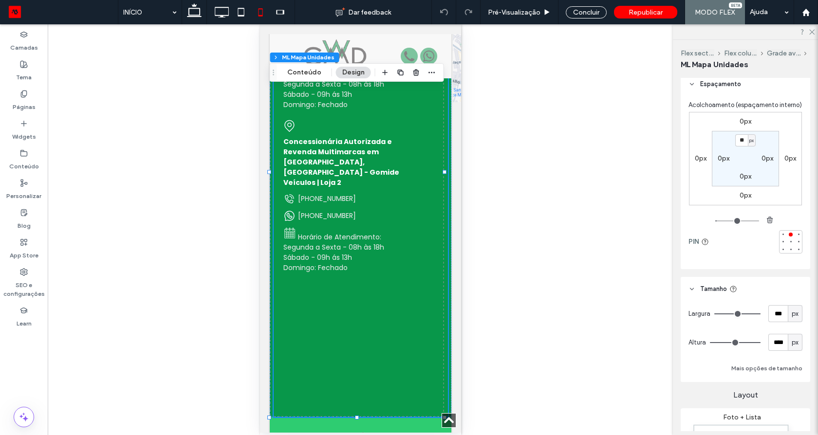
scroll to position [117, 0]
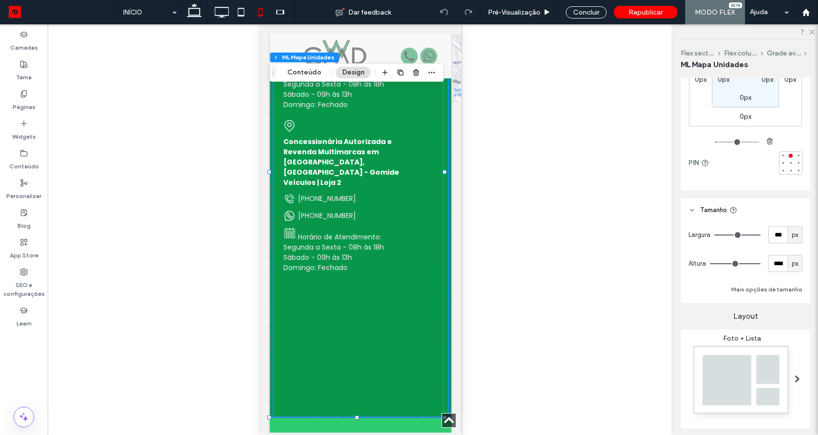
click at [792, 269] on span "px" at bounding box center [795, 264] width 7 height 10
click at [793, 360] on div "A" at bounding box center [790, 358] width 14 height 17
type input "*"
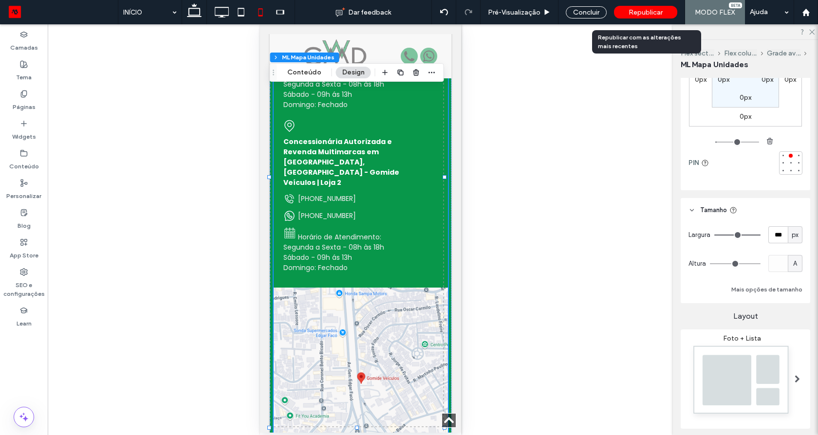
click at [649, 12] on span "Republicar" at bounding box center [646, 12] width 34 height 8
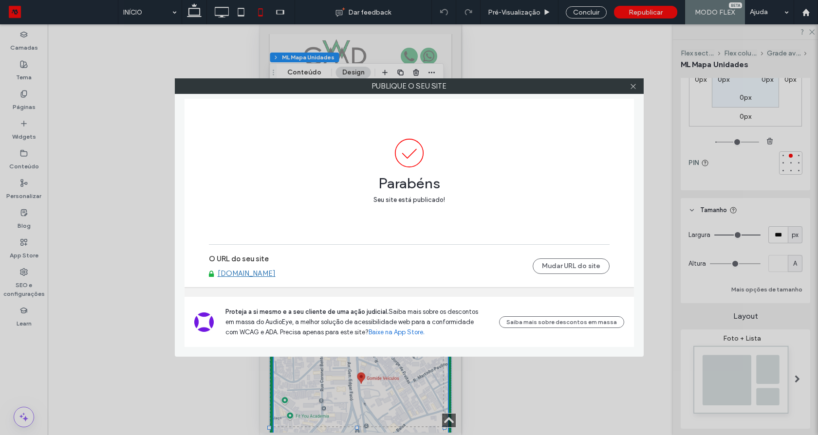
drag, startPoint x: 96, startPoint y: 167, endPoint x: 389, endPoint y: 248, distance: 303.6
click at [96, 167] on div "Publique o seu site Parabéns Seu site está publicado! O URL do seu site gomides…" at bounding box center [409, 217] width 818 height 435
click at [632, 84] on icon at bounding box center [633, 86] width 7 height 7
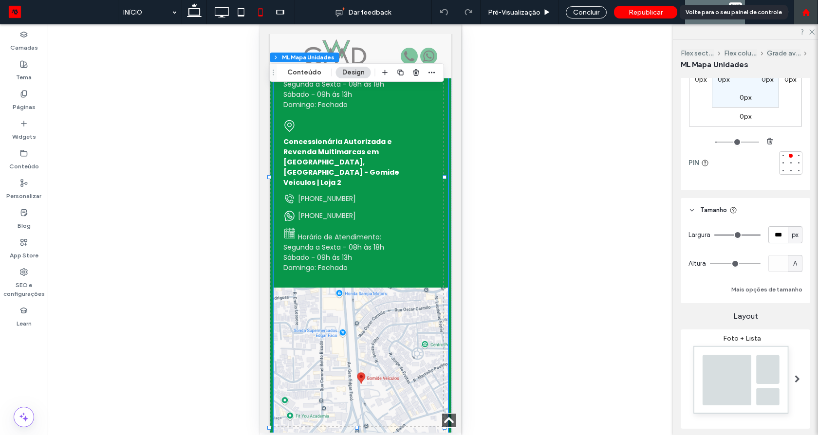
click at [809, 9] on icon at bounding box center [806, 12] width 8 height 8
